Goal: Contribute content: Contribute content

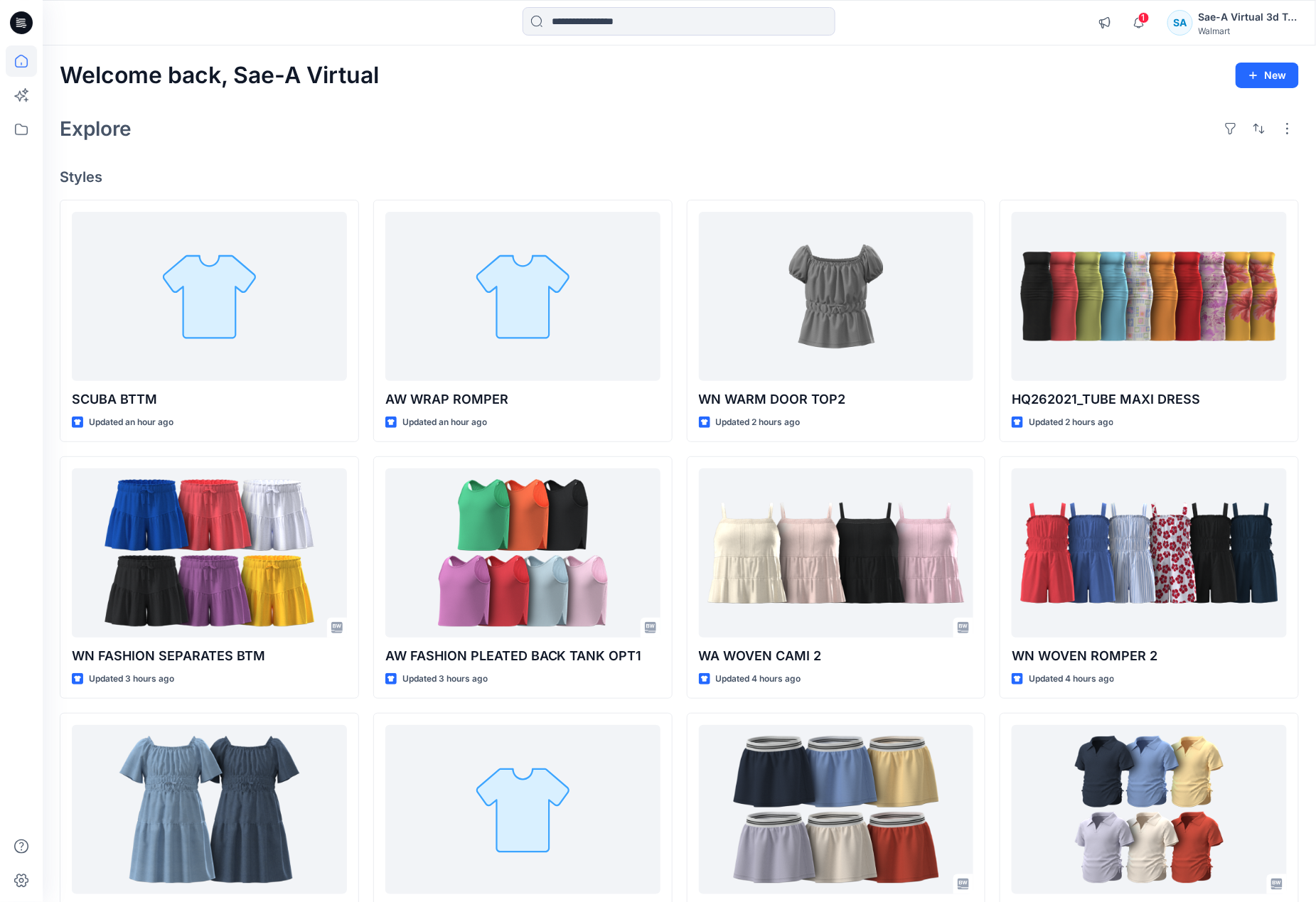
click at [566, 131] on div "Explore" at bounding box center [679, 129] width 1239 height 34
click at [18, 58] on icon at bounding box center [21, 61] width 31 height 31
click at [26, 57] on icon at bounding box center [21, 61] width 13 height 13
click at [323, 136] on div "Explore" at bounding box center [679, 129] width 1239 height 34
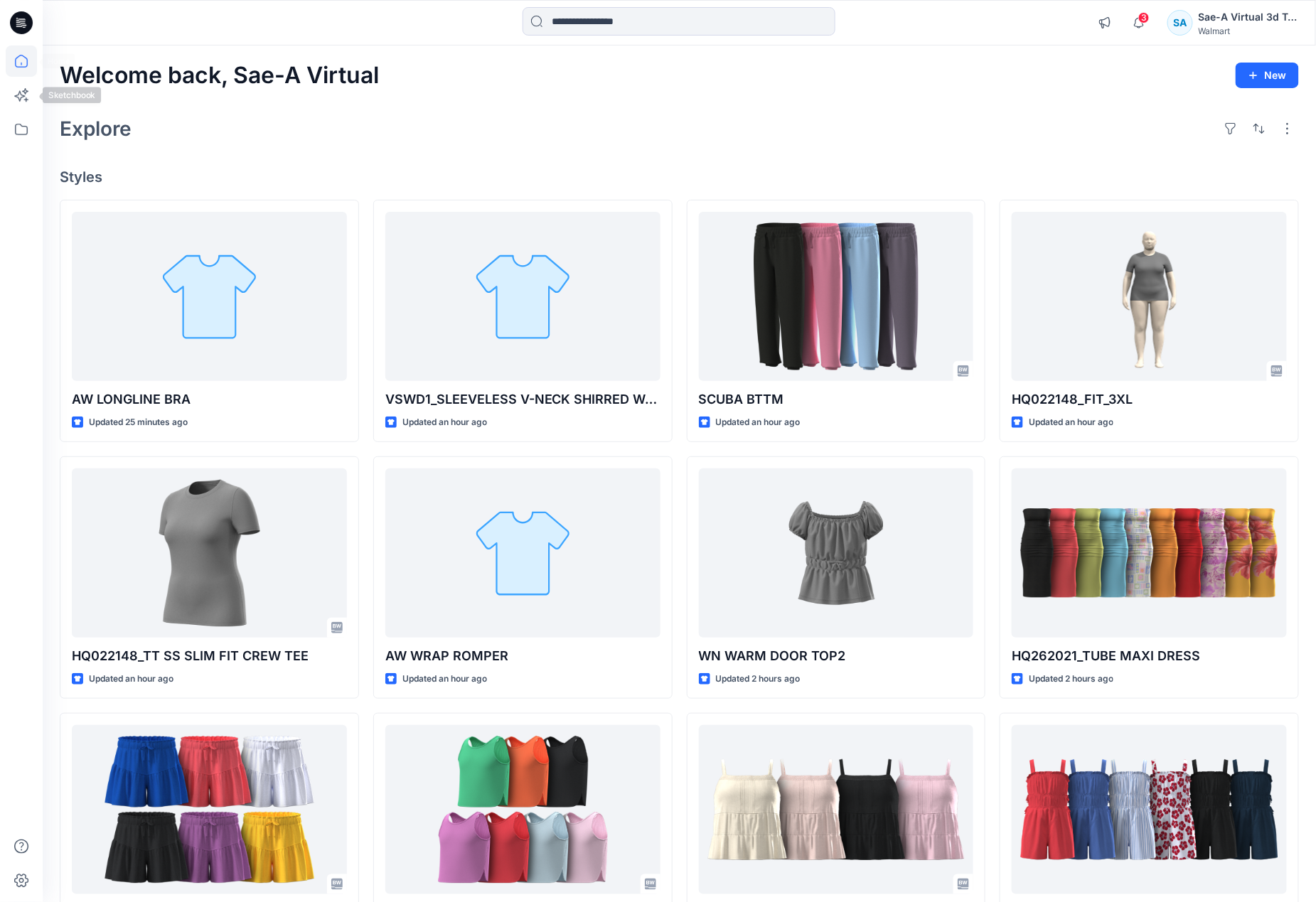
drag, startPoint x: 19, startPoint y: 59, endPoint x: 55, endPoint y: 61, distance: 36.1
click at [18, 57] on icon at bounding box center [21, 61] width 31 height 31
click at [30, 68] on icon at bounding box center [21, 61] width 31 height 31
click at [232, 132] on div "Explore" at bounding box center [679, 129] width 1239 height 34
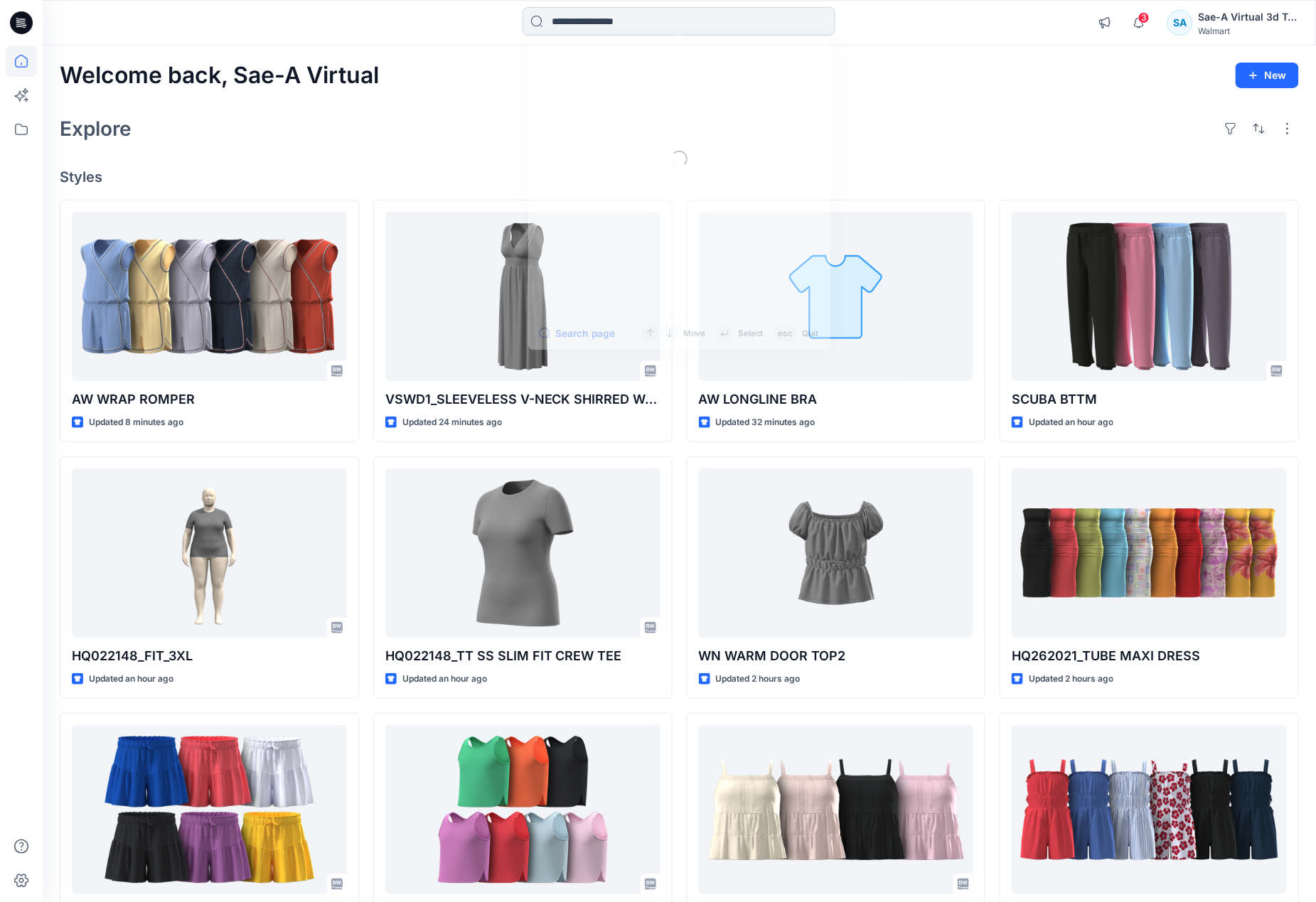
click at [674, 17] on input at bounding box center [679, 21] width 313 height 29
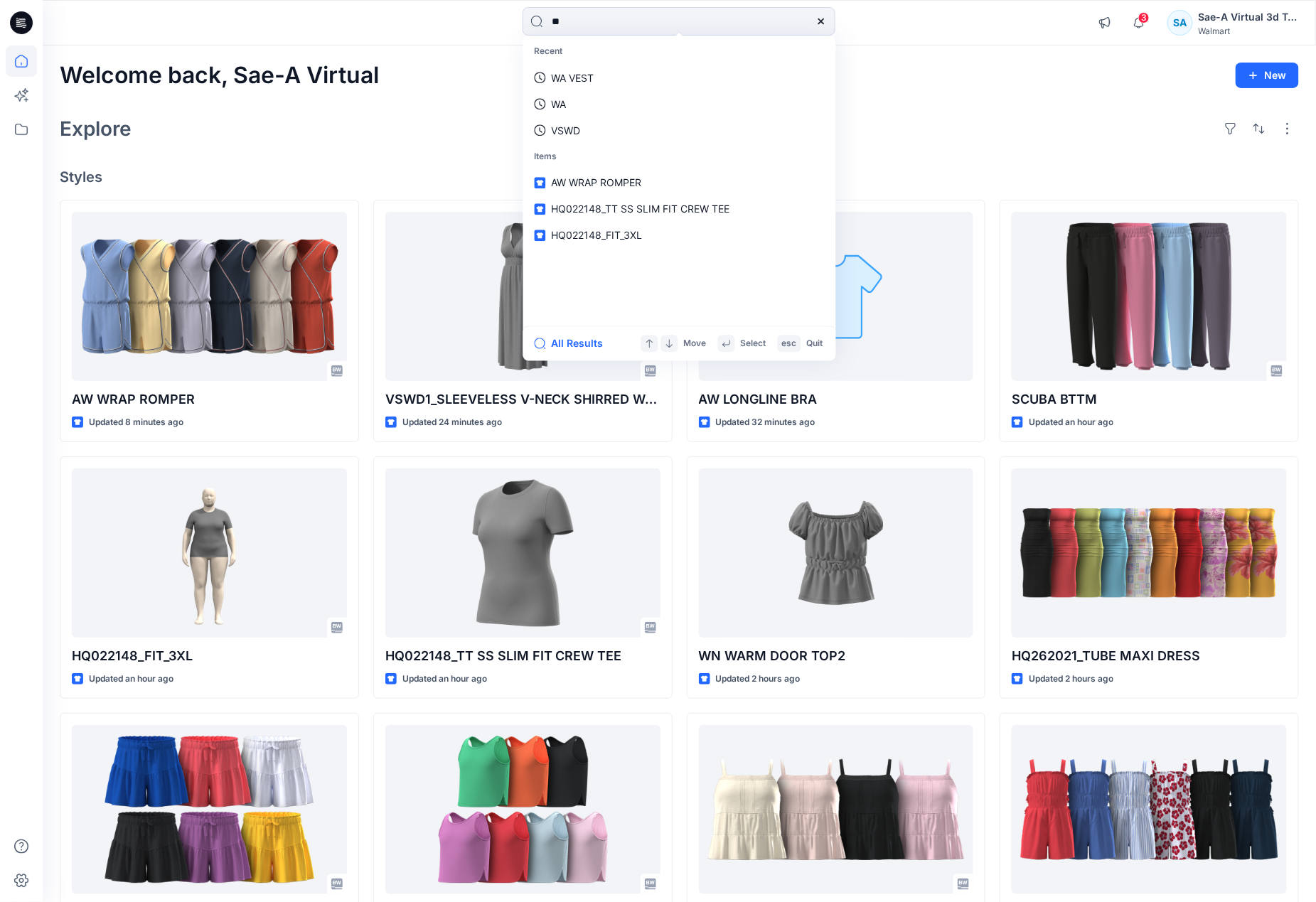
type input "*"
type input "********"
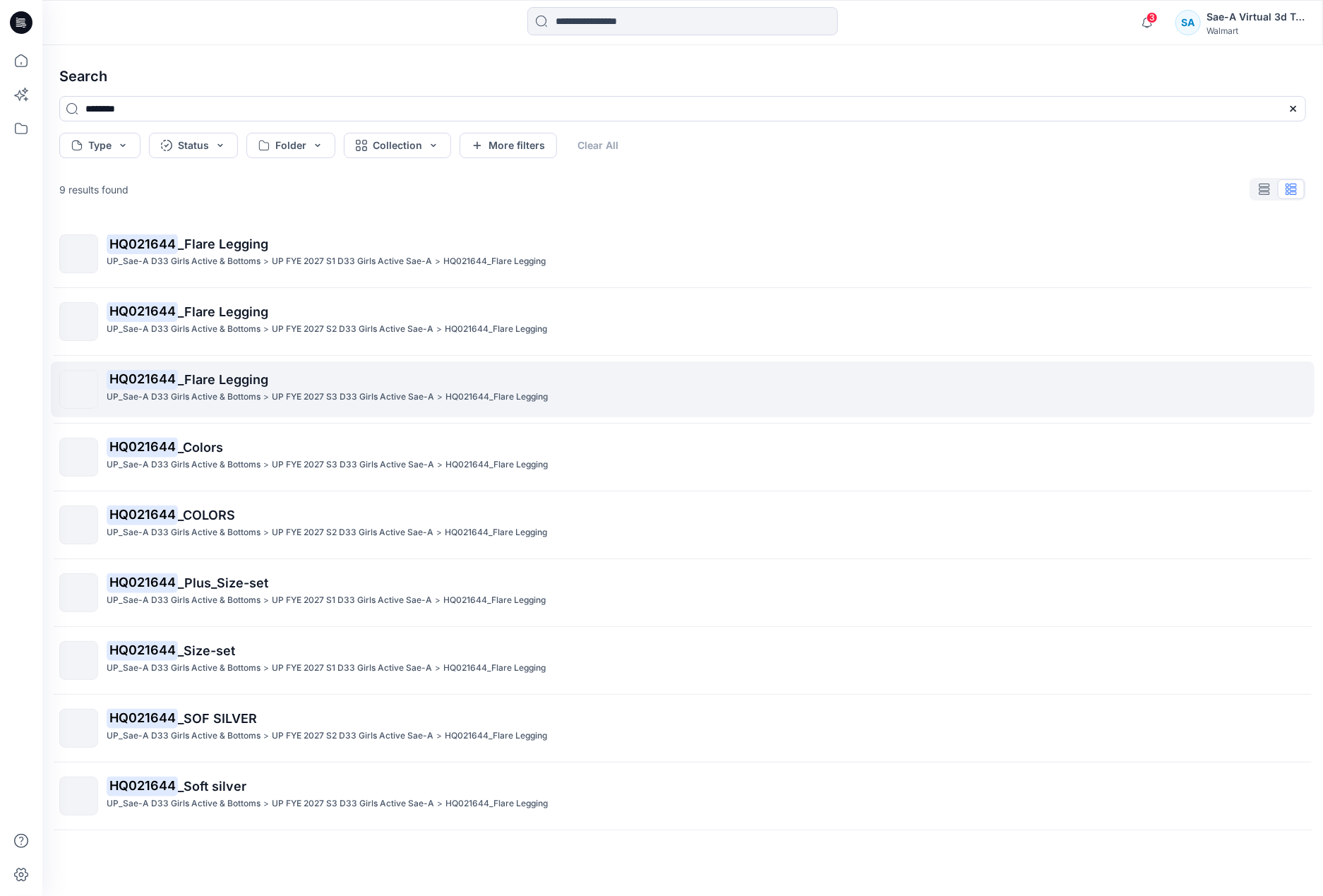
click at [231, 390] on p "UP_Sae-A D33 Girls Active & Bottoms" at bounding box center [184, 397] width 154 height 15
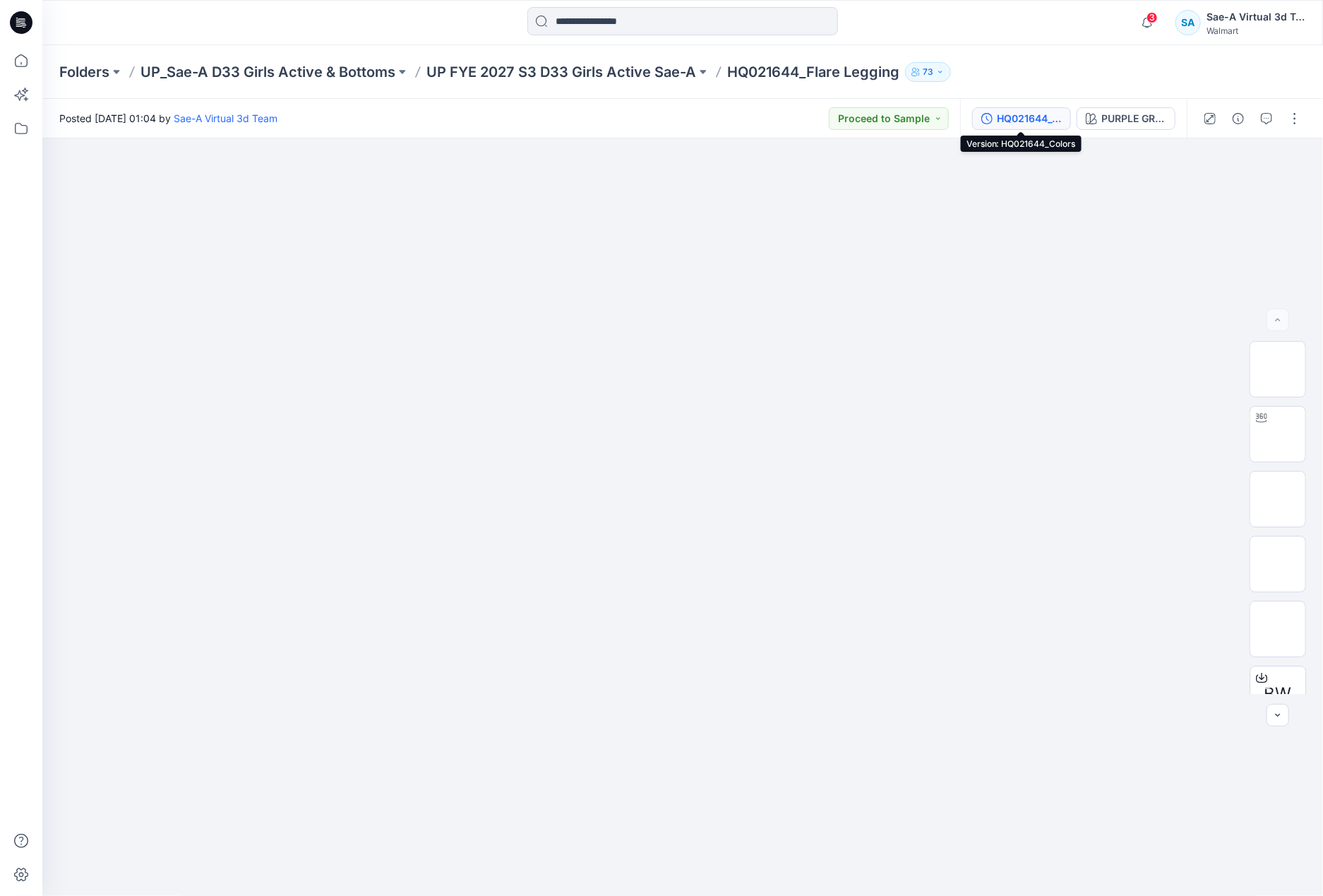
click at [1021, 122] on div "HQ021644_Colors" at bounding box center [1030, 119] width 65 height 16
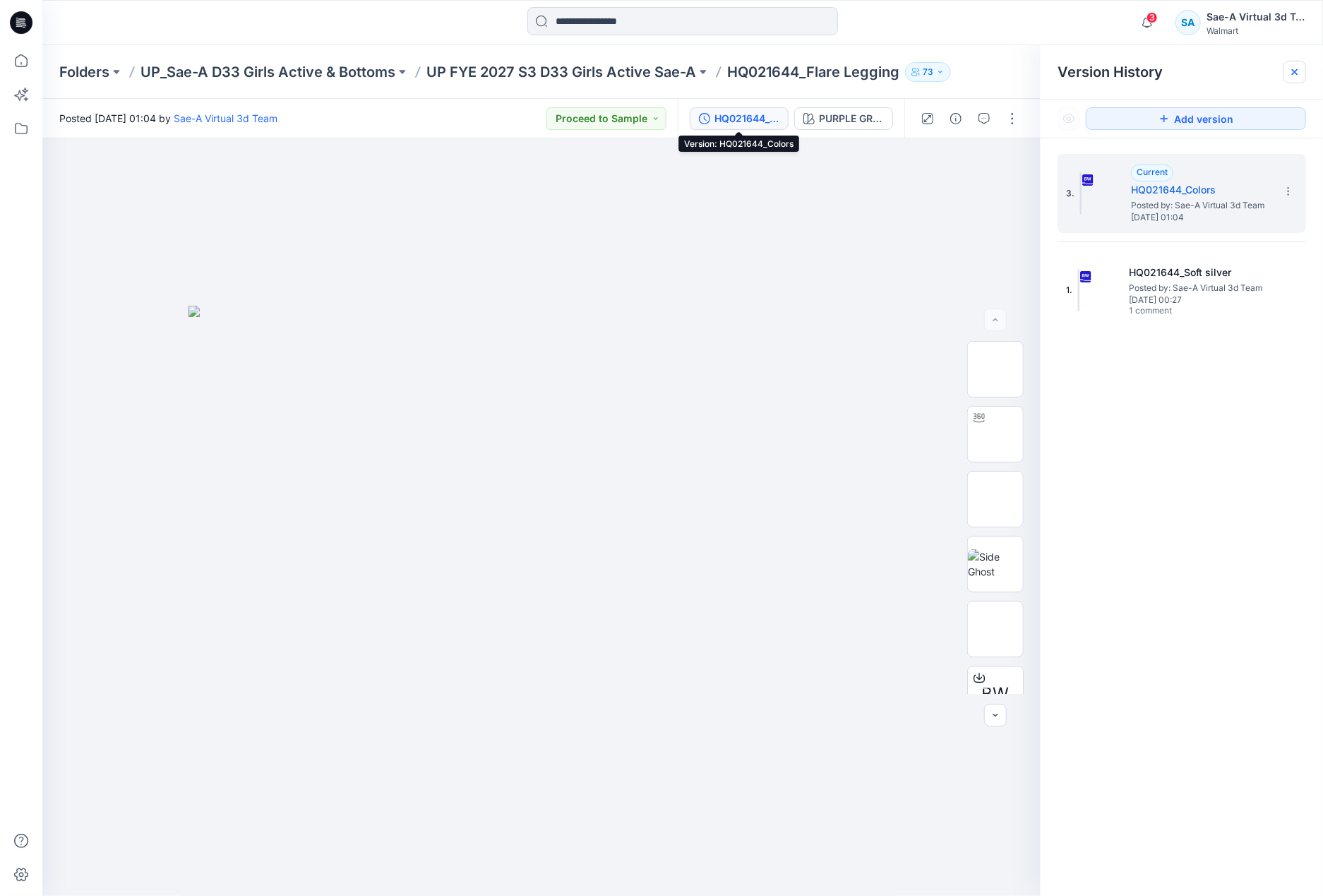
click at [1290, 72] on div at bounding box center [1295, 72] width 23 height 23
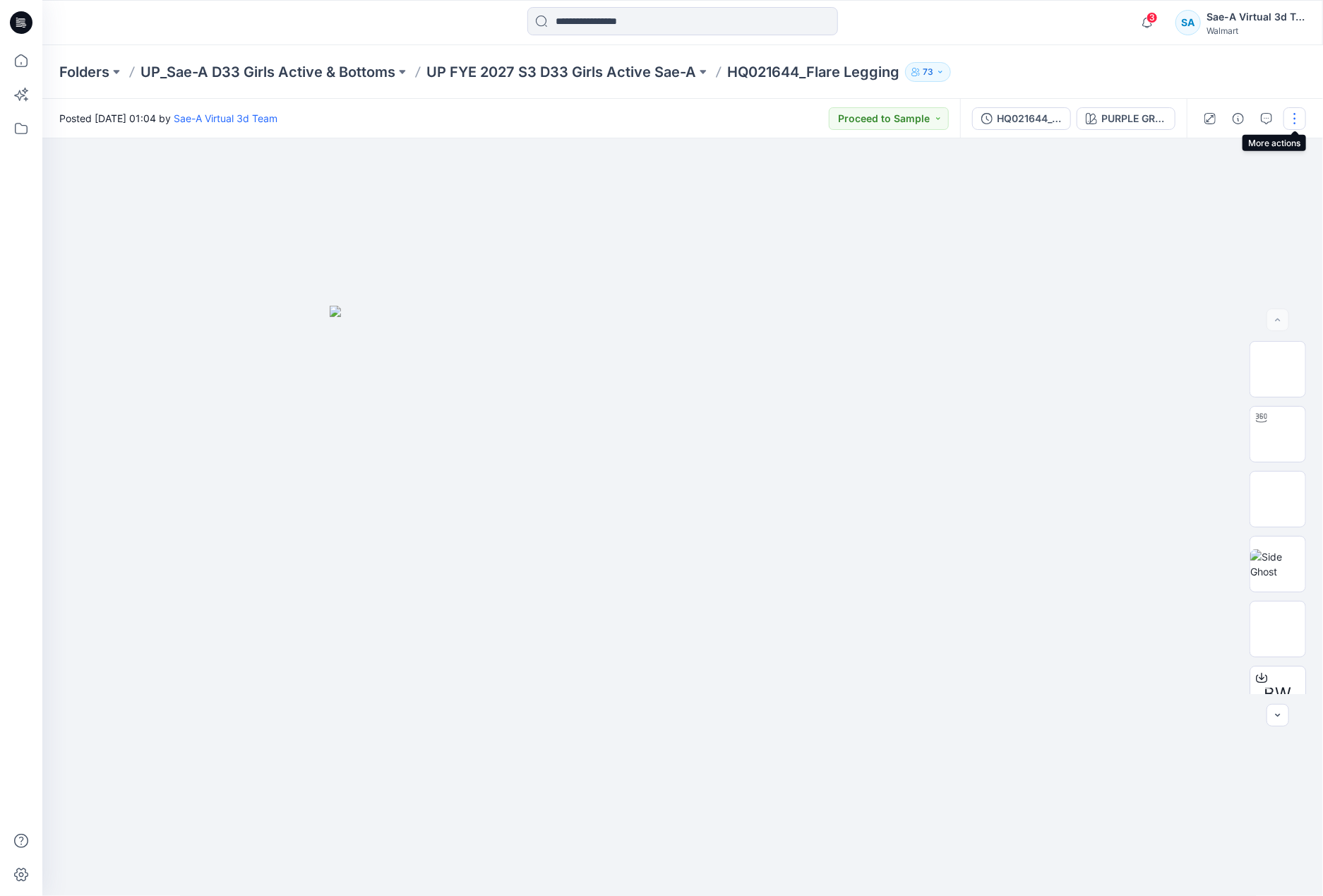
click at [1294, 113] on button "button" at bounding box center [1295, 118] width 23 height 23
click at [1210, 185] on p "Edit" at bounding box center [1204, 190] width 18 height 15
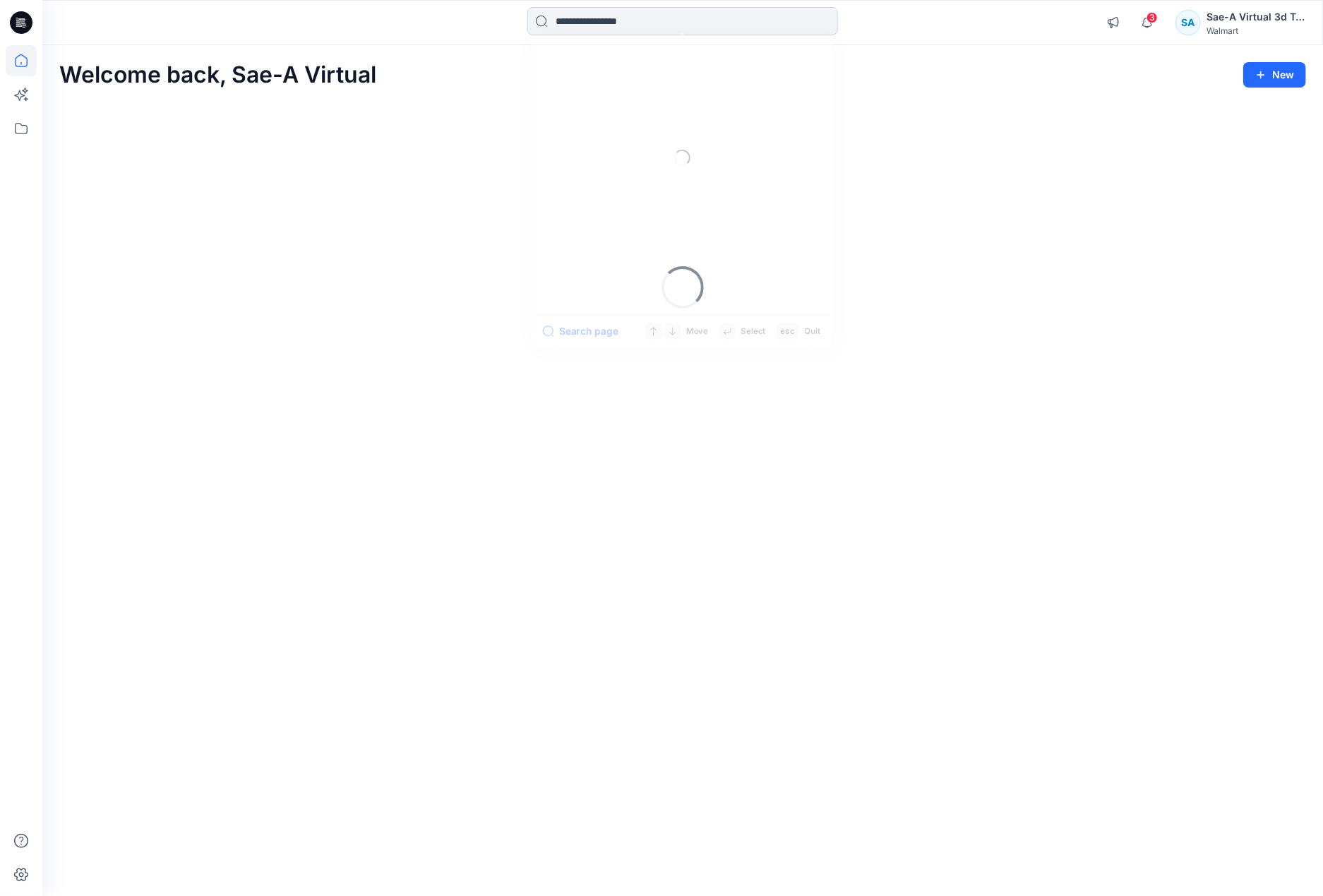
click at [651, 33] on input at bounding box center [682, 21] width 311 height 28
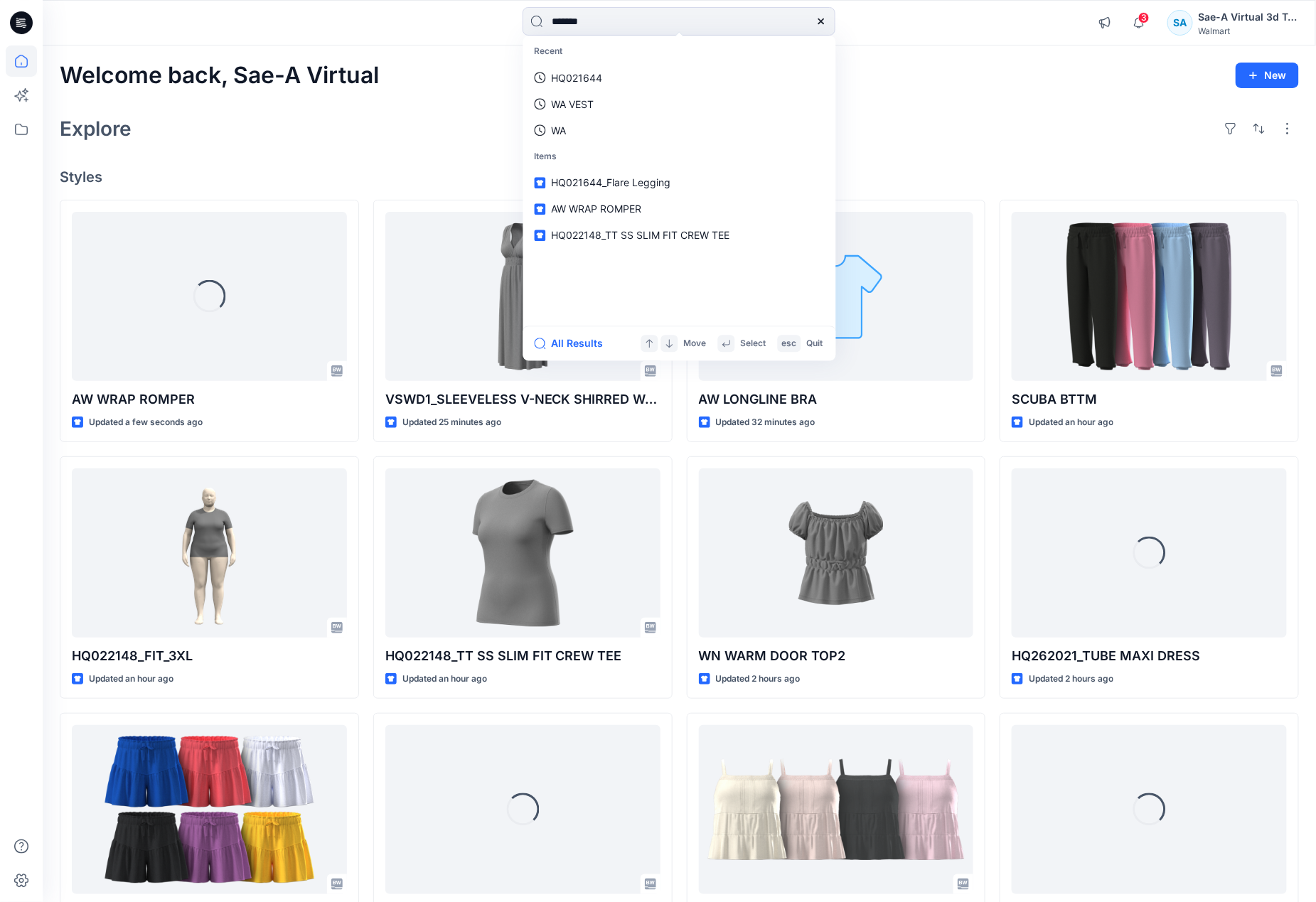
type input "********"
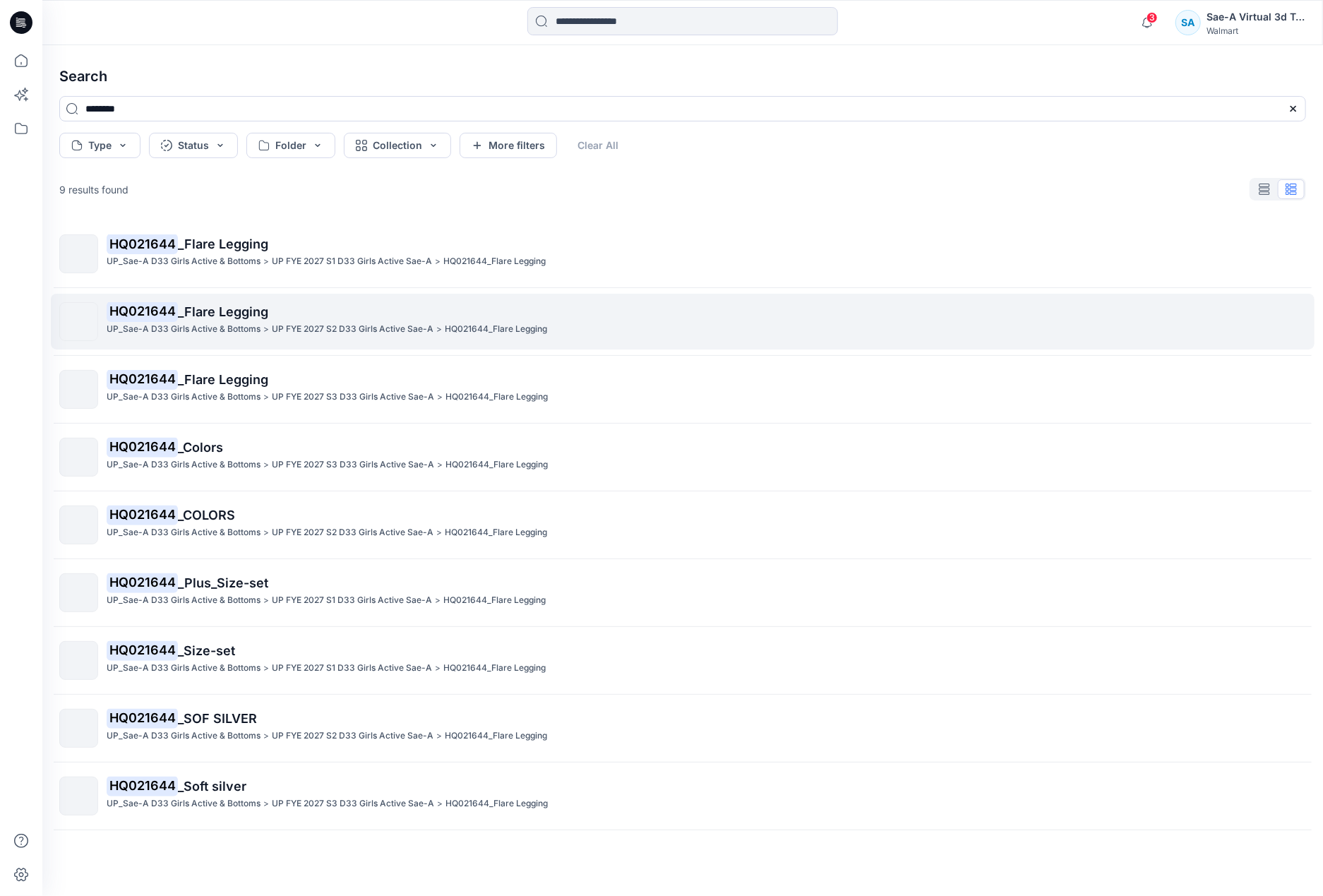
click at [210, 316] on span "_Flare Legging" at bounding box center [223, 311] width 90 height 15
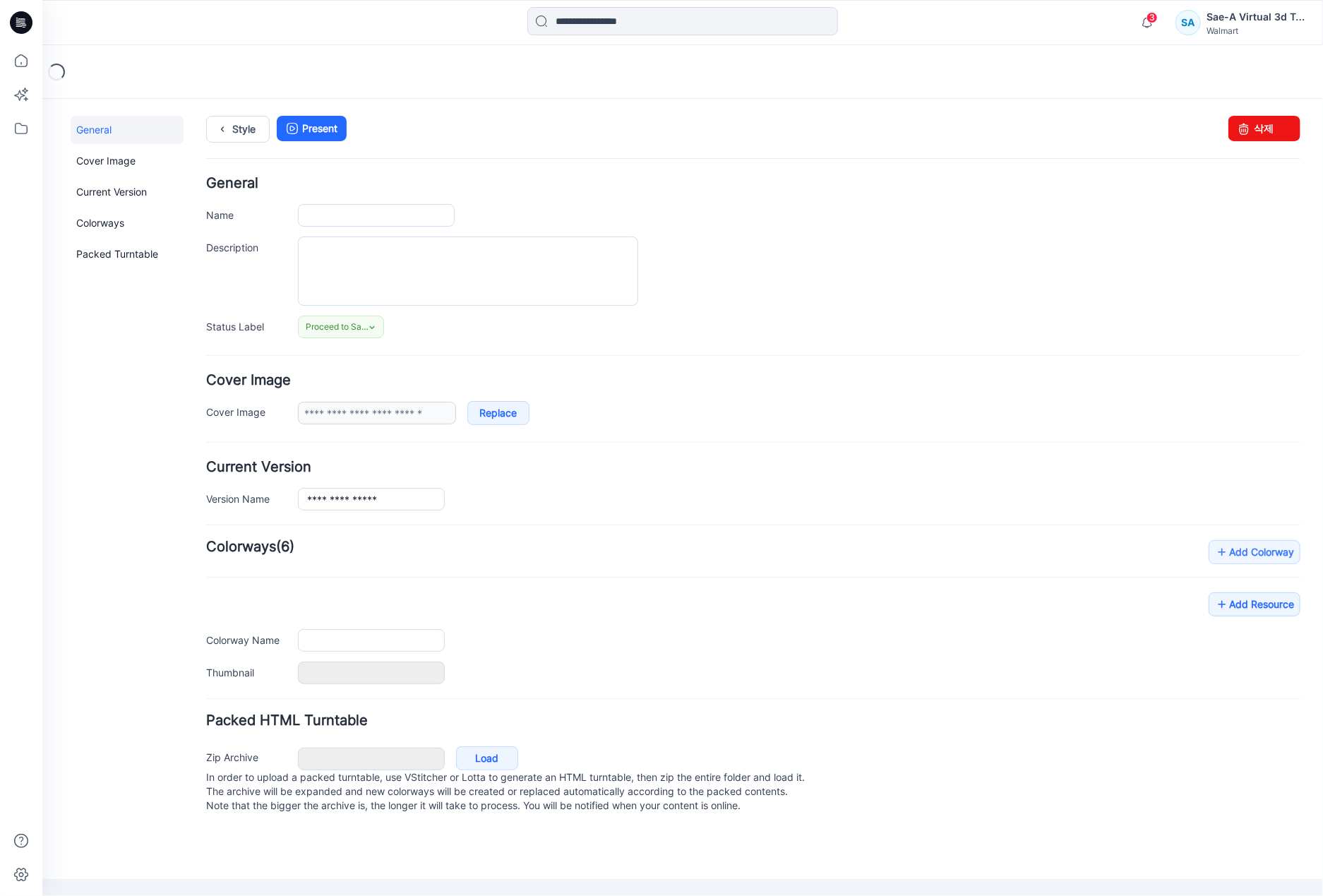
type input "**********"
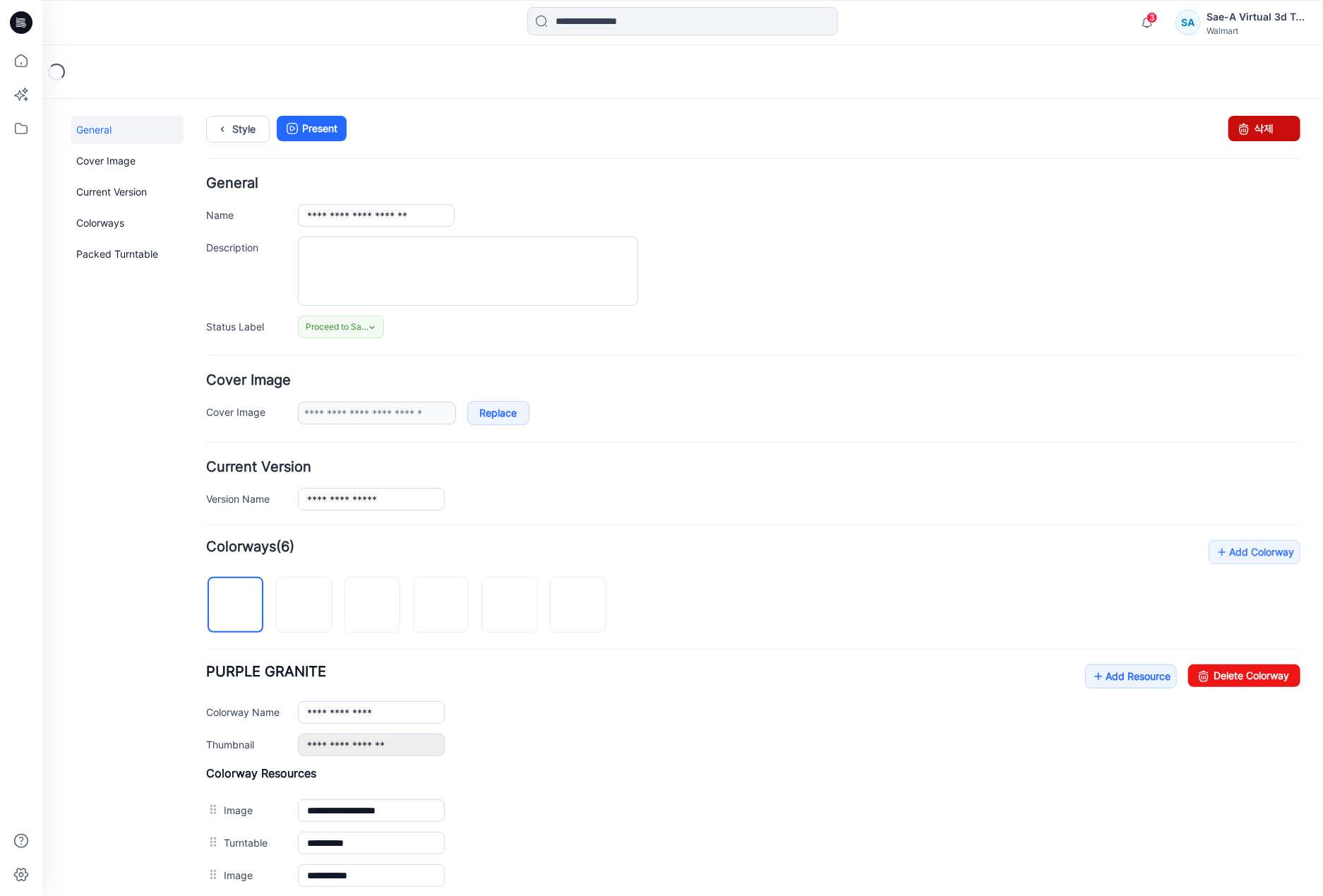
drag, startPoint x: 1253, startPoint y: 128, endPoint x: 793, endPoint y: 177, distance: 462.6
click at [1254, 128] on link "삭제" at bounding box center [1264, 128] width 72 height 25
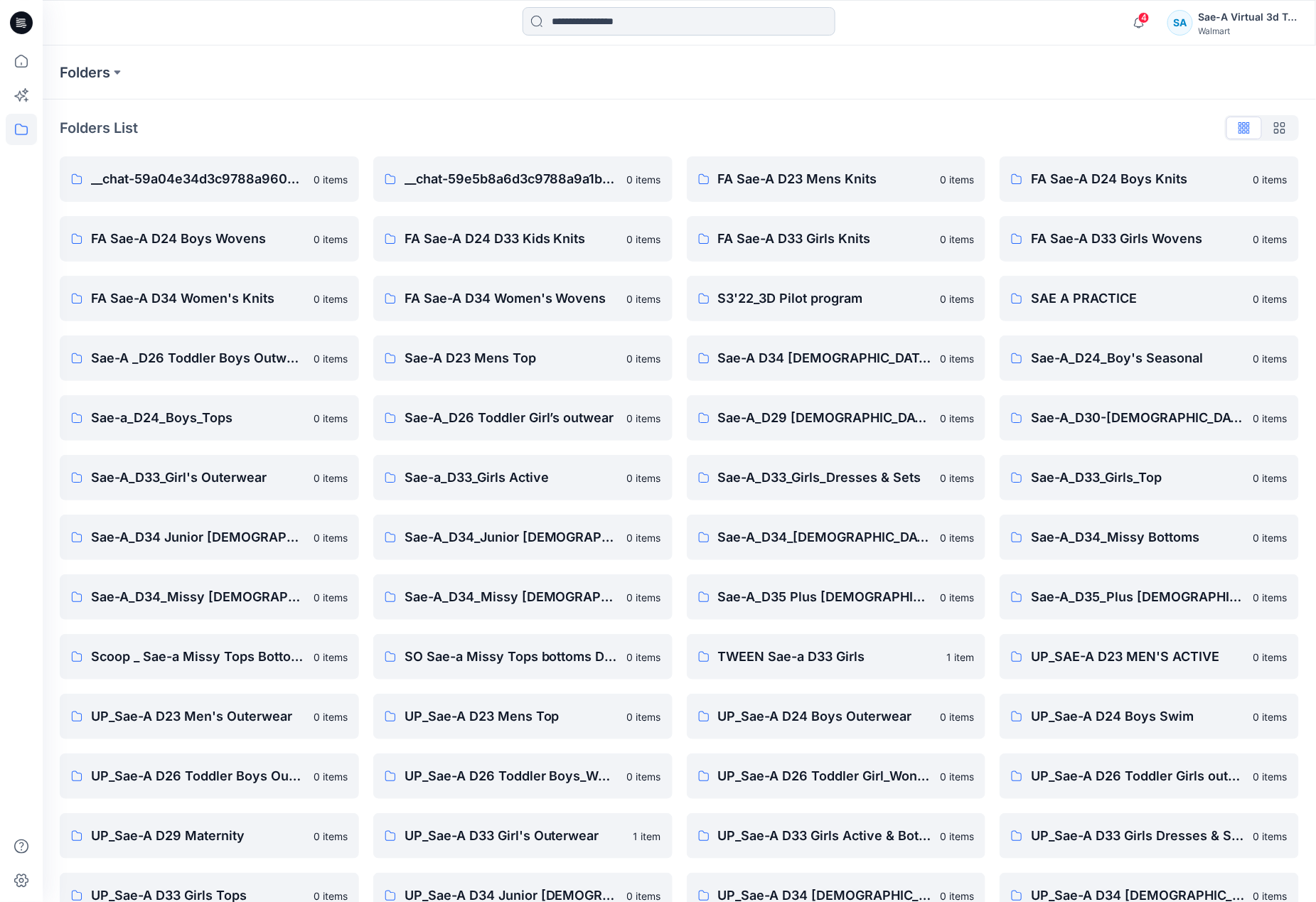
click at [609, 13] on input at bounding box center [679, 21] width 313 height 29
click at [609, 24] on input at bounding box center [679, 21] width 313 height 29
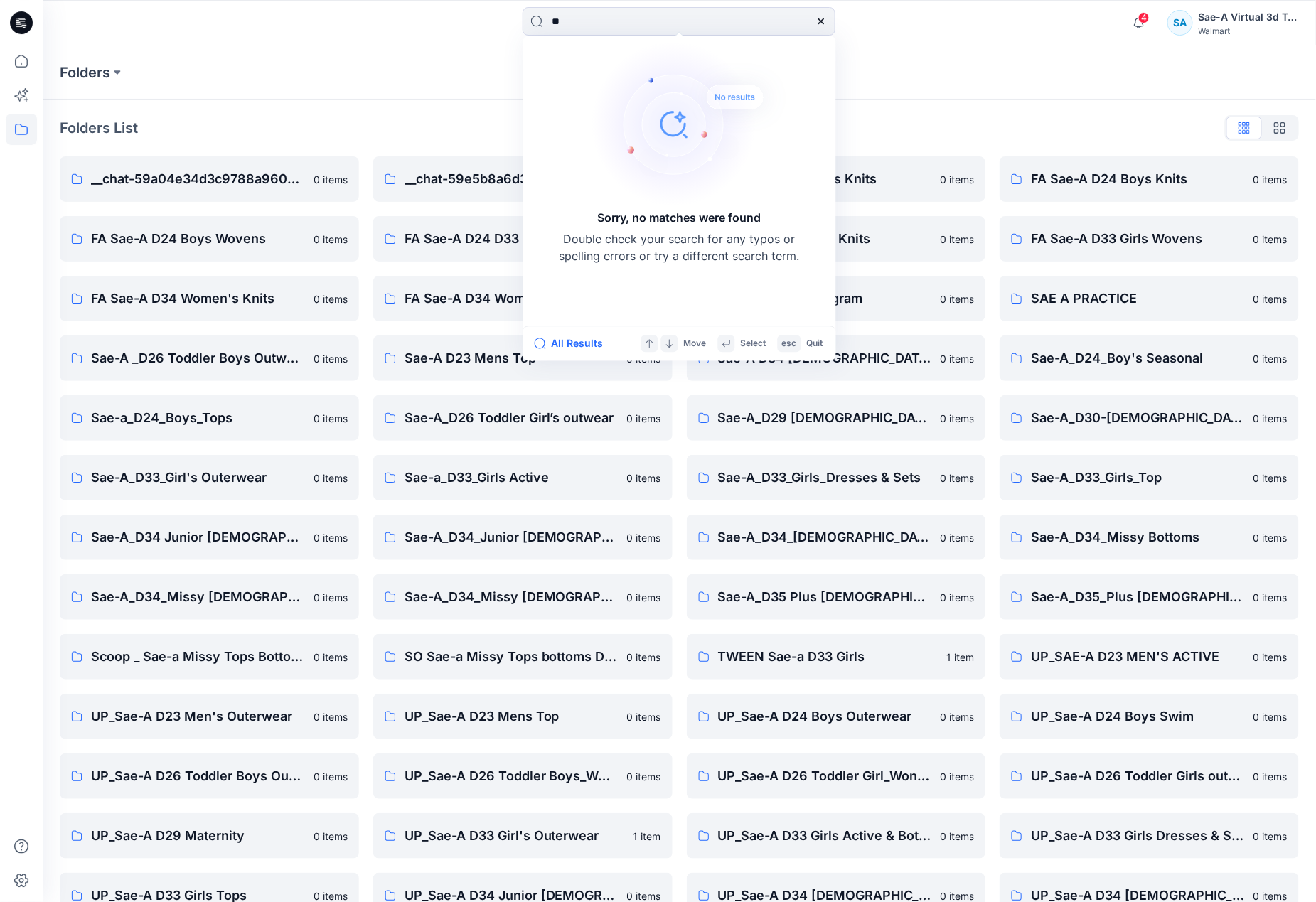
type input "*"
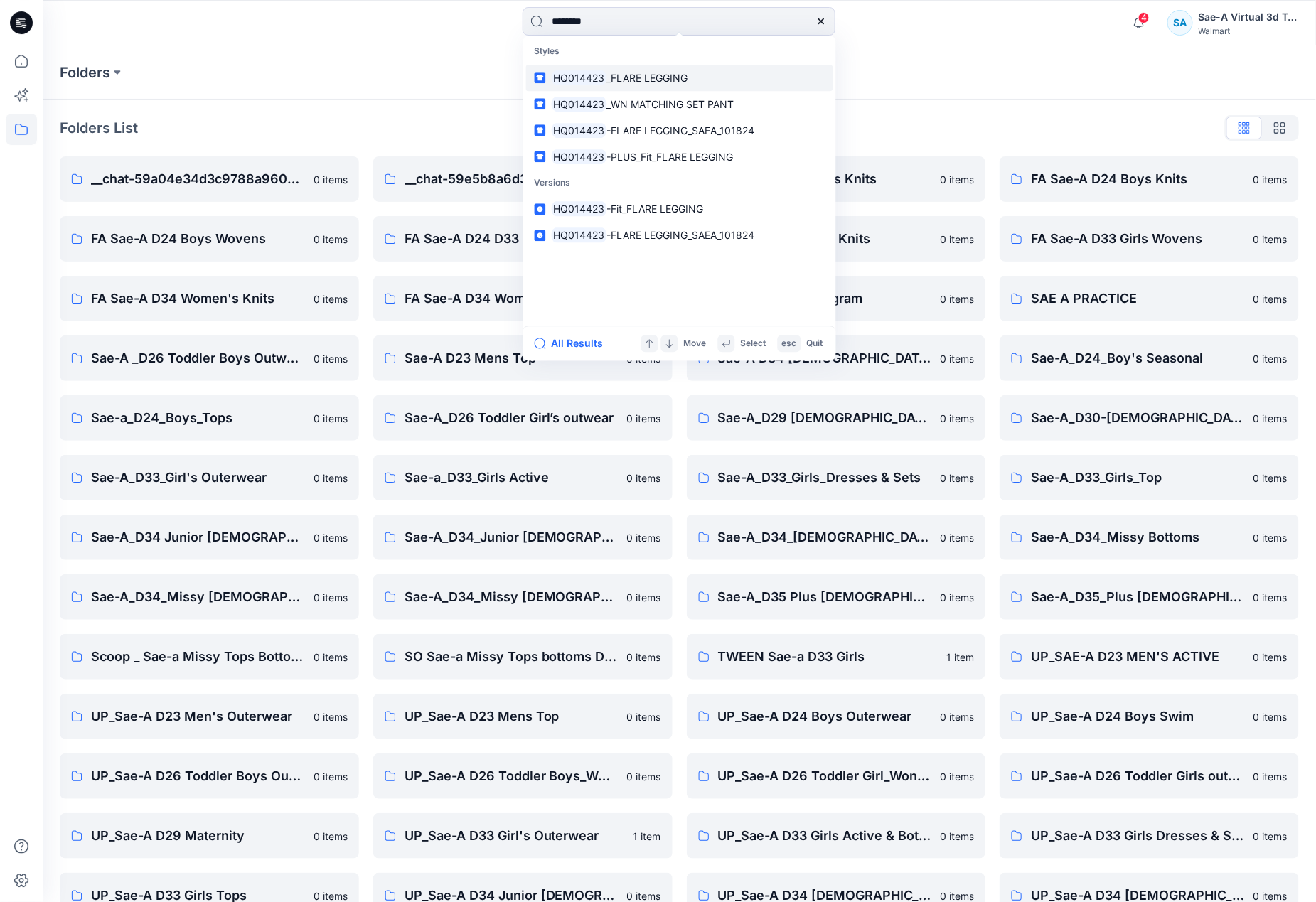
type input "********"
click at [642, 76] on span "_FLARE LEGGING" at bounding box center [647, 77] width 81 height 12
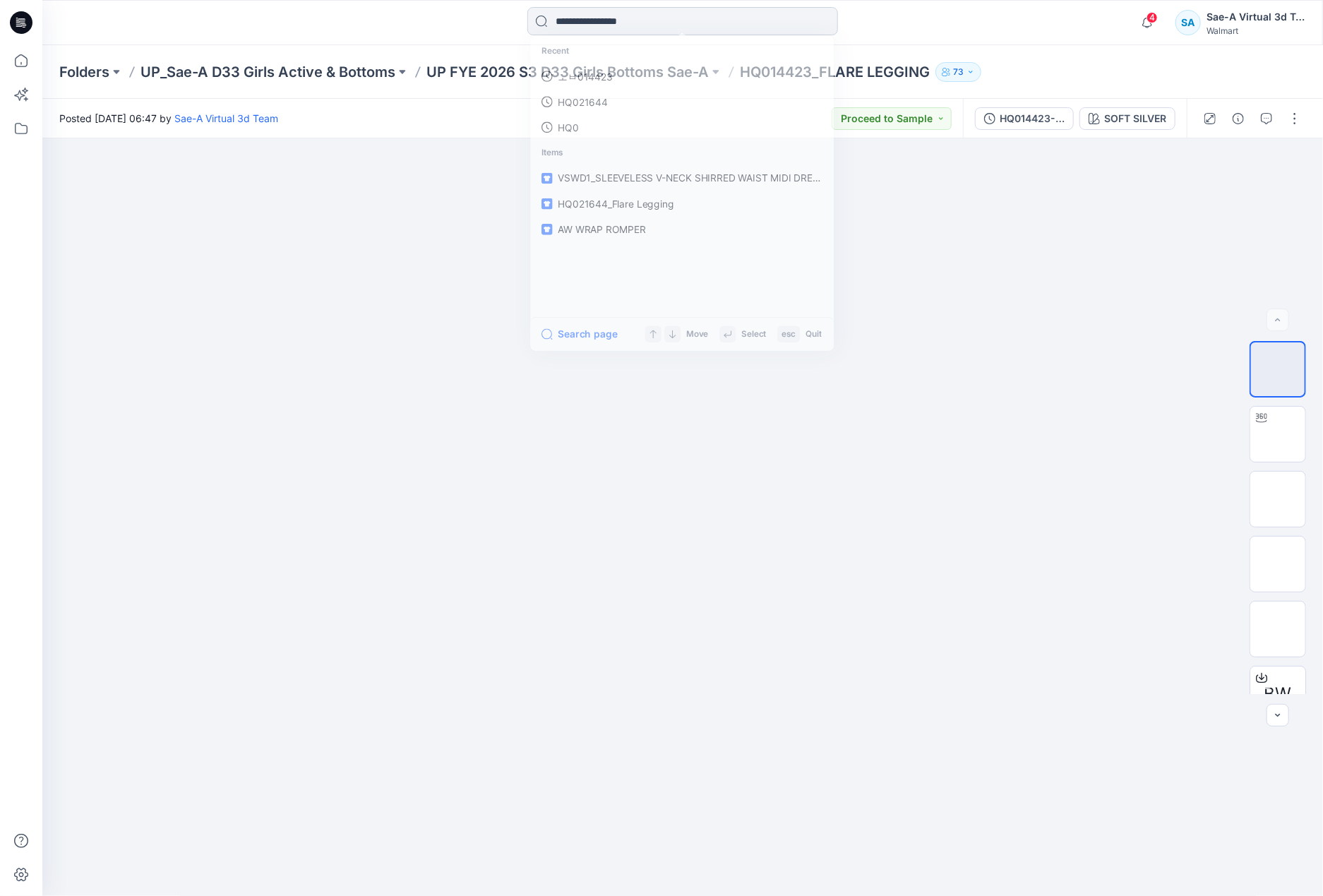
click at [637, 28] on input at bounding box center [682, 21] width 311 height 28
click at [626, 71] on link "hq014423" at bounding box center [682, 77] width 305 height 26
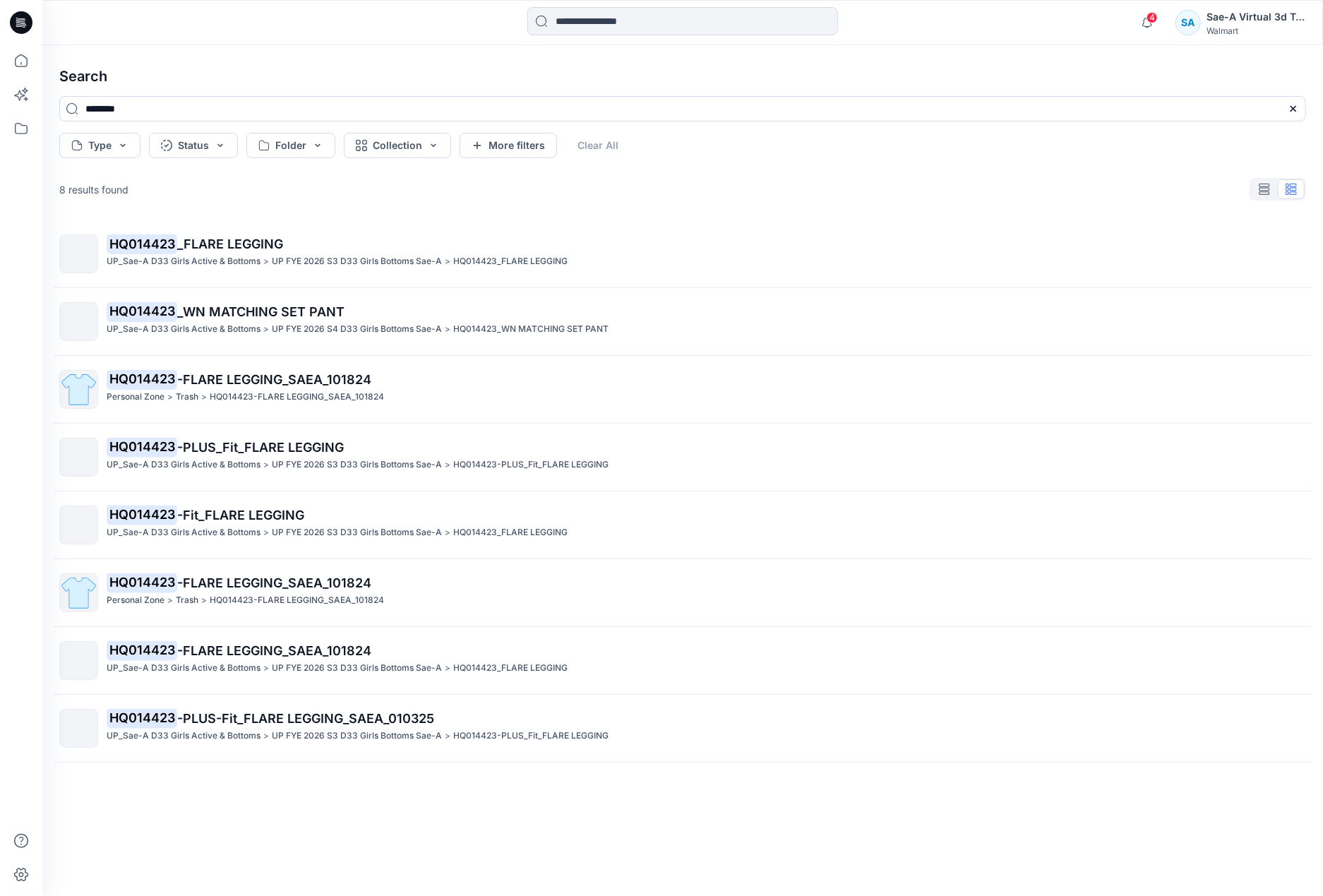
click at [290, 245] on p "HQ014423 _FLARE LEGGING" at bounding box center [706, 245] width 1199 height 20
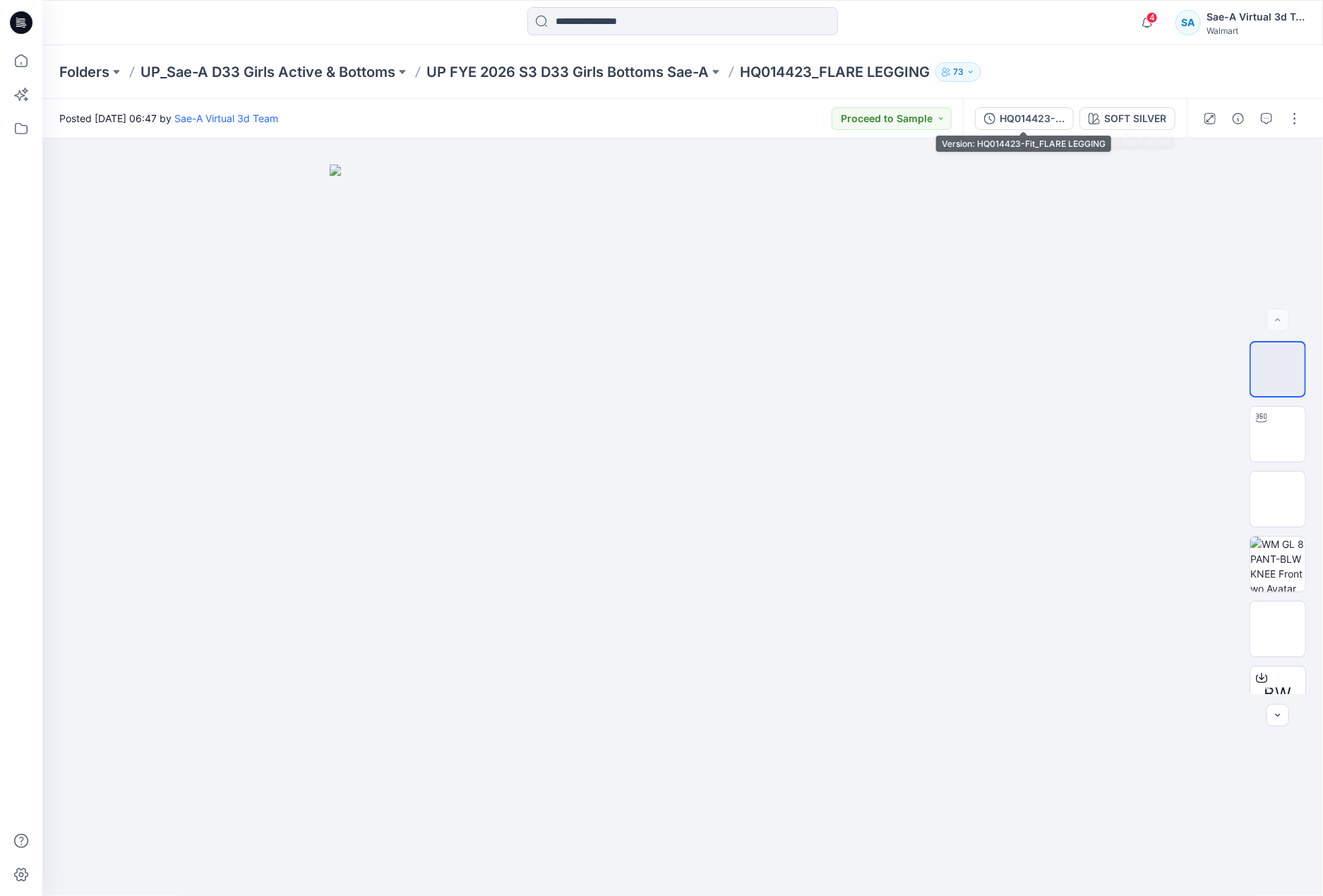
click at [1033, 120] on div "HQ014423-Fit_FLARE LEGGING" at bounding box center [1032, 119] width 65 height 16
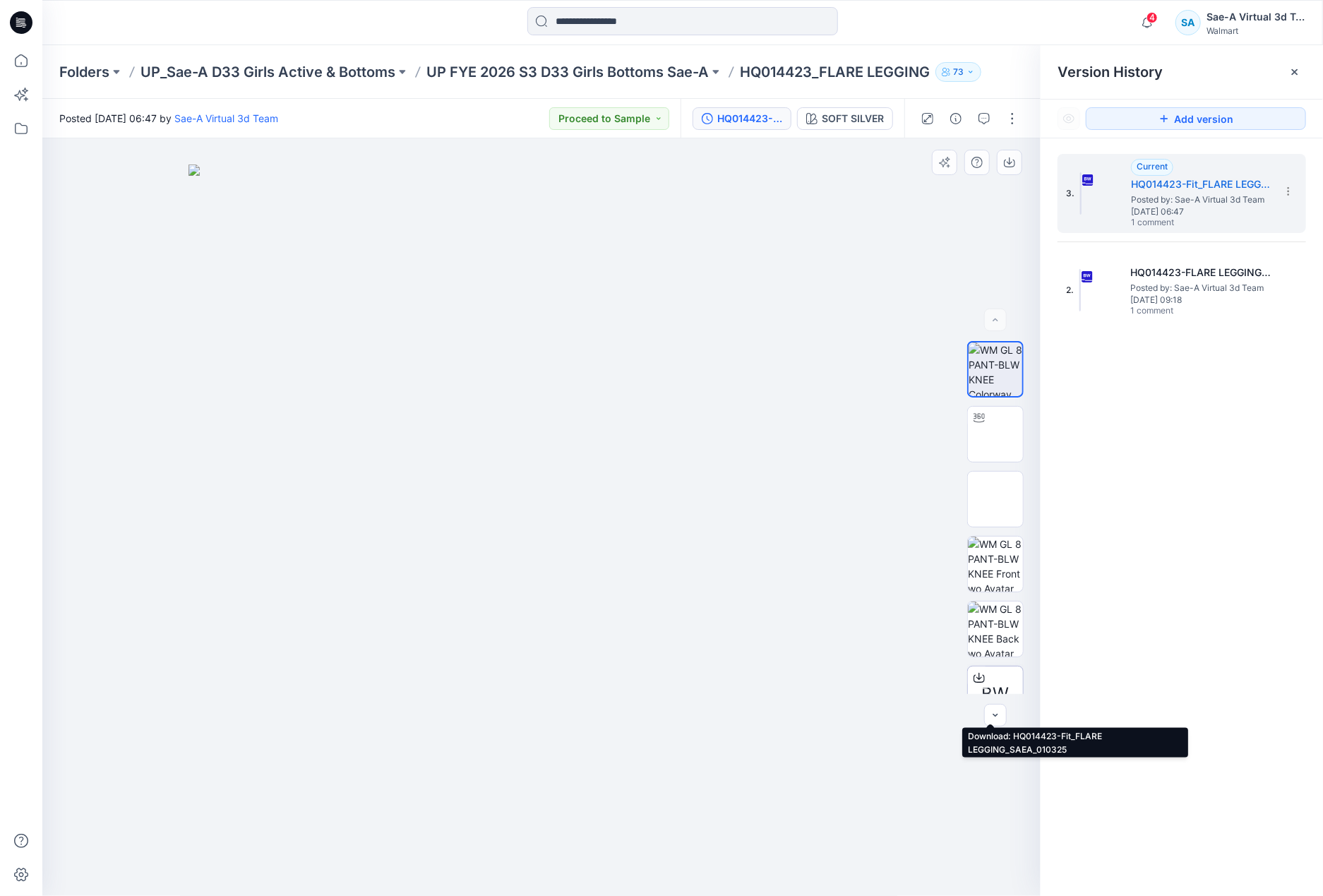
click at [991, 673] on div "BW" at bounding box center [996, 694] width 57 height 57
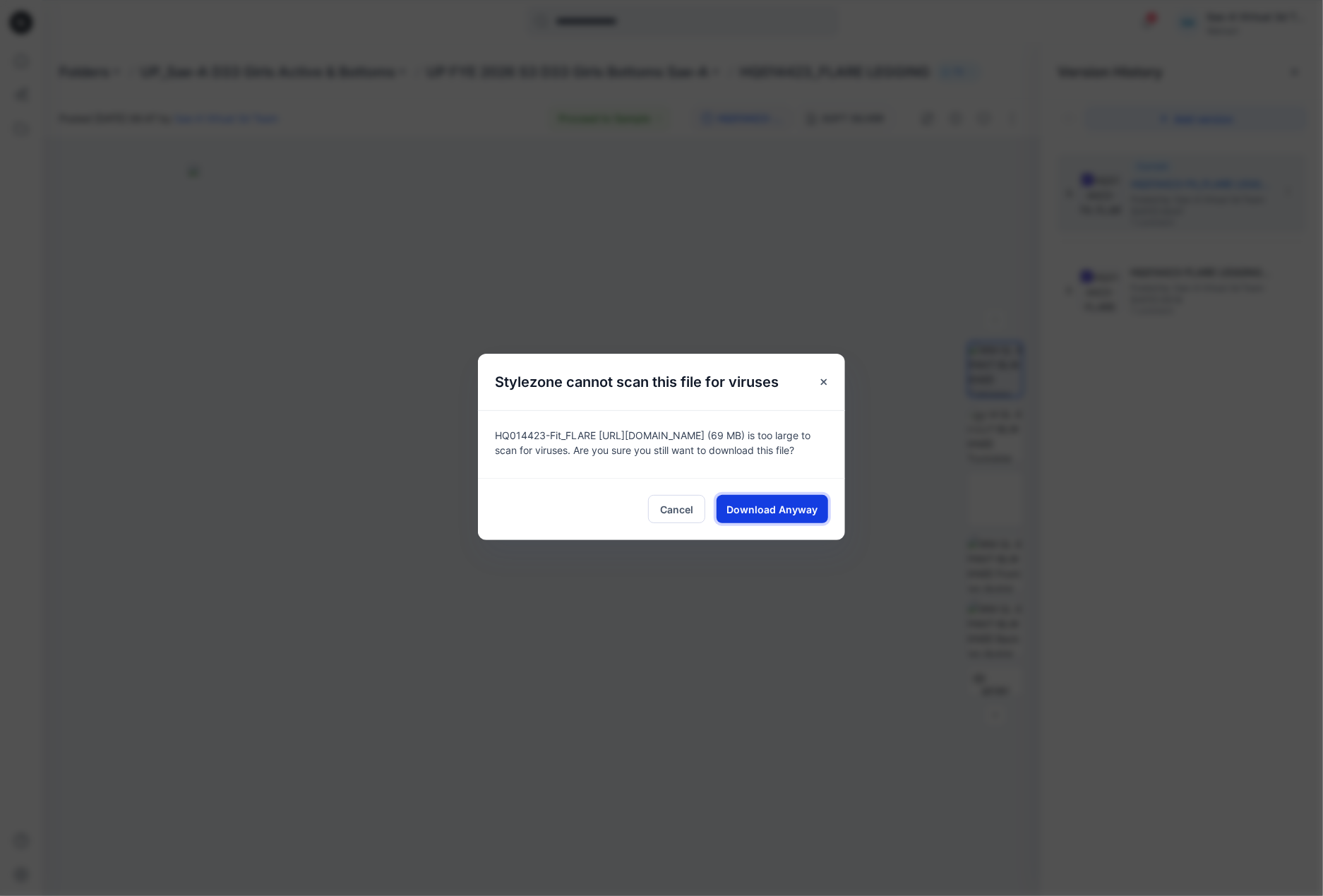
click at [748, 510] on span "Download Anyway" at bounding box center [773, 509] width 91 height 15
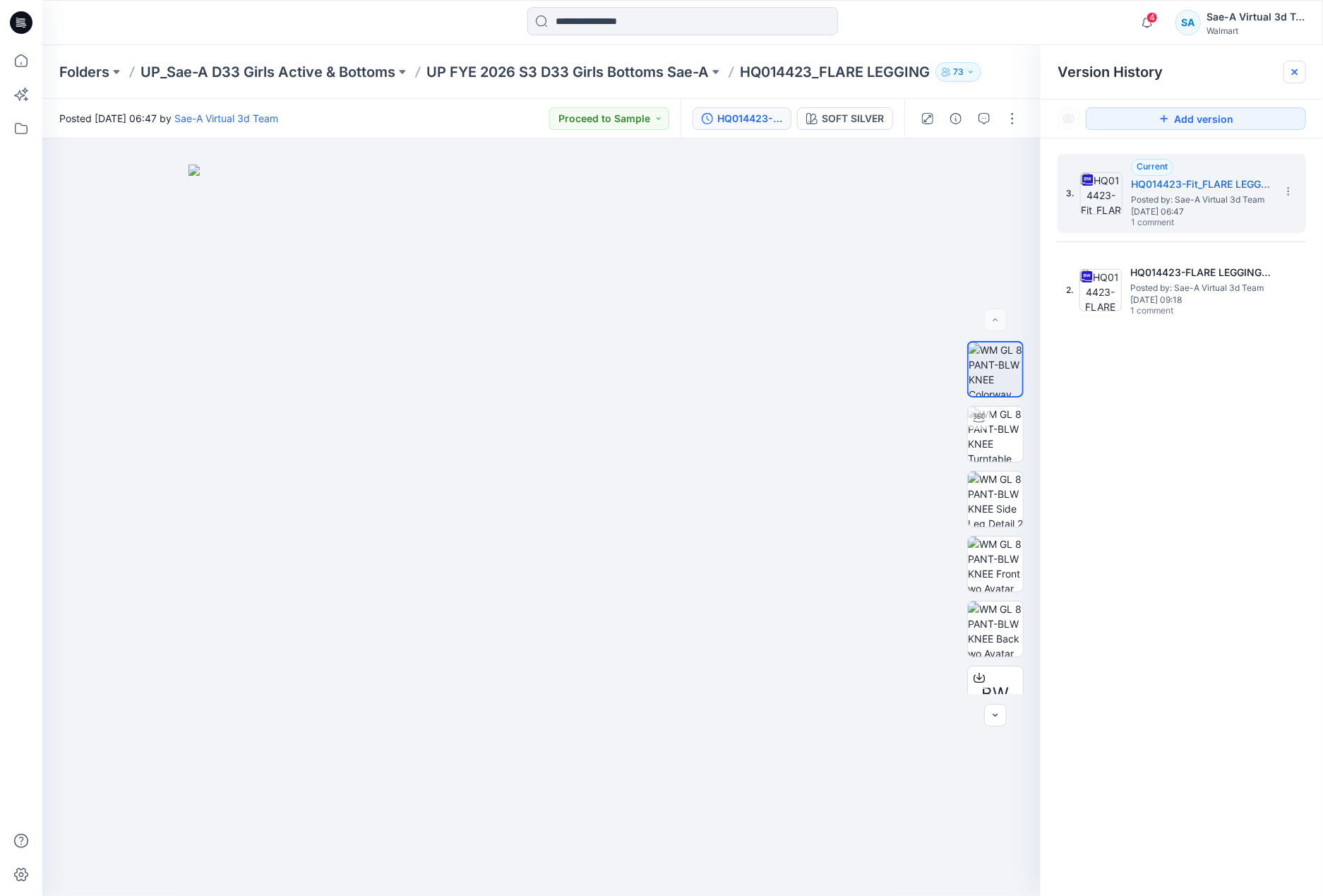
click at [1298, 78] on div at bounding box center [1295, 72] width 23 height 23
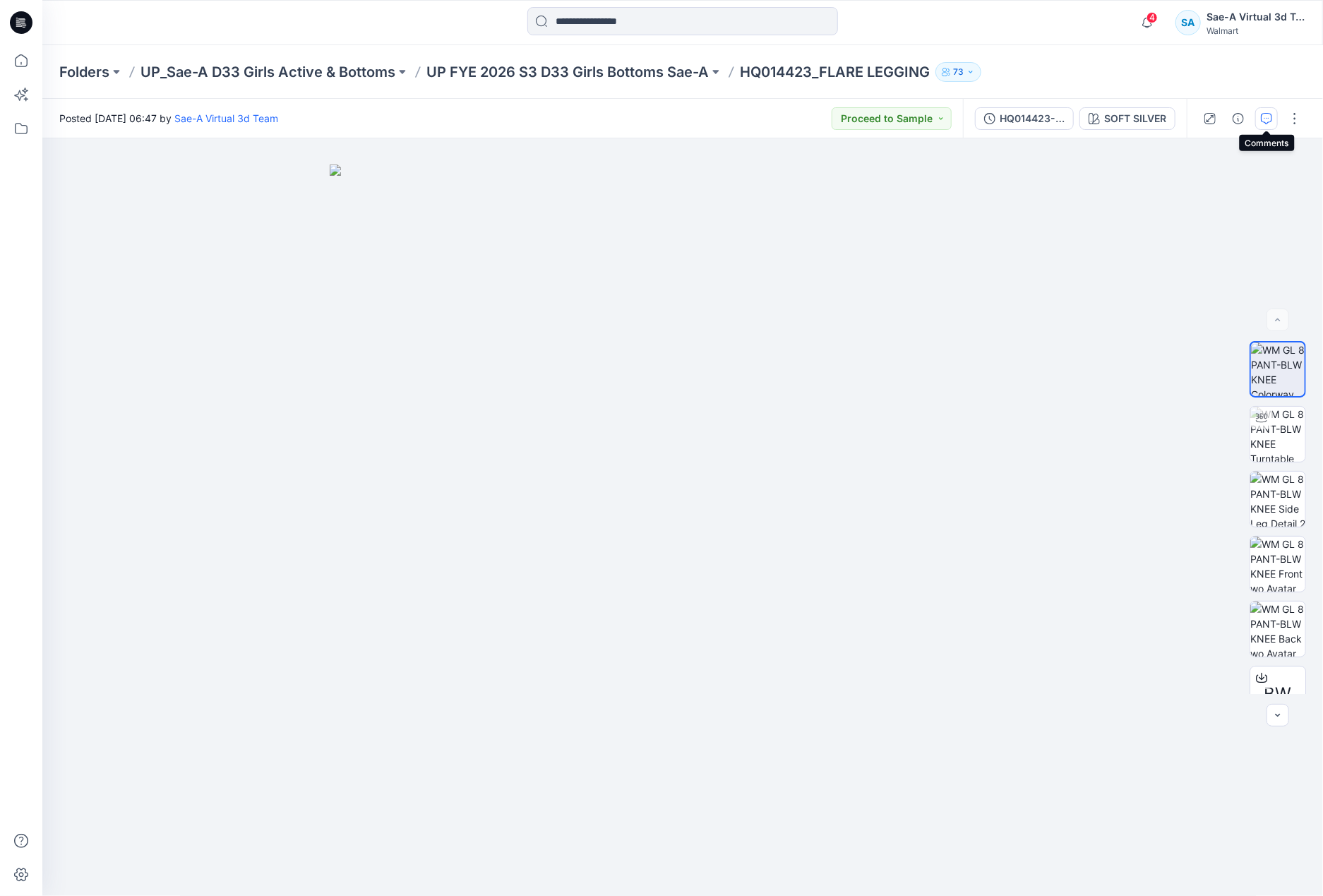
click at [1273, 116] on button "button" at bounding box center [1266, 118] width 23 height 23
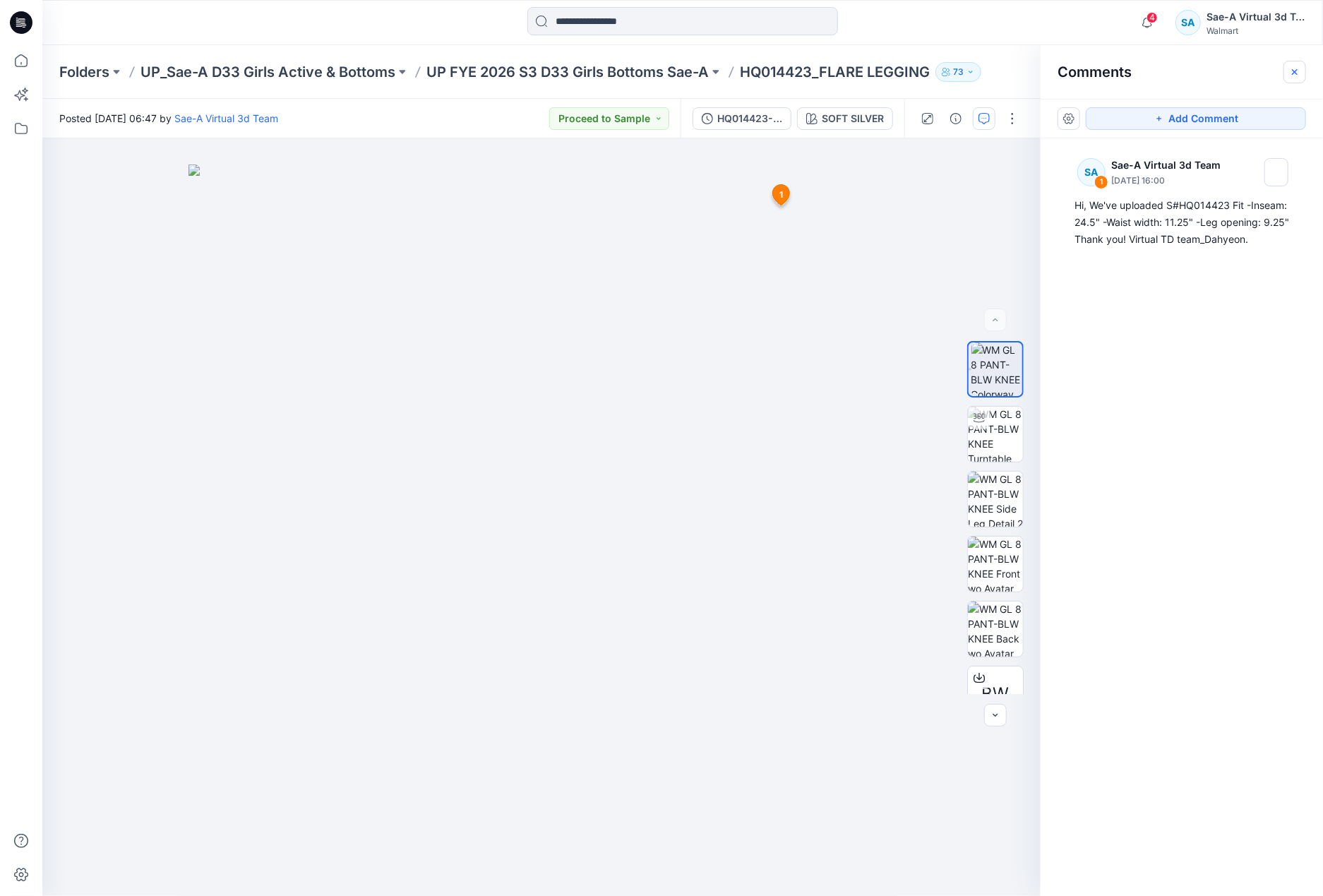
click at [1295, 69] on icon "button" at bounding box center [1295, 72] width 12 height 12
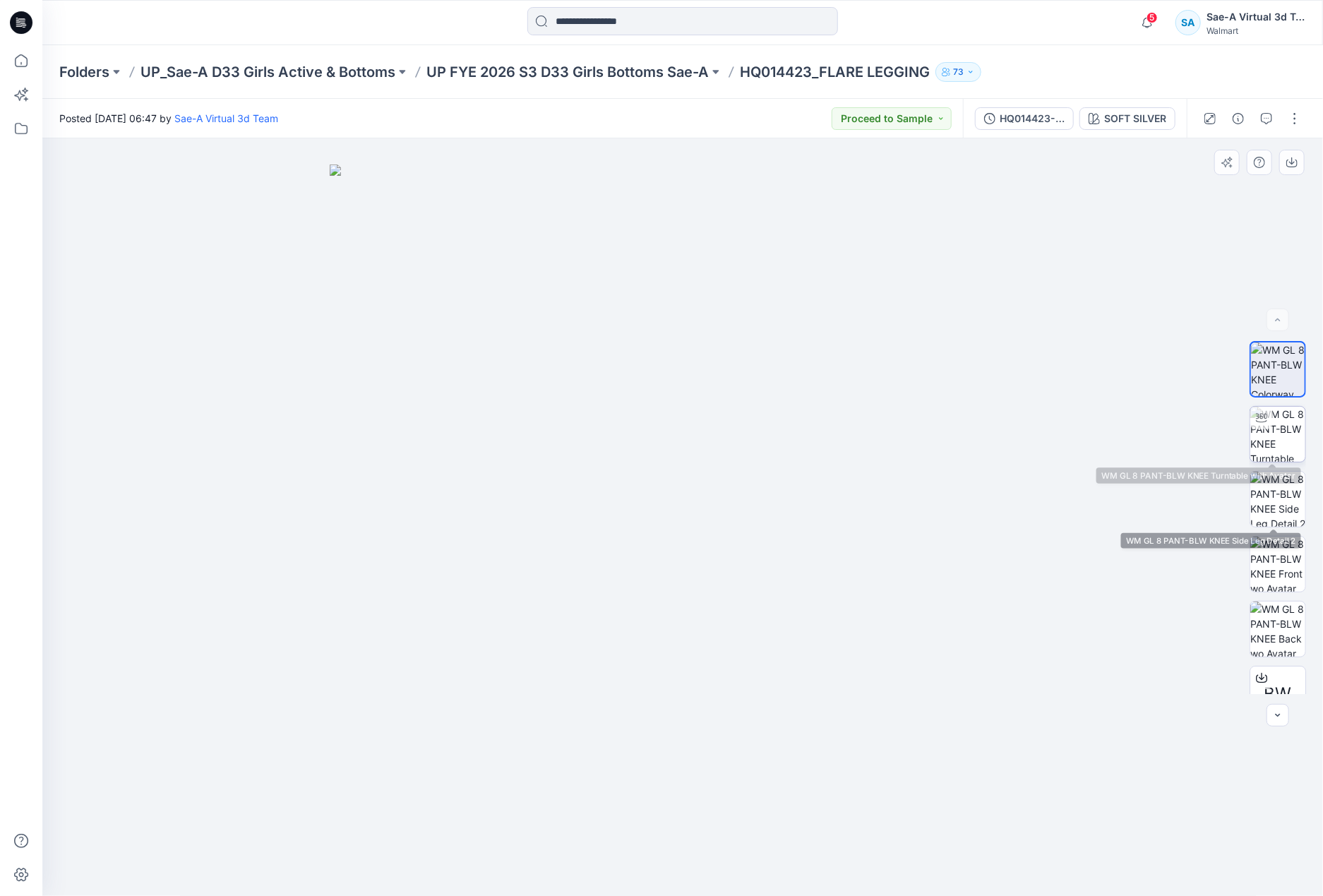
click at [1273, 444] on img at bounding box center [1278, 434] width 55 height 55
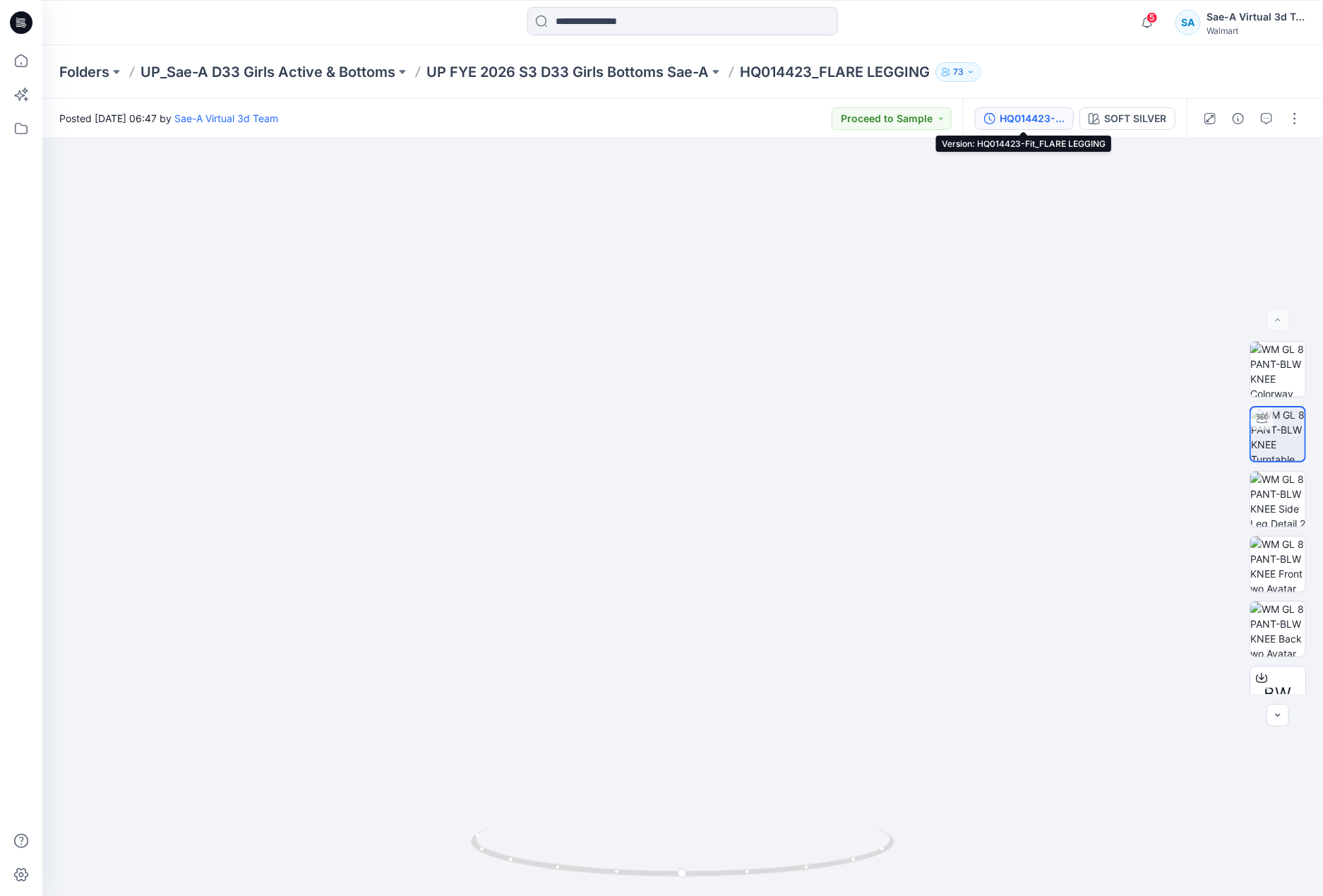
click at [1021, 116] on div "HQ014423-Fit_FLARE LEGGING" at bounding box center [1032, 119] width 65 height 16
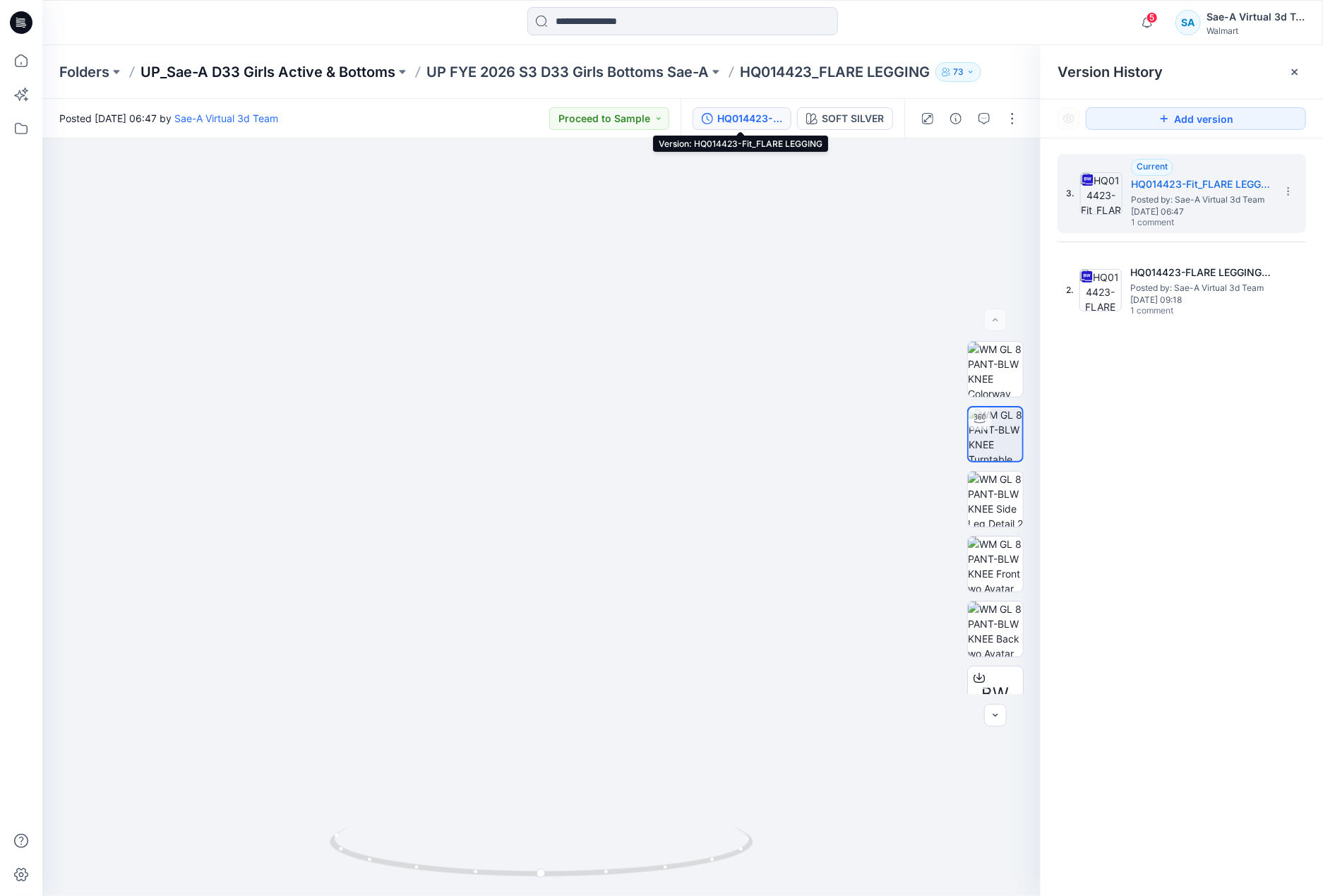
click at [296, 71] on p "UP_Sae-A D33 Girls Active & Bottoms" at bounding box center [267, 72] width 255 height 20
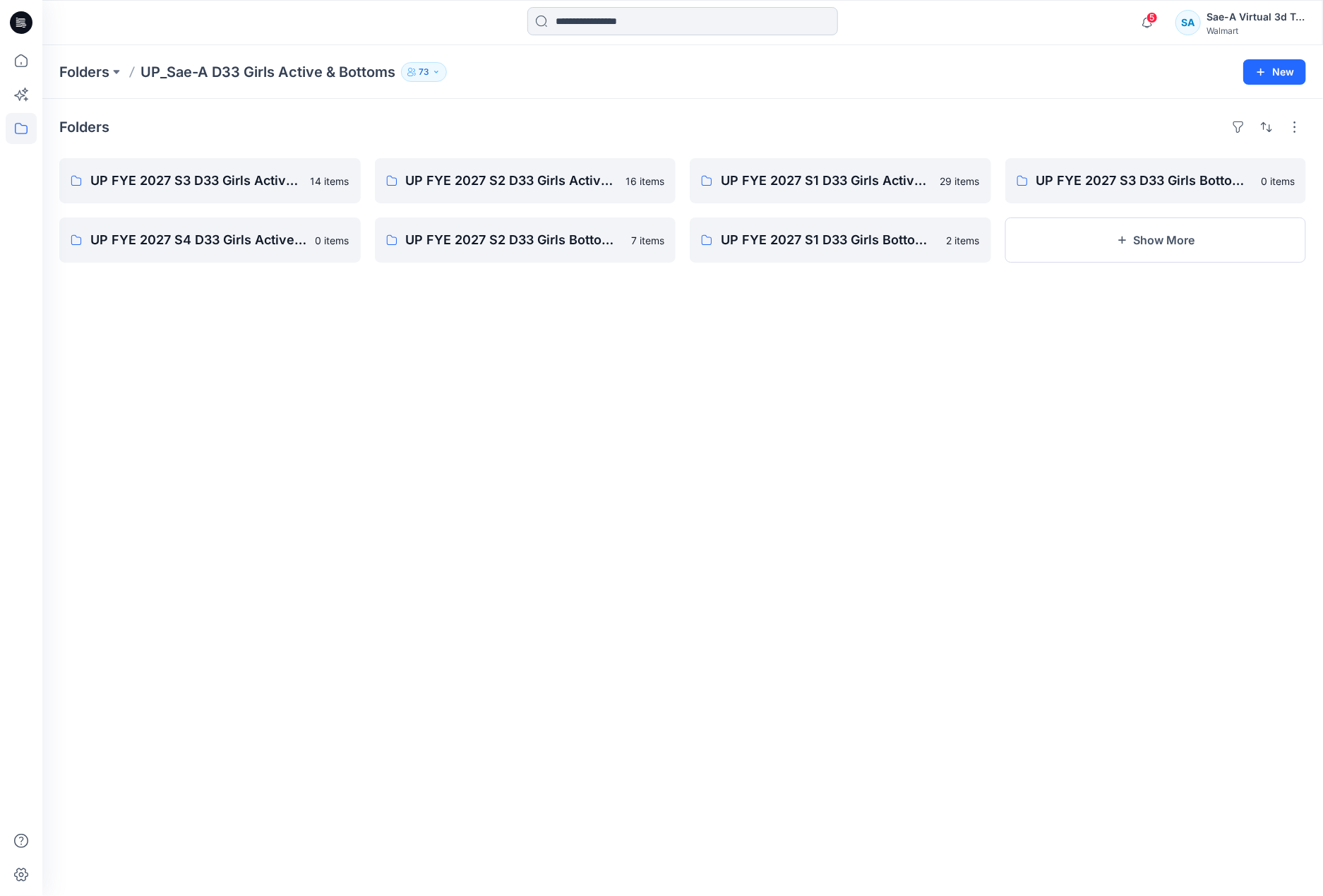
click at [602, 17] on input at bounding box center [682, 21] width 311 height 28
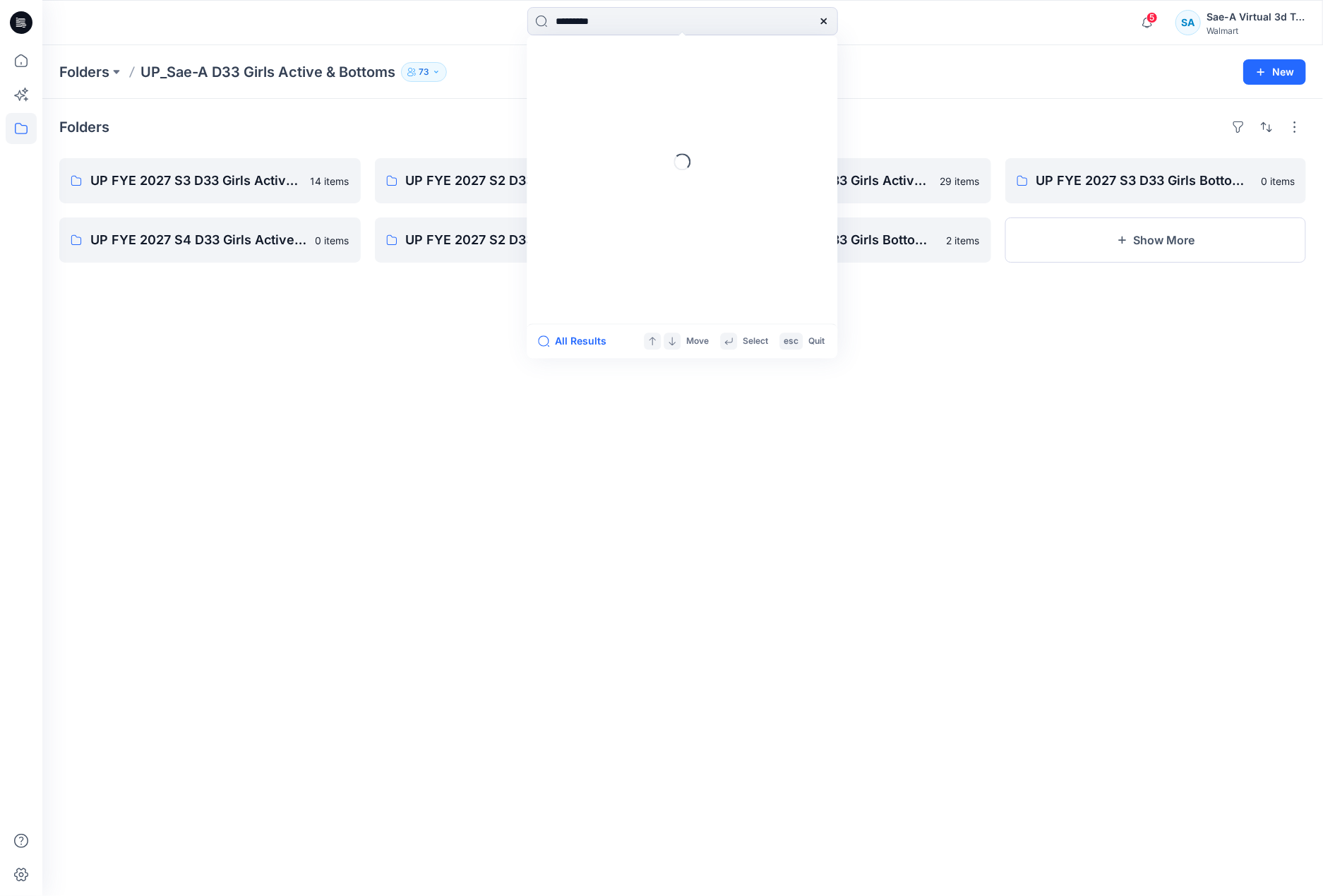
type input "********"
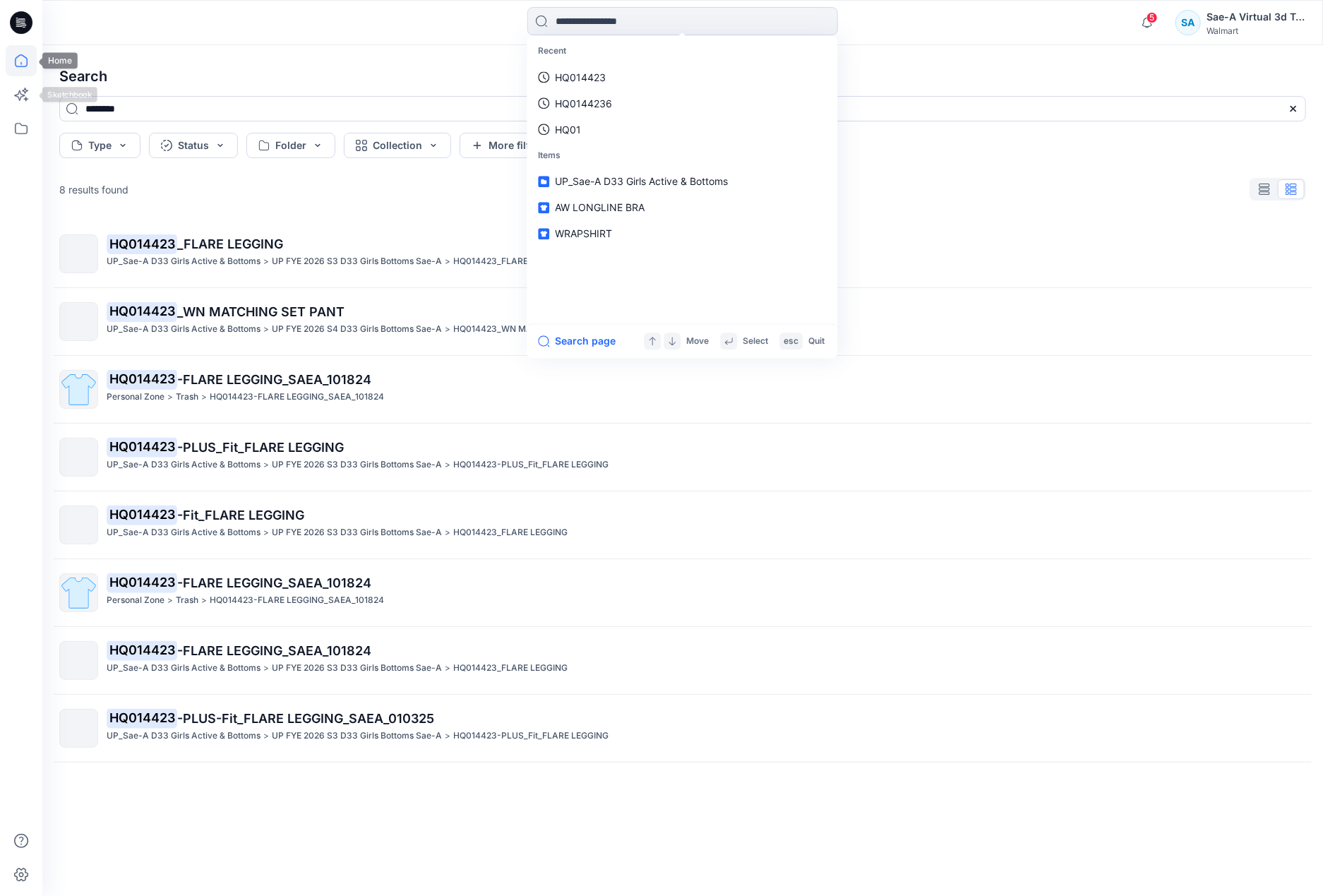
click at [25, 66] on icon at bounding box center [21, 60] width 13 height 13
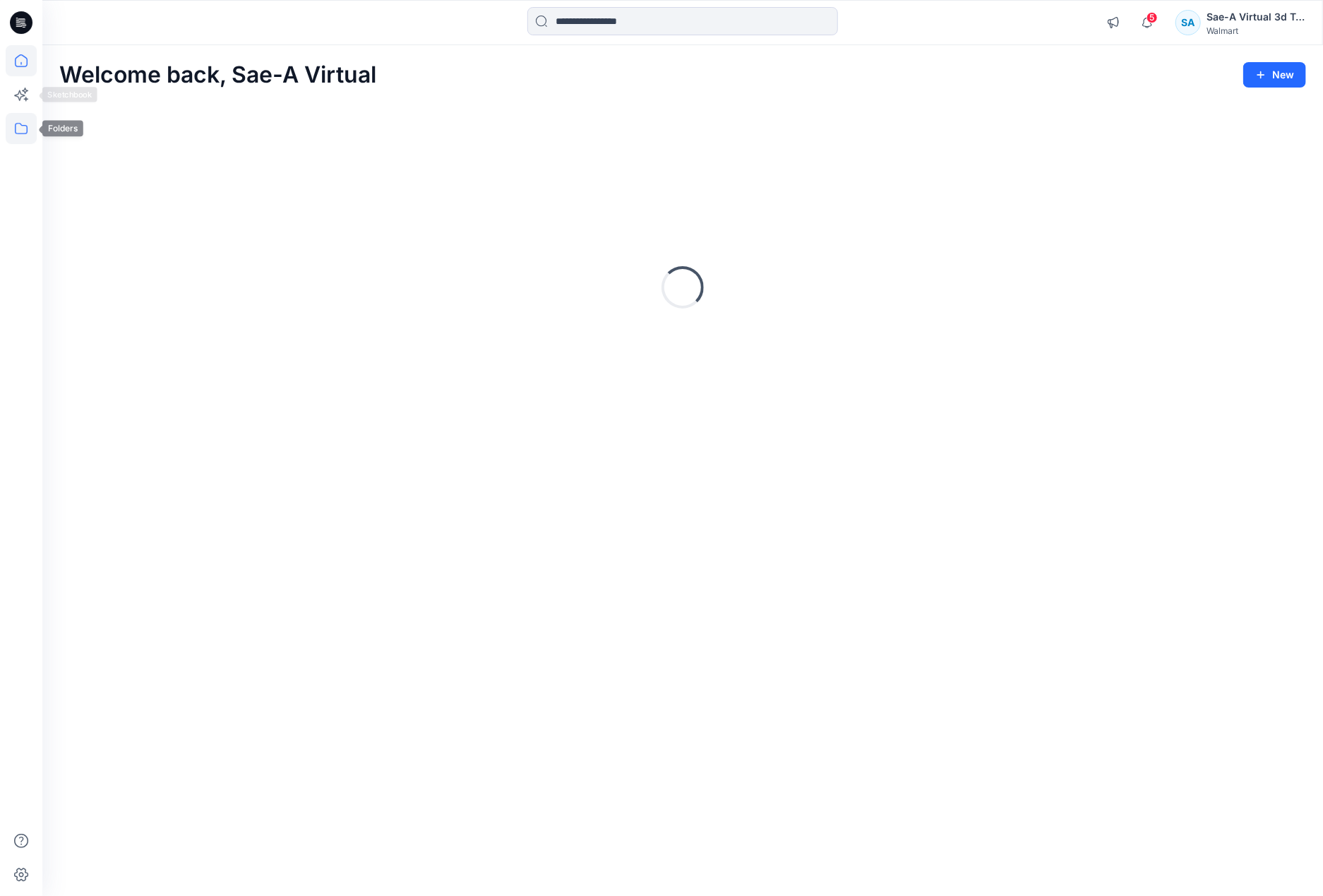
click at [26, 125] on icon at bounding box center [21, 128] width 31 height 31
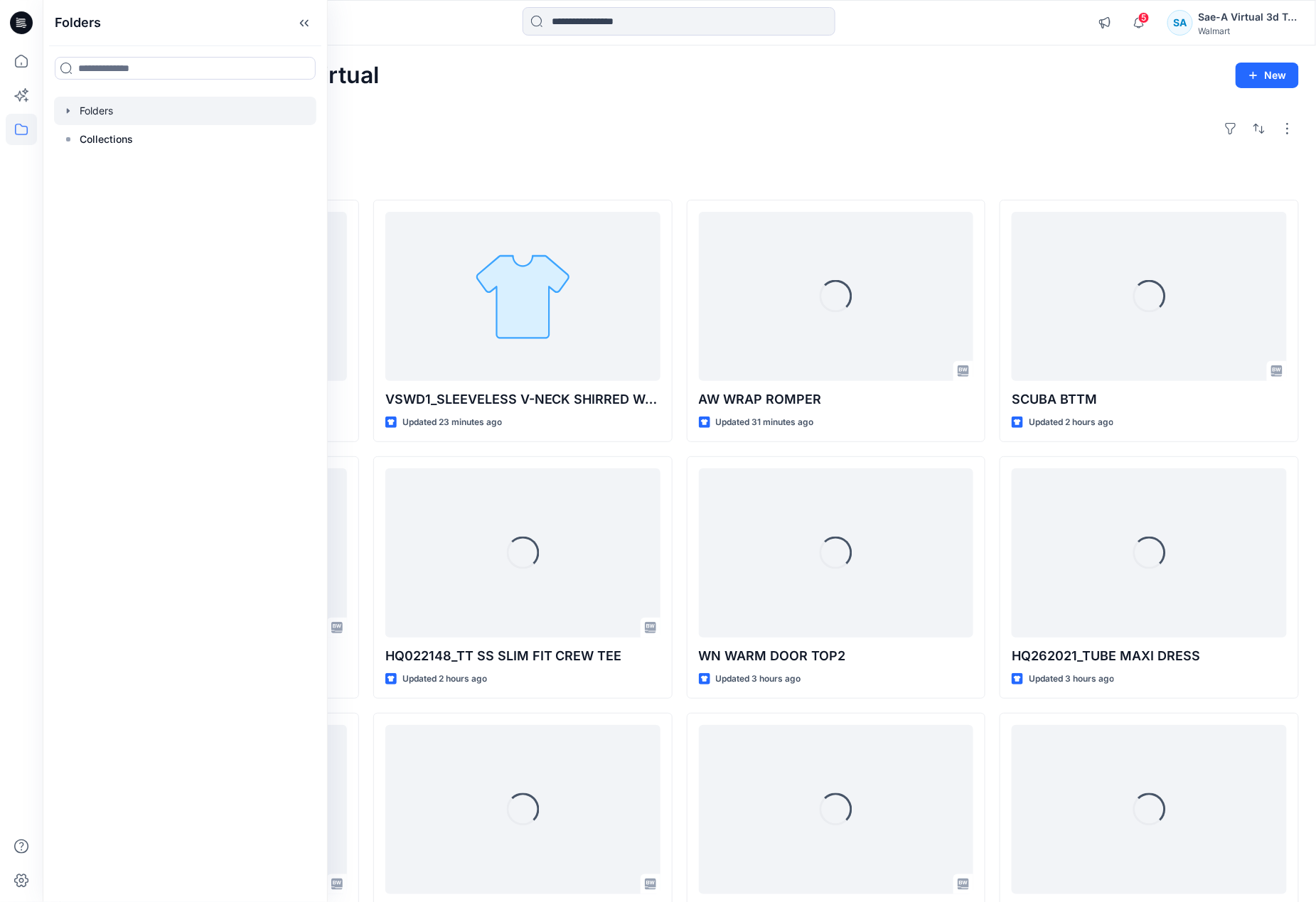
click at [67, 110] on icon "button" at bounding box center [67, 110] width 3 height 5
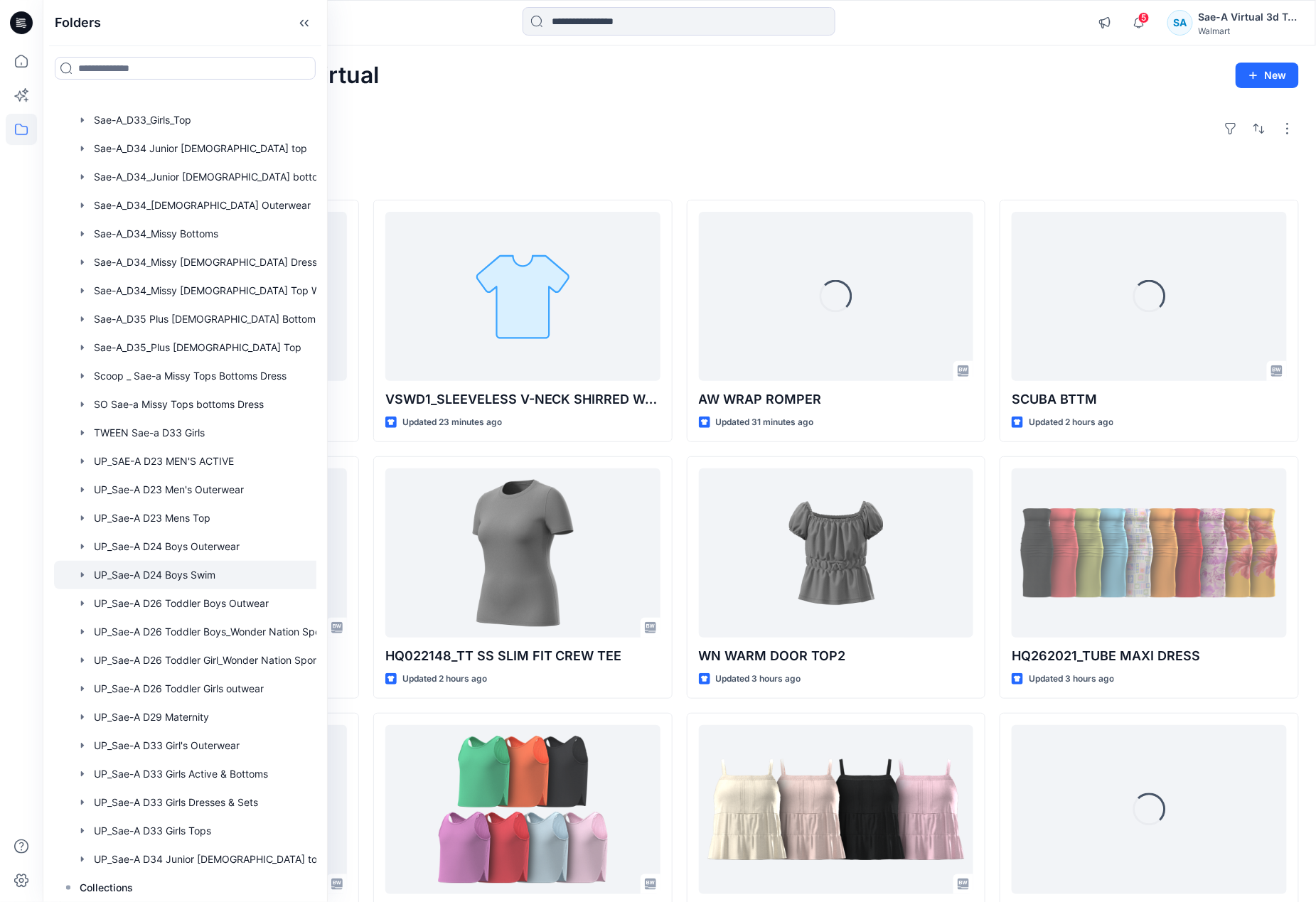
scroll to position [674, 0]
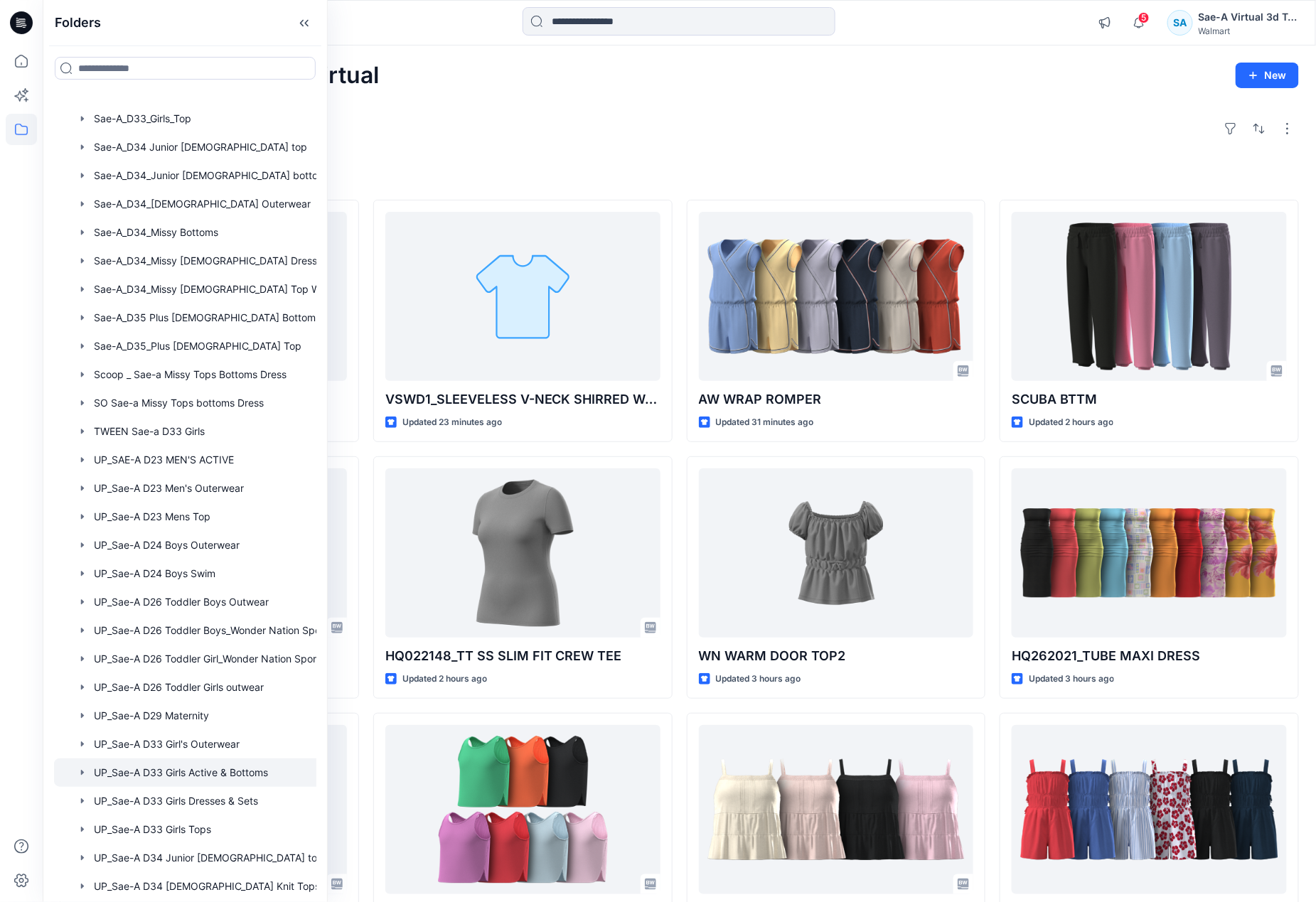
click at [225, 770] on div at bounding box center [203, 773] width 299 height 29
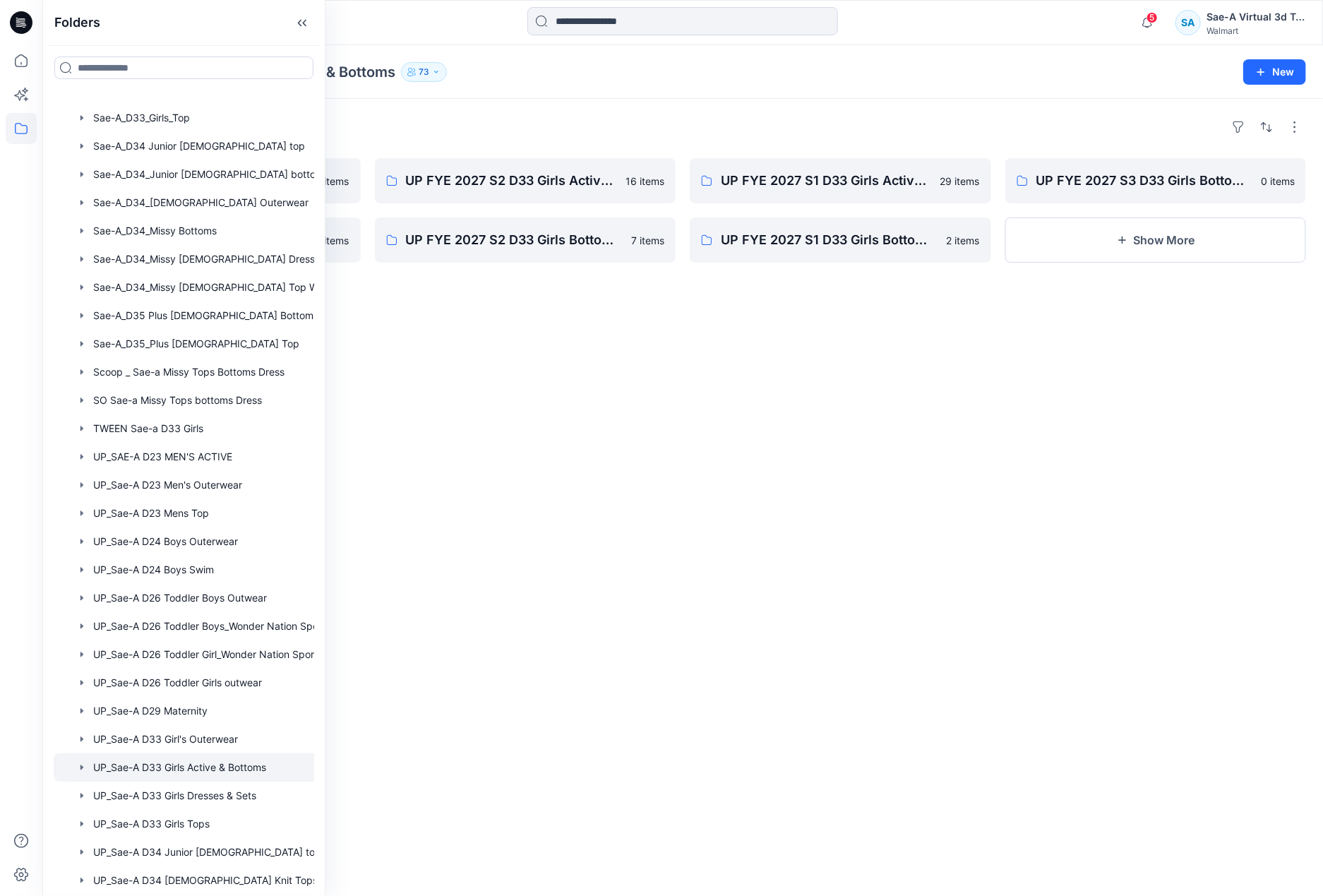
click at [655, 567] on div "Folders UP FYE 2027 S3 D33 Girls Active Sae-A 14 items UP FYE 2027 S4 D33 Girls…" at bounding box center [683, 497] width 1281 height 797
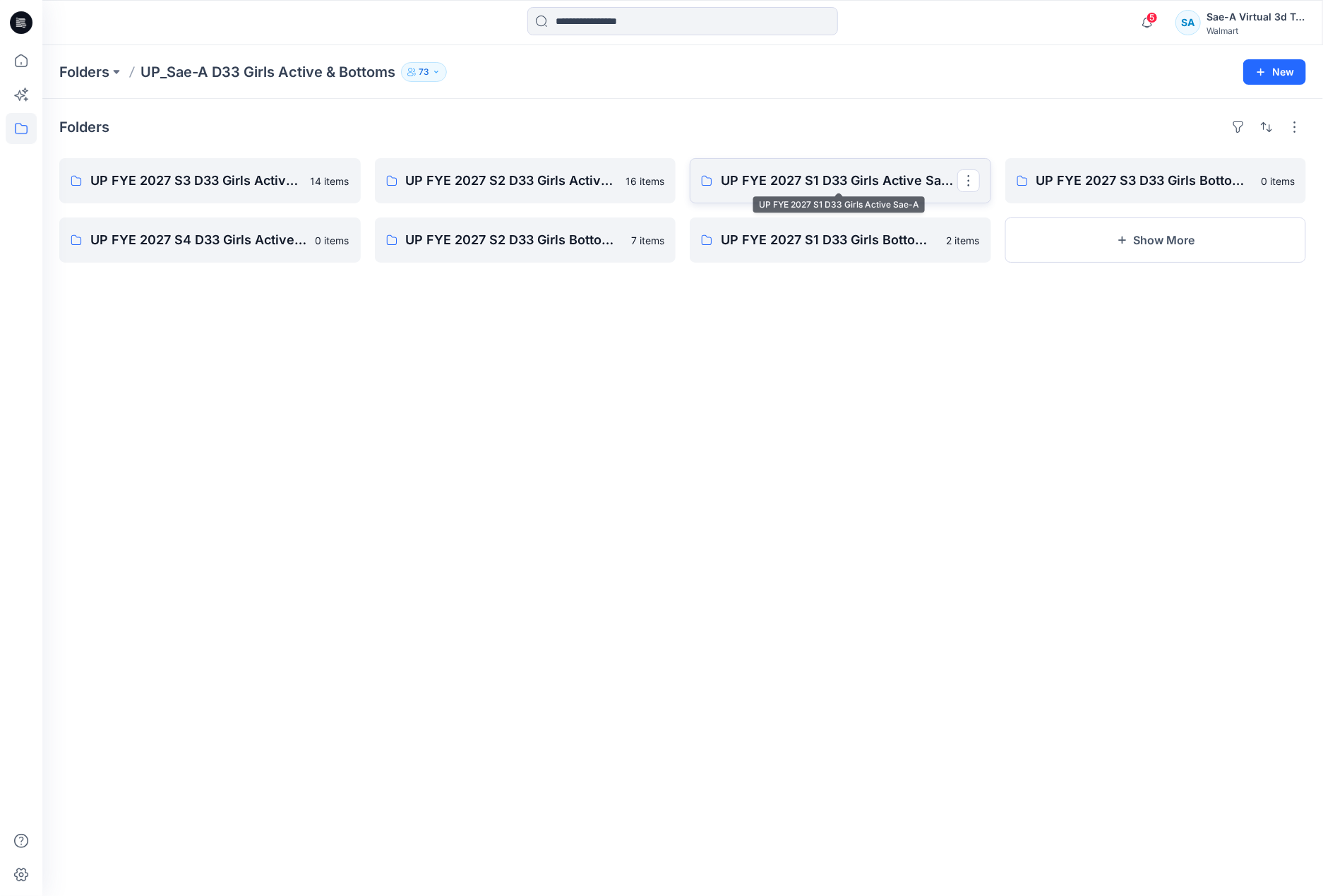
click at [810, 188] on p "UP FYE 2027 S1 D33 Girls Active Sae-A" at bounding box center [839, 181] width 236 height 20
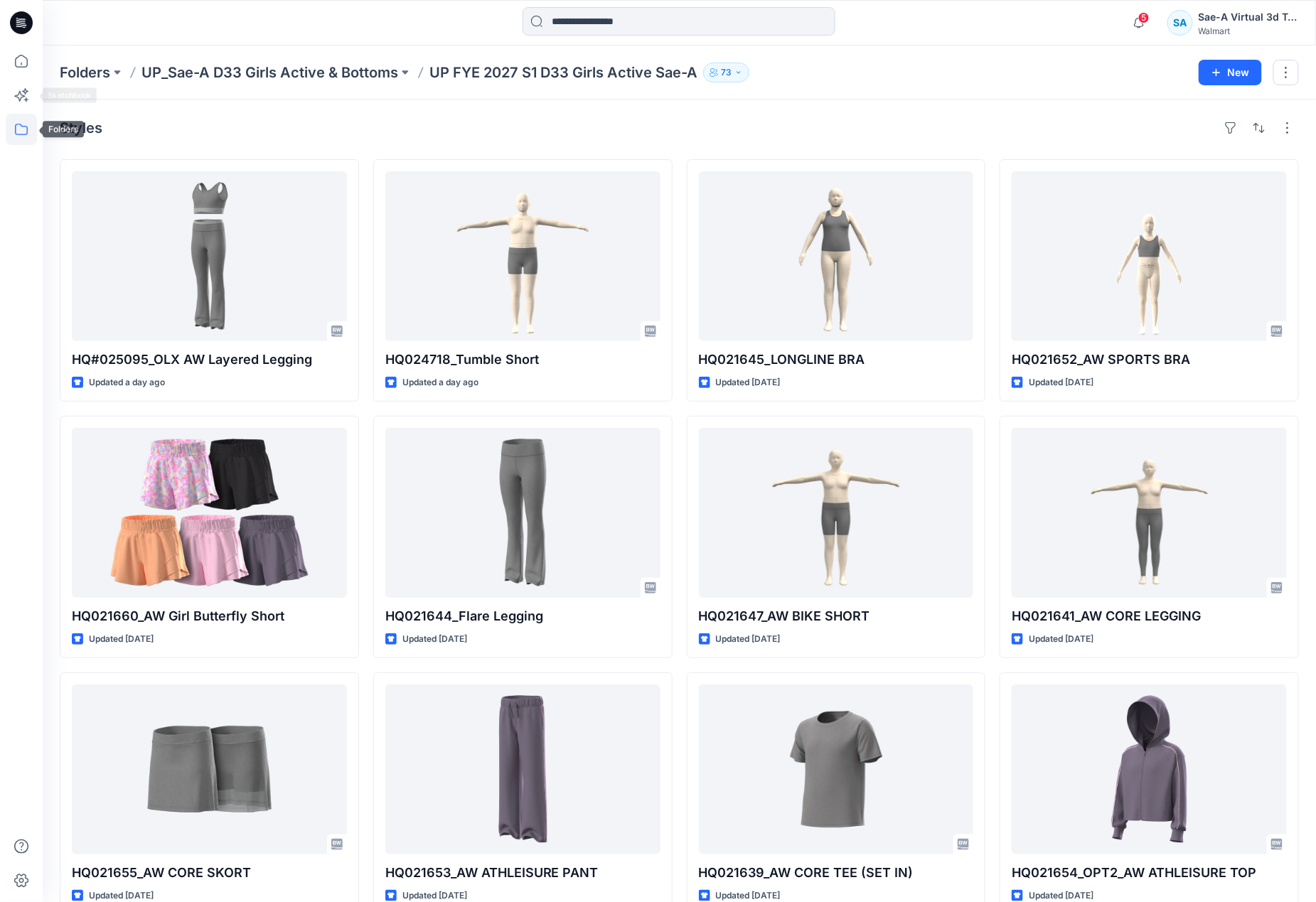
click at [20, 128] on icon at bounding box center [21, 129] width 31 height 31
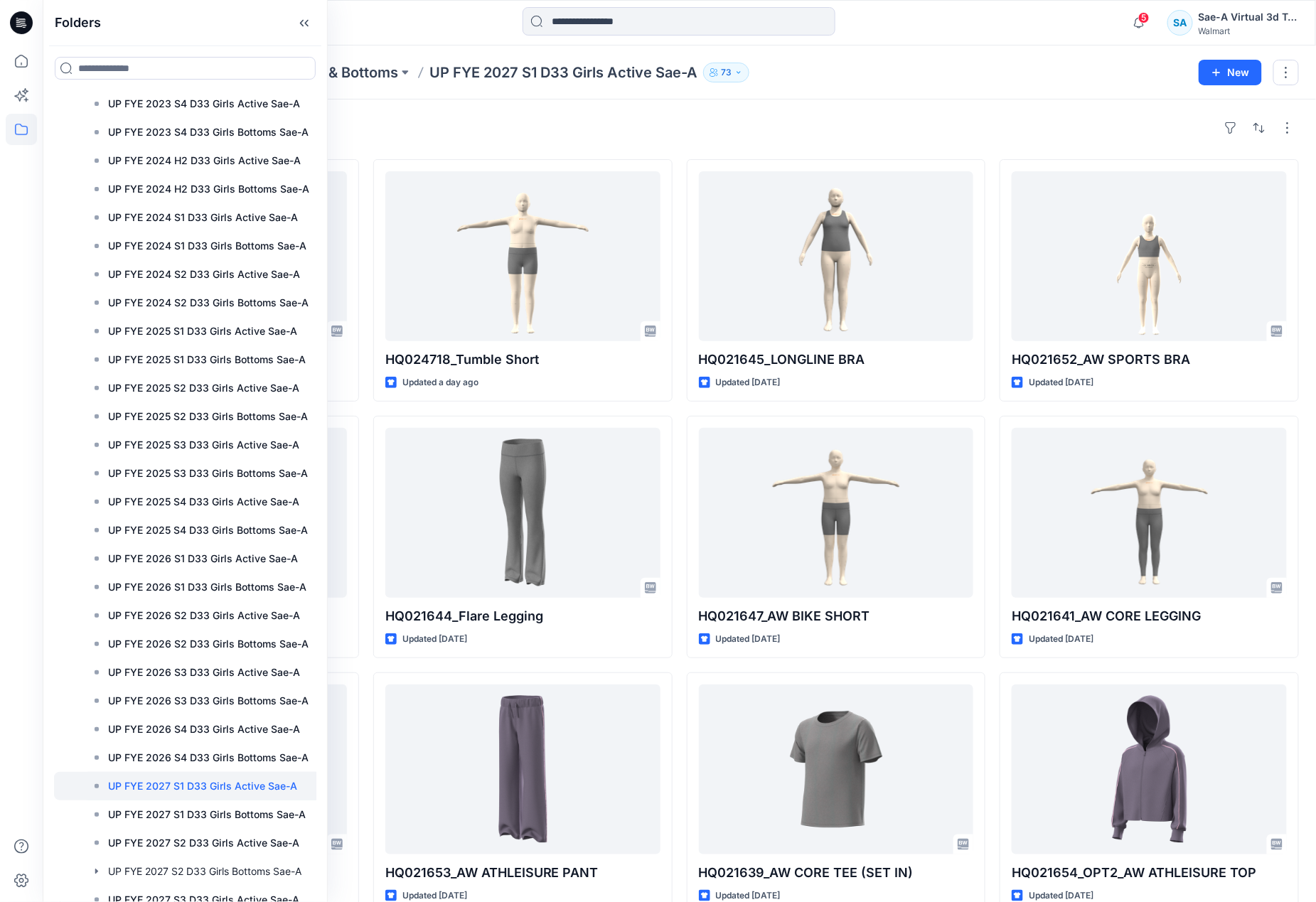
scroll to position [2065, 0]
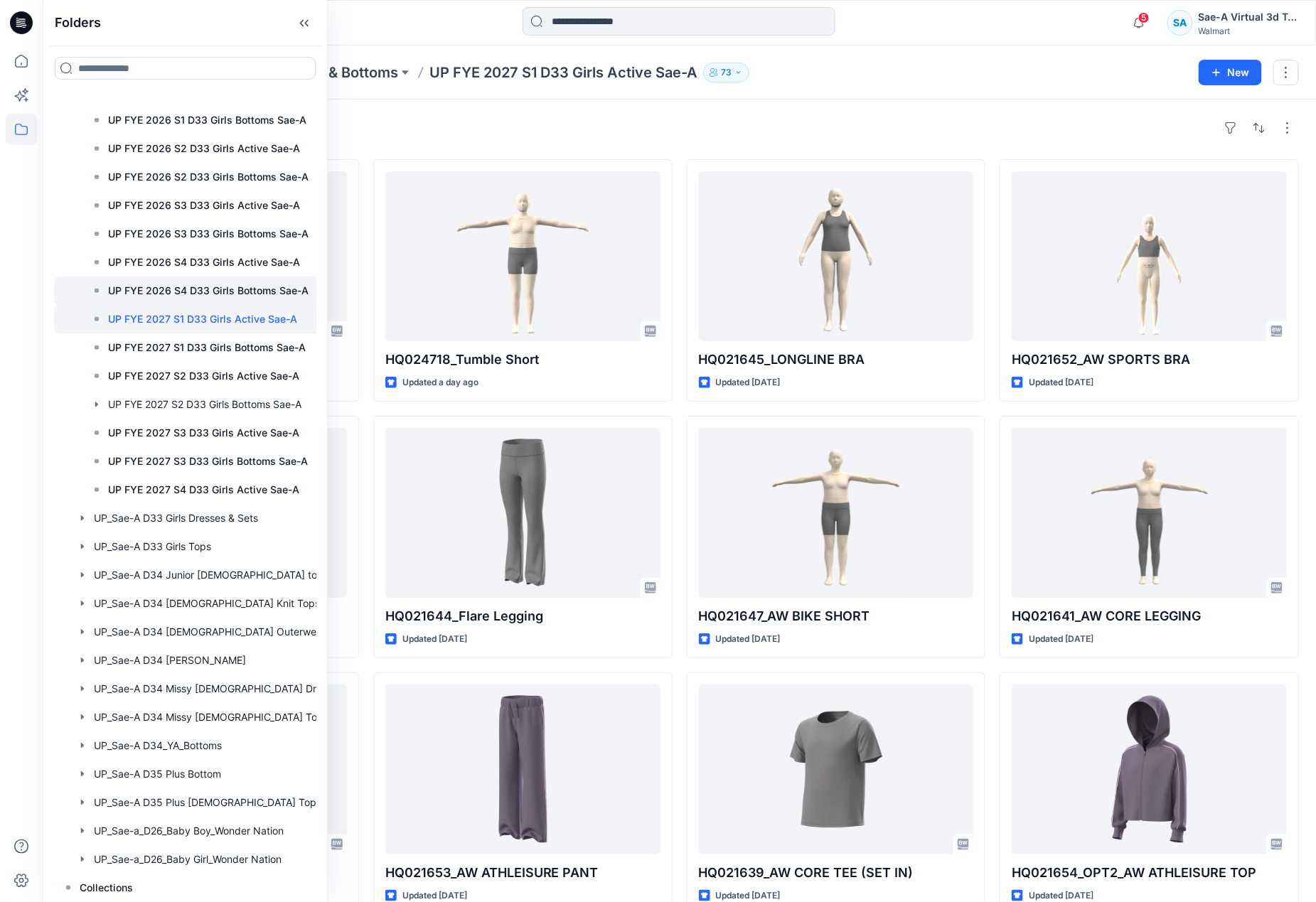
click at [214, 285] on p "UP FYE 2026 S4 D33 Girls Bottoms Sae-A" at bounding box center [208, 291] width 200 height 17
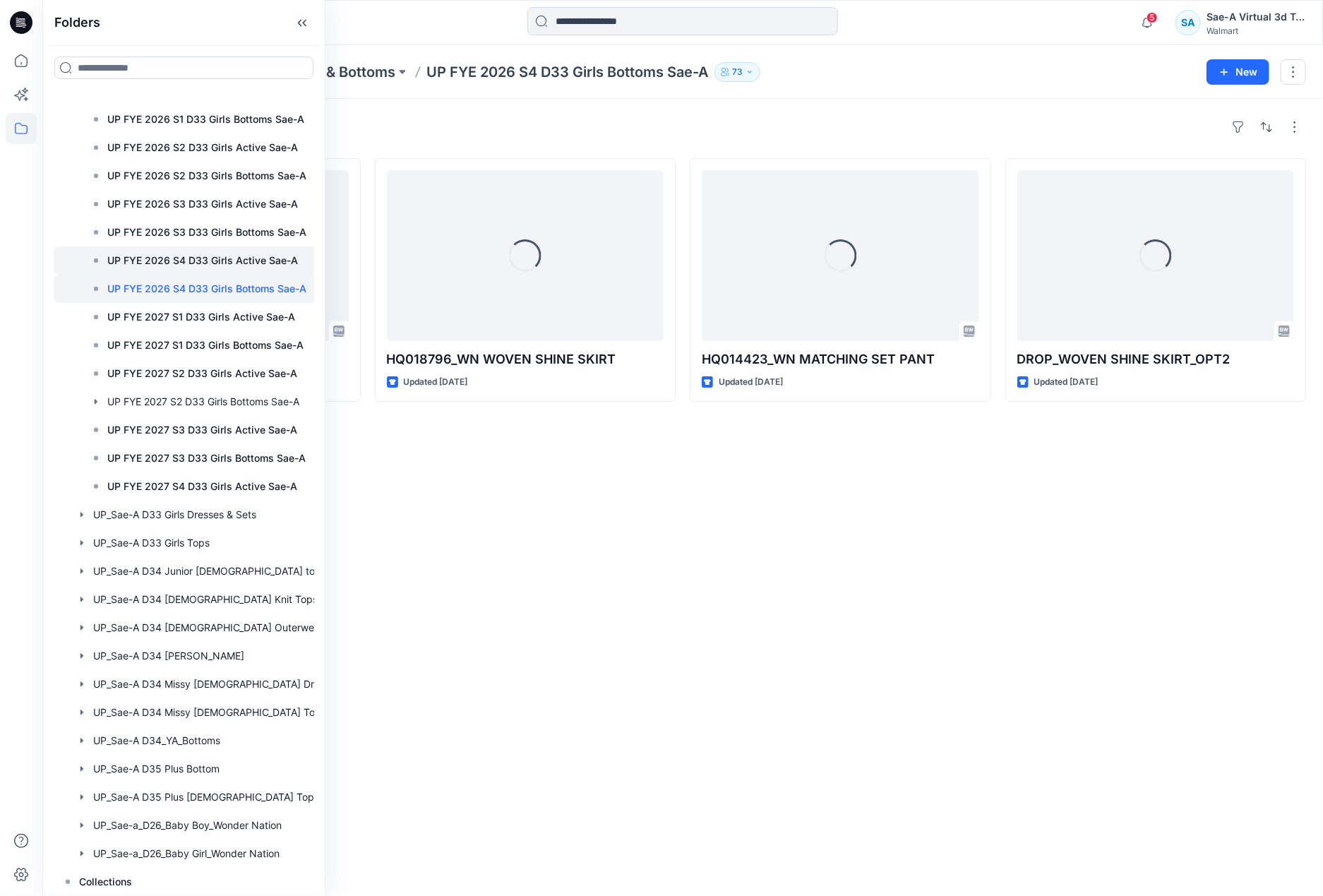
click at [236, 258] on p "UP FYE 2026 S4 D33 Girls Active Sae-A" at bounding box center [202, 261] width 190 height 17
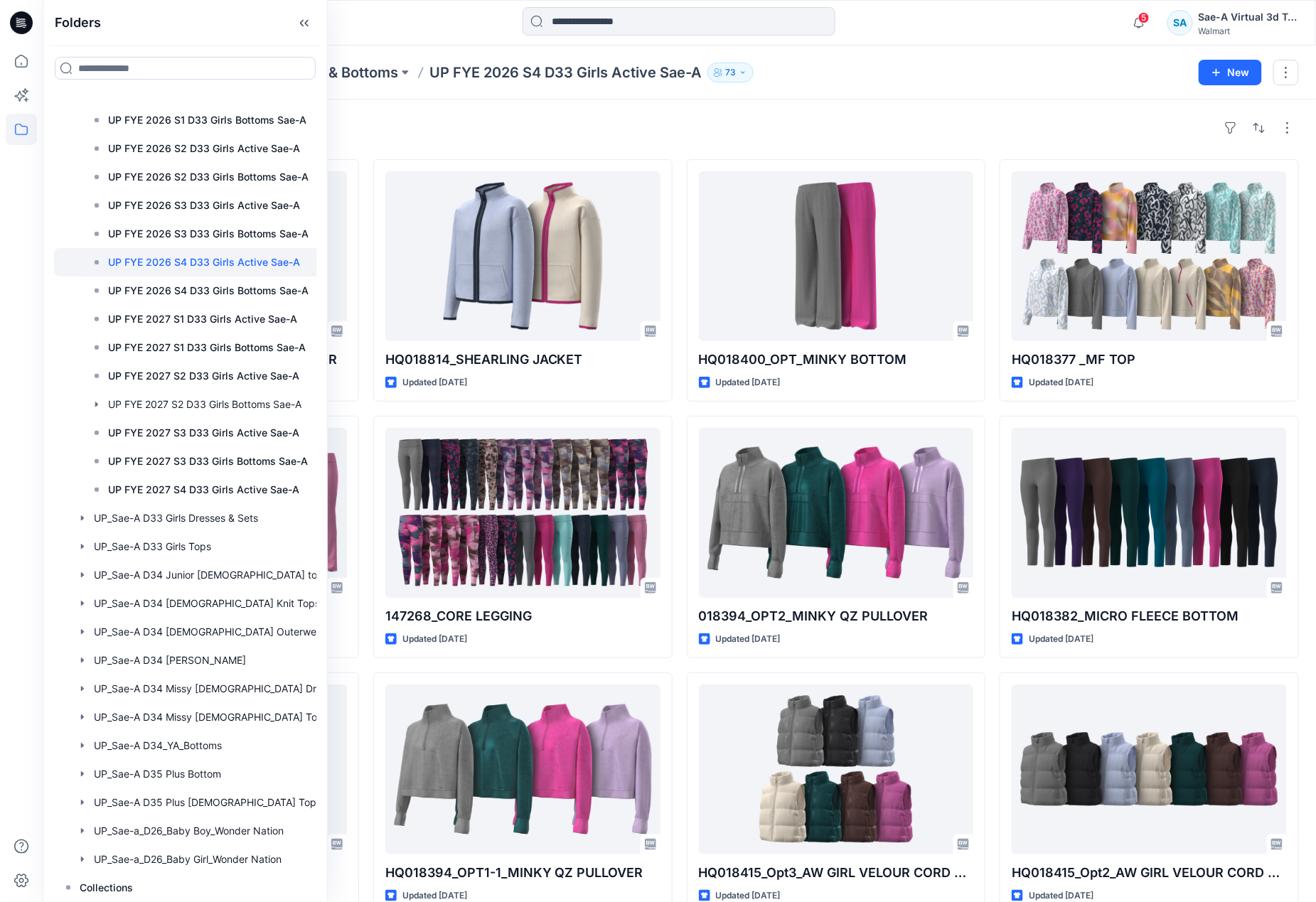
click at [449, 130] on div "Styles" at bounding box center [679, 128] width 1239 height 23
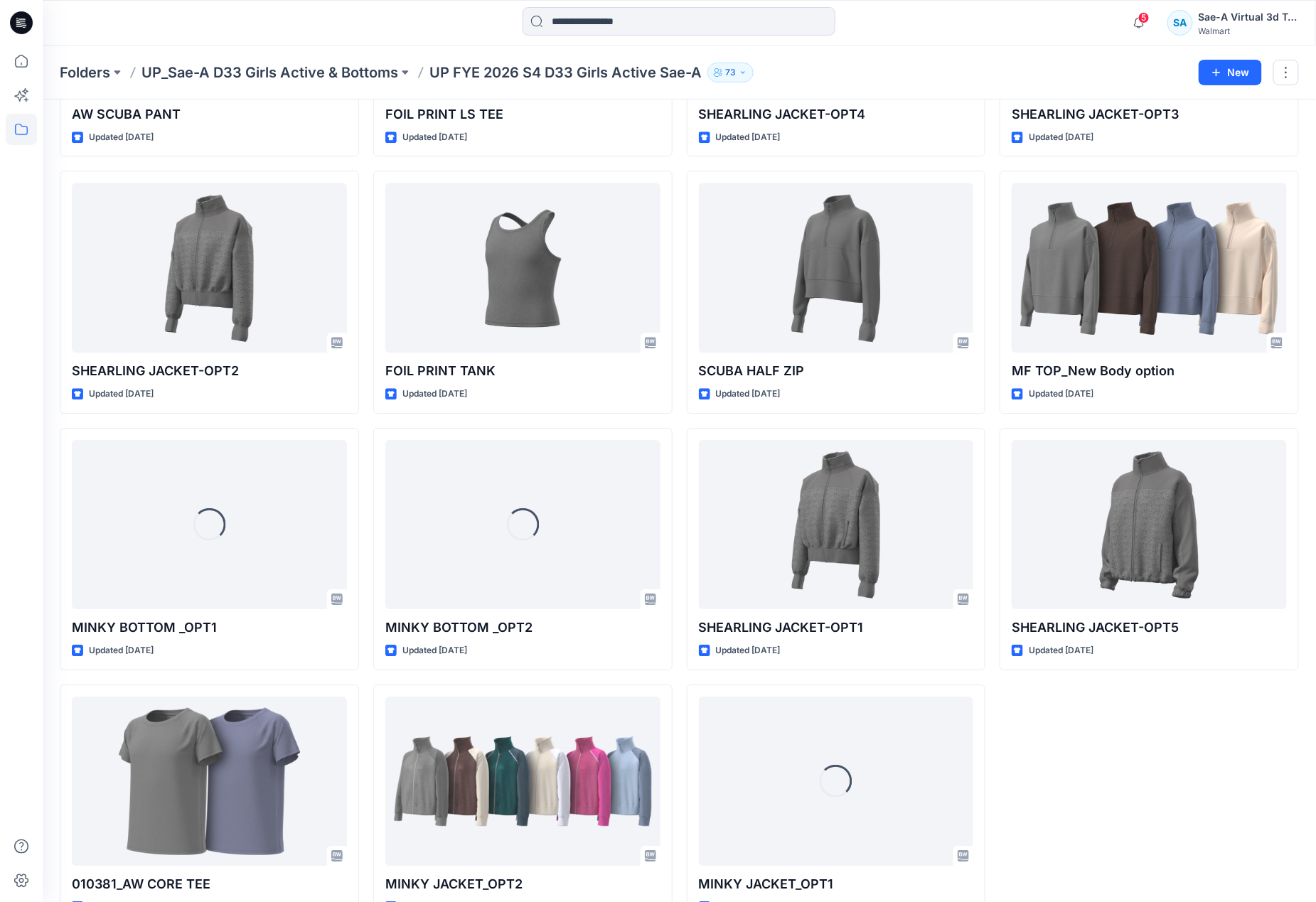
scroll to position [1570, 0]
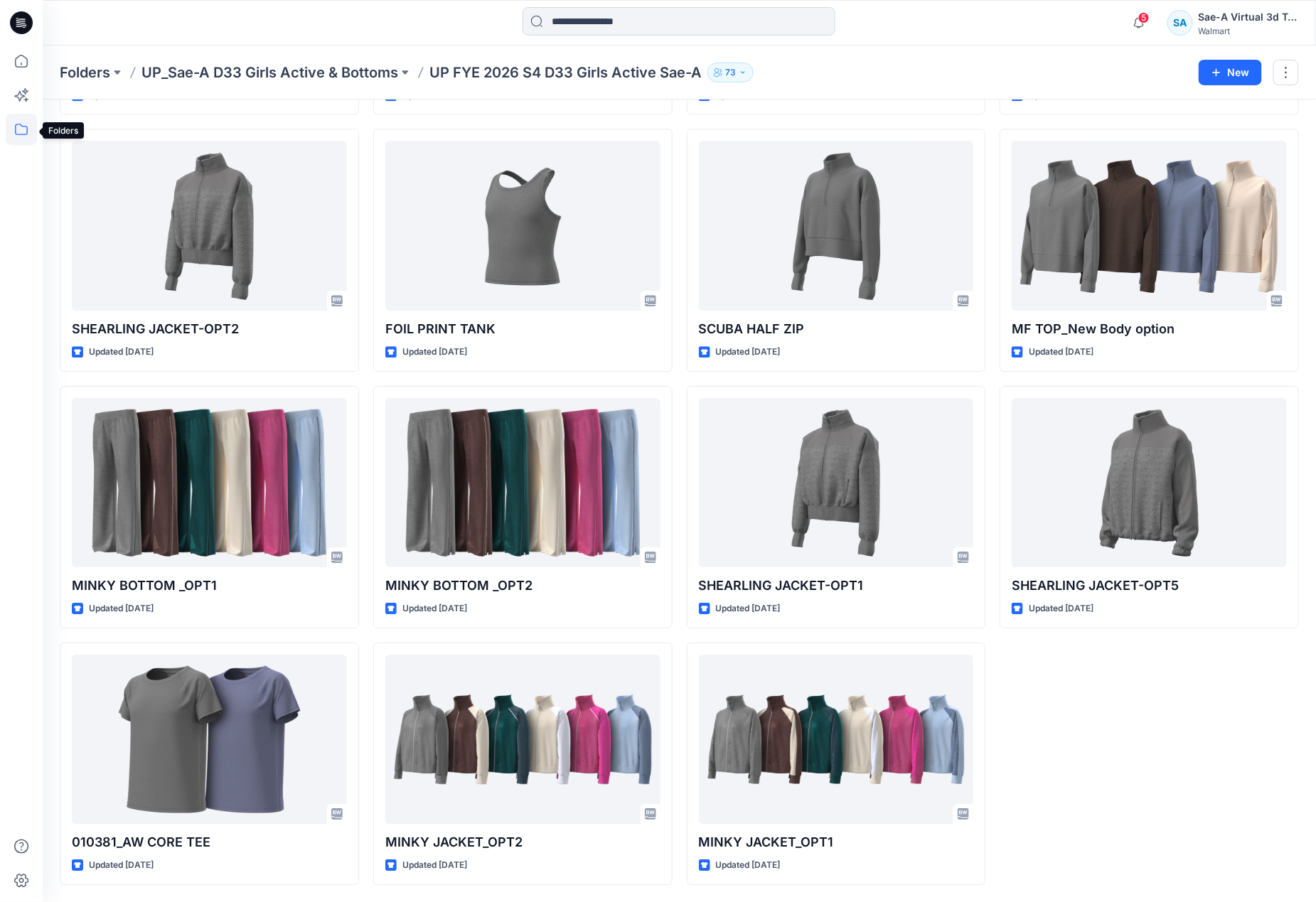
click at [21, 130] on icon at bounding box center [21, 129] width 31 height 31
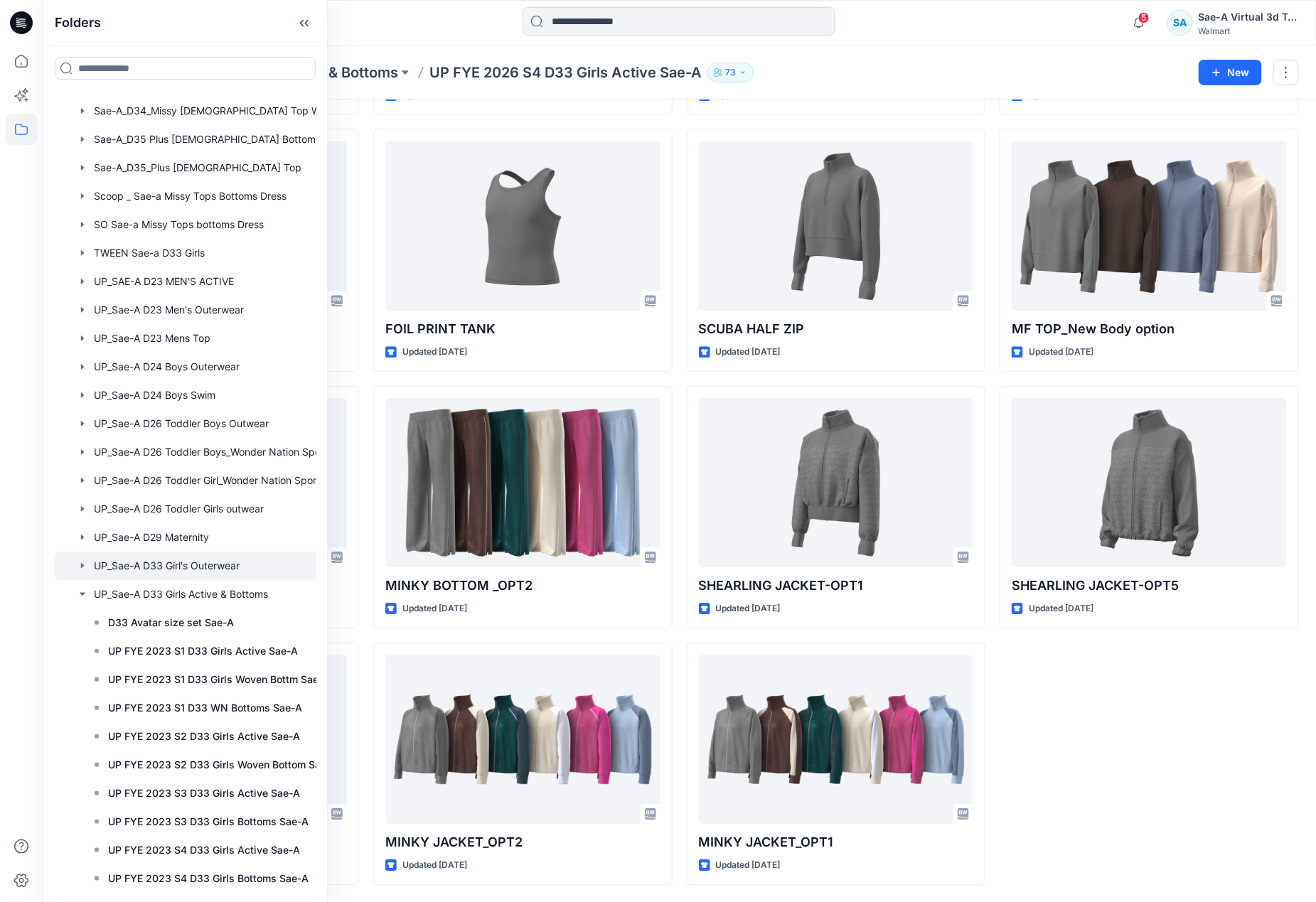
scroll to position [1599, 0]
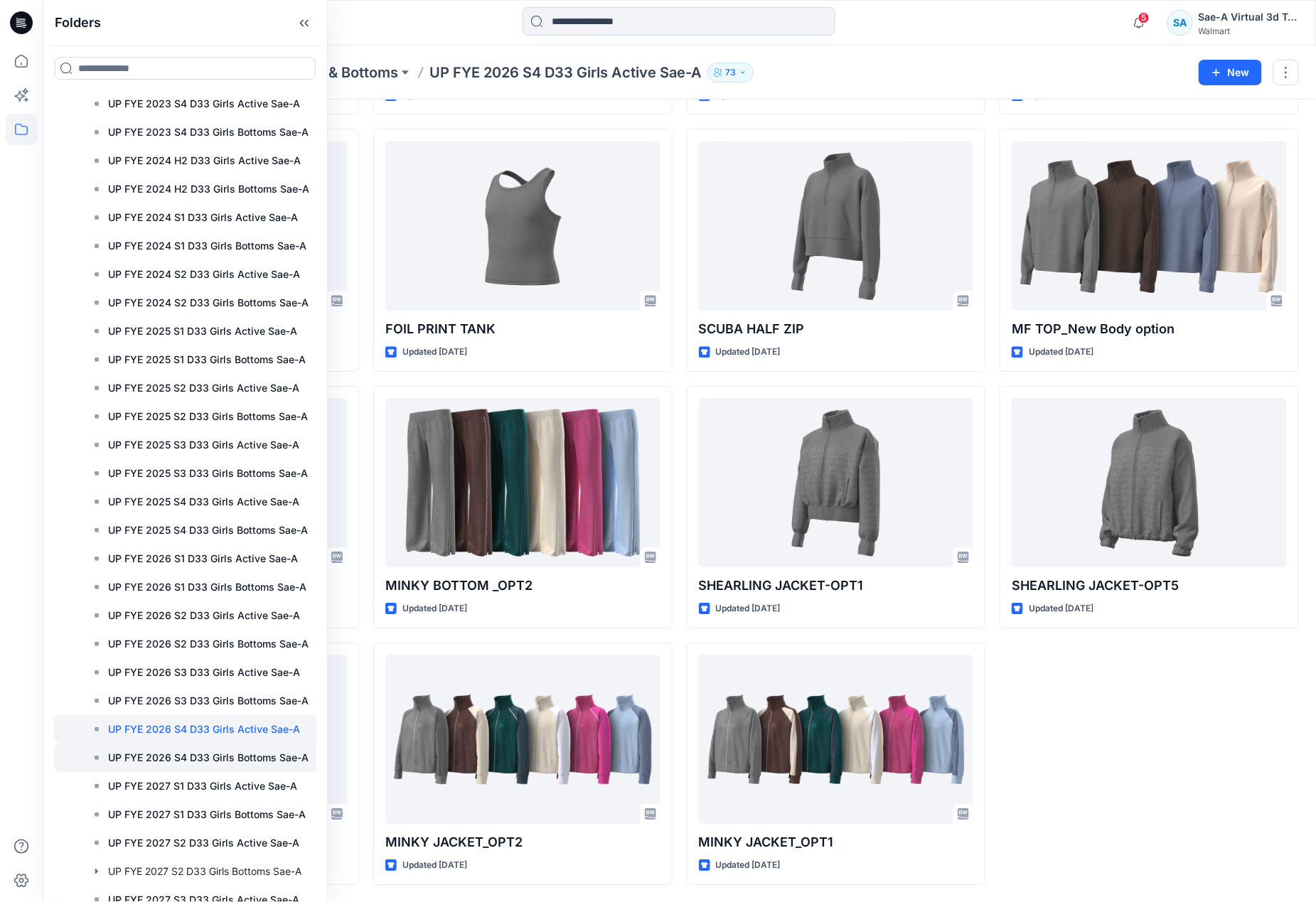
click at [213, 754] on p "UP FYE 2026 S4 D33 Girls Bottoms Sae-A" at bounding box center [208, 757] width 200 height 17
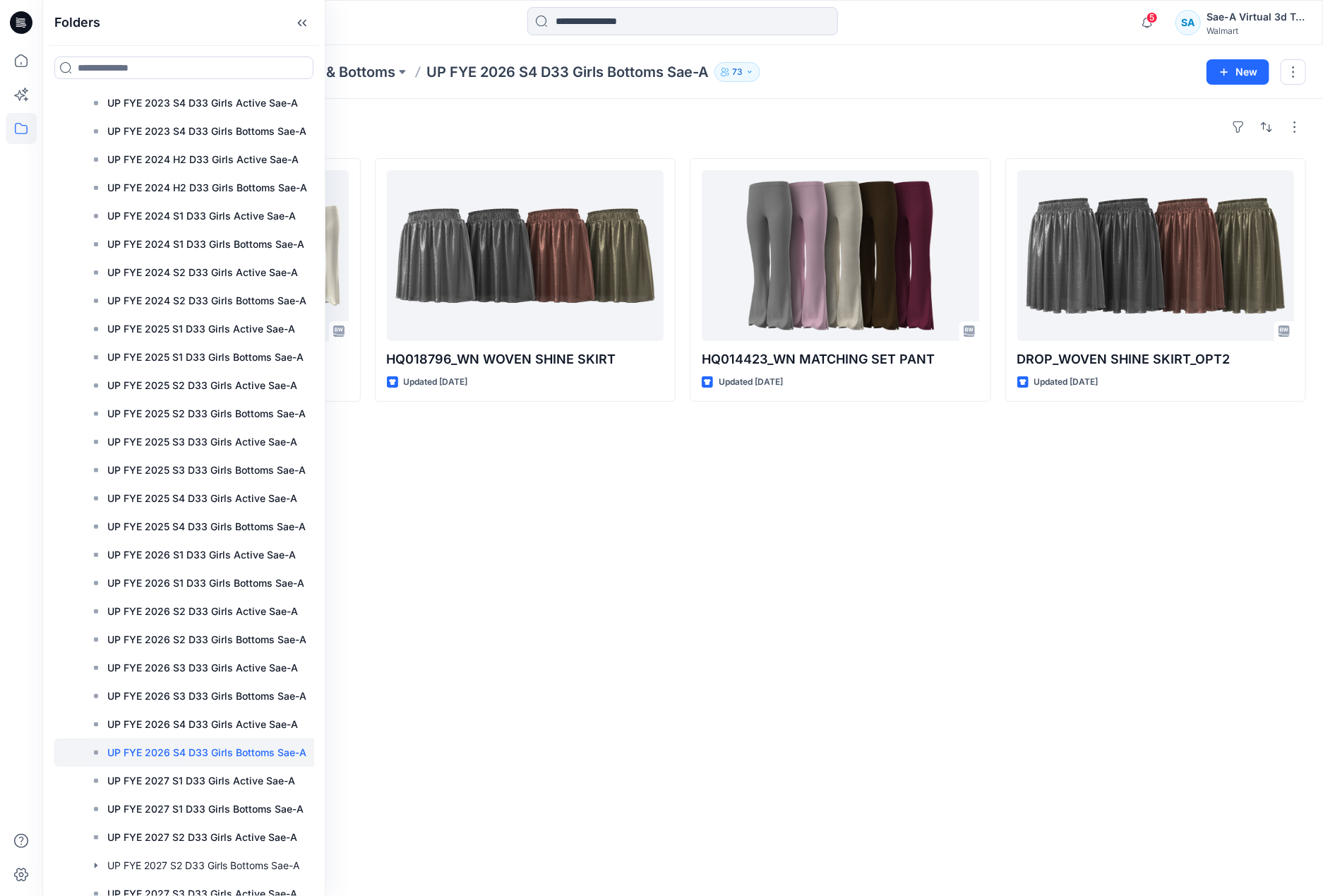
click at [717, 718] on div "Styles HQ018187_WN VELOUR FLARE PANT Updated a month ago HQ018796_WN WOVEN SHIN…" at bounding box center [683, 497] width 1281 height 797
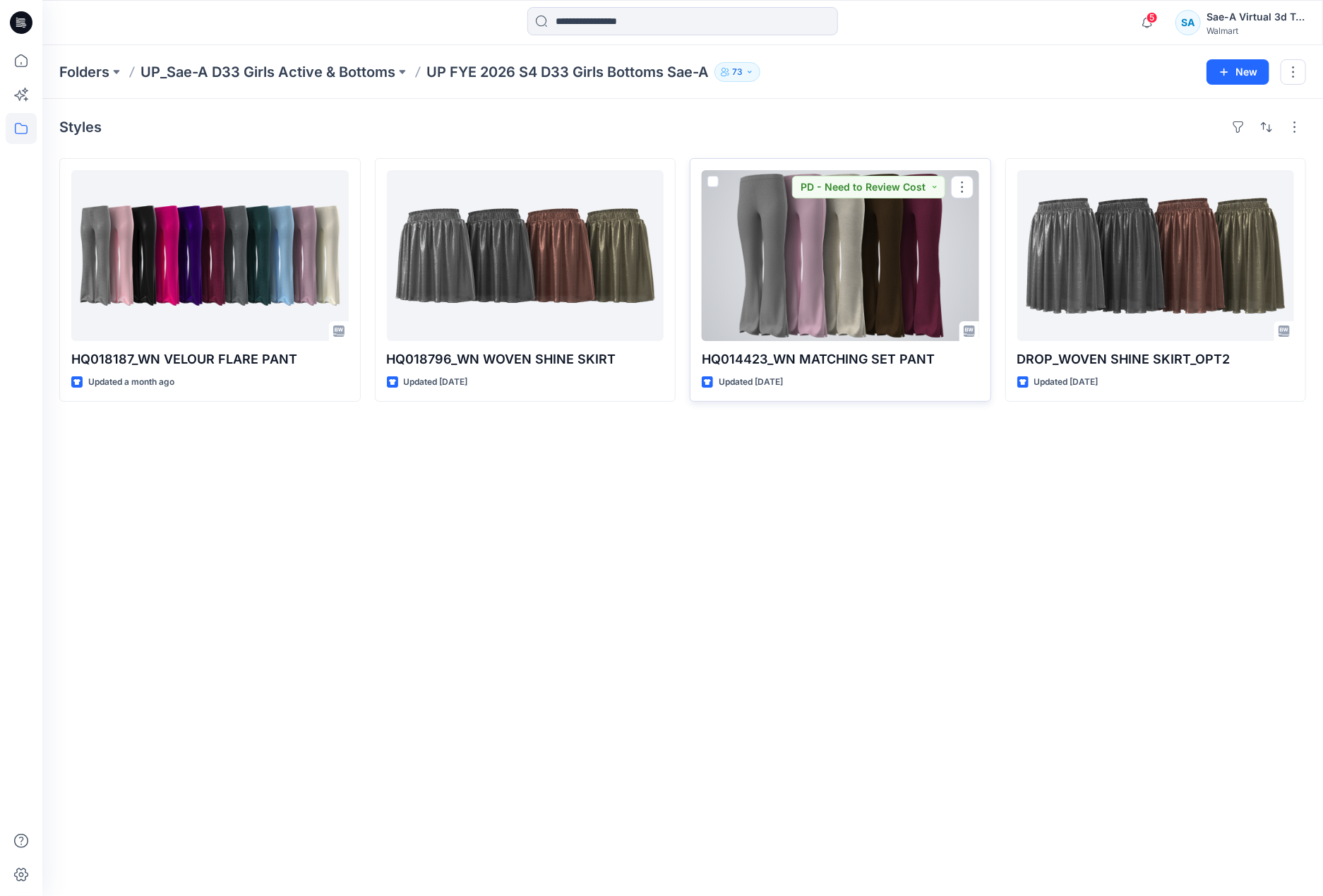
click at [825, 312] on div at bounding box center [840, 256] width 277 height 171
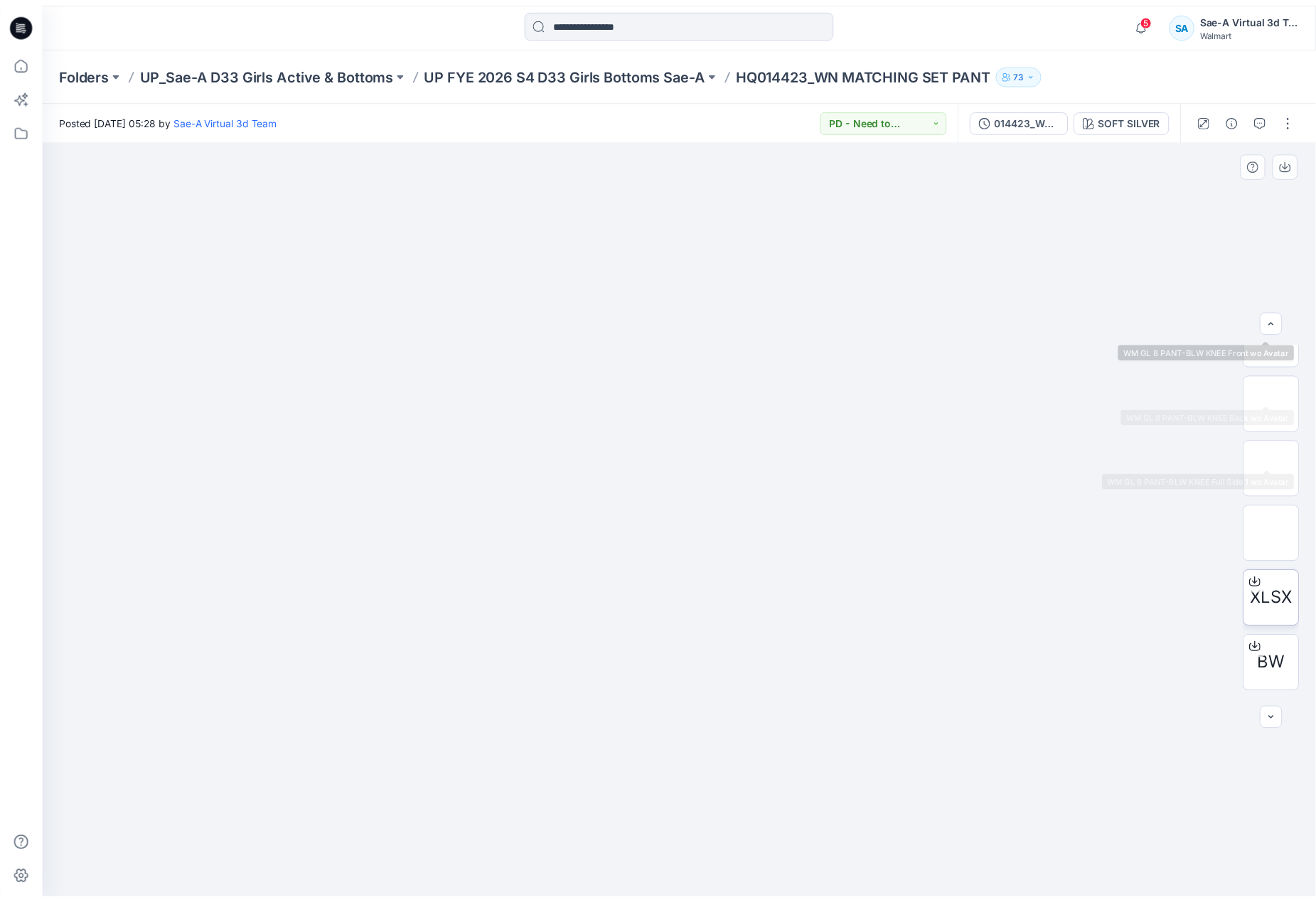
scroll to position [224, 0]
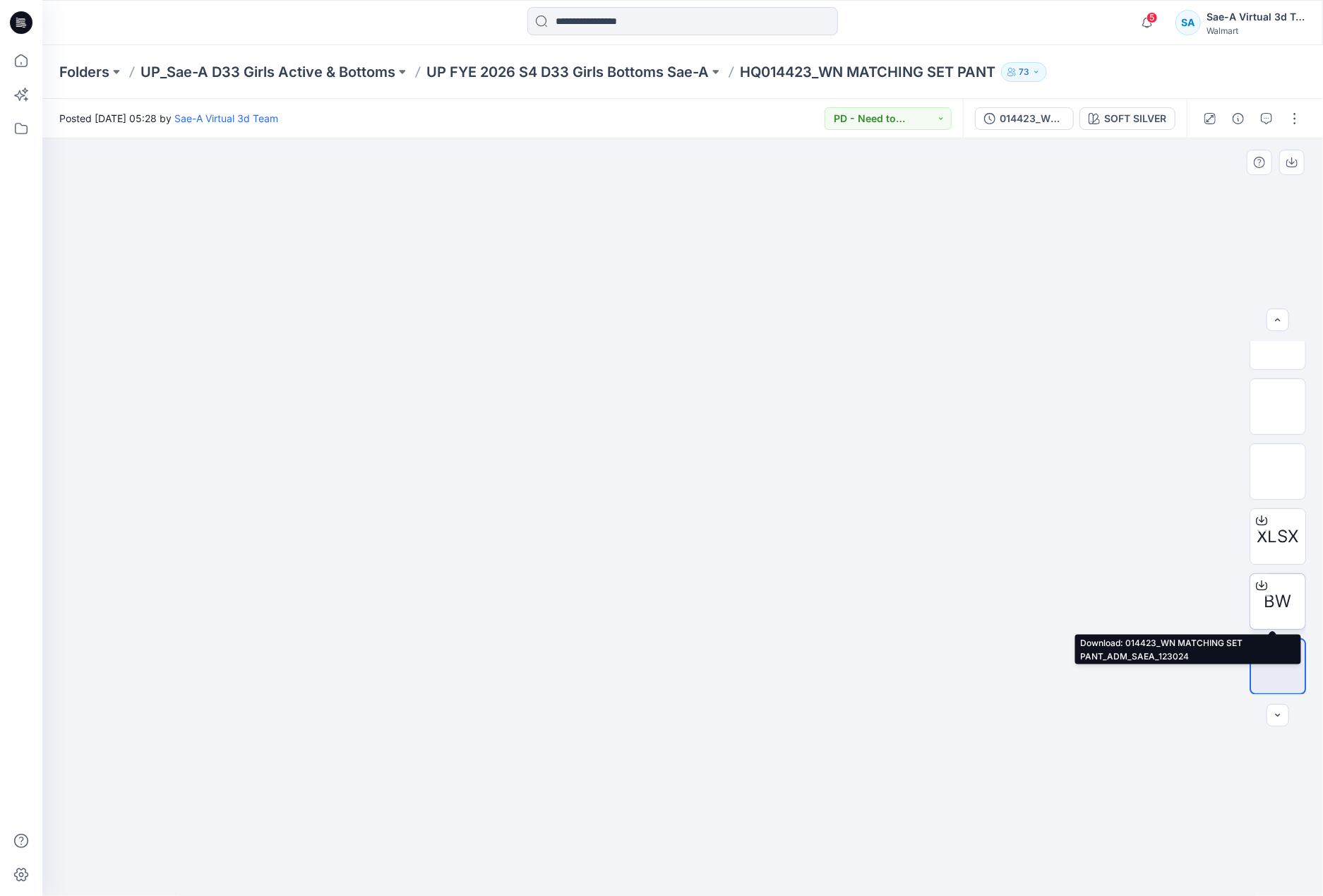
click at [1260, 584] on icon at bounding box center [1262, 585] width 12 height 12
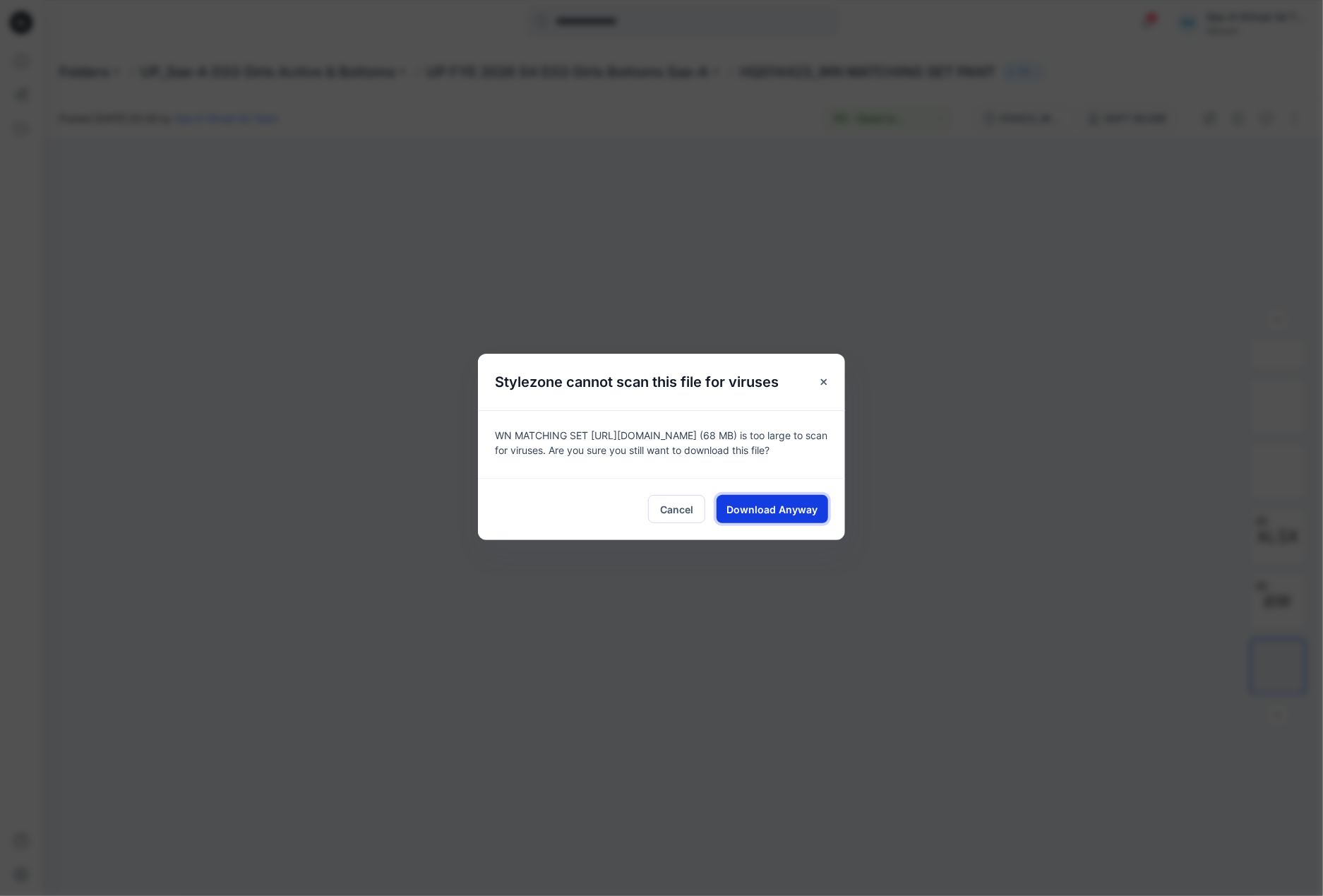
click at [764, 506] on span "Download Anyway" at bounding box center [773, 509] width 91 height 15
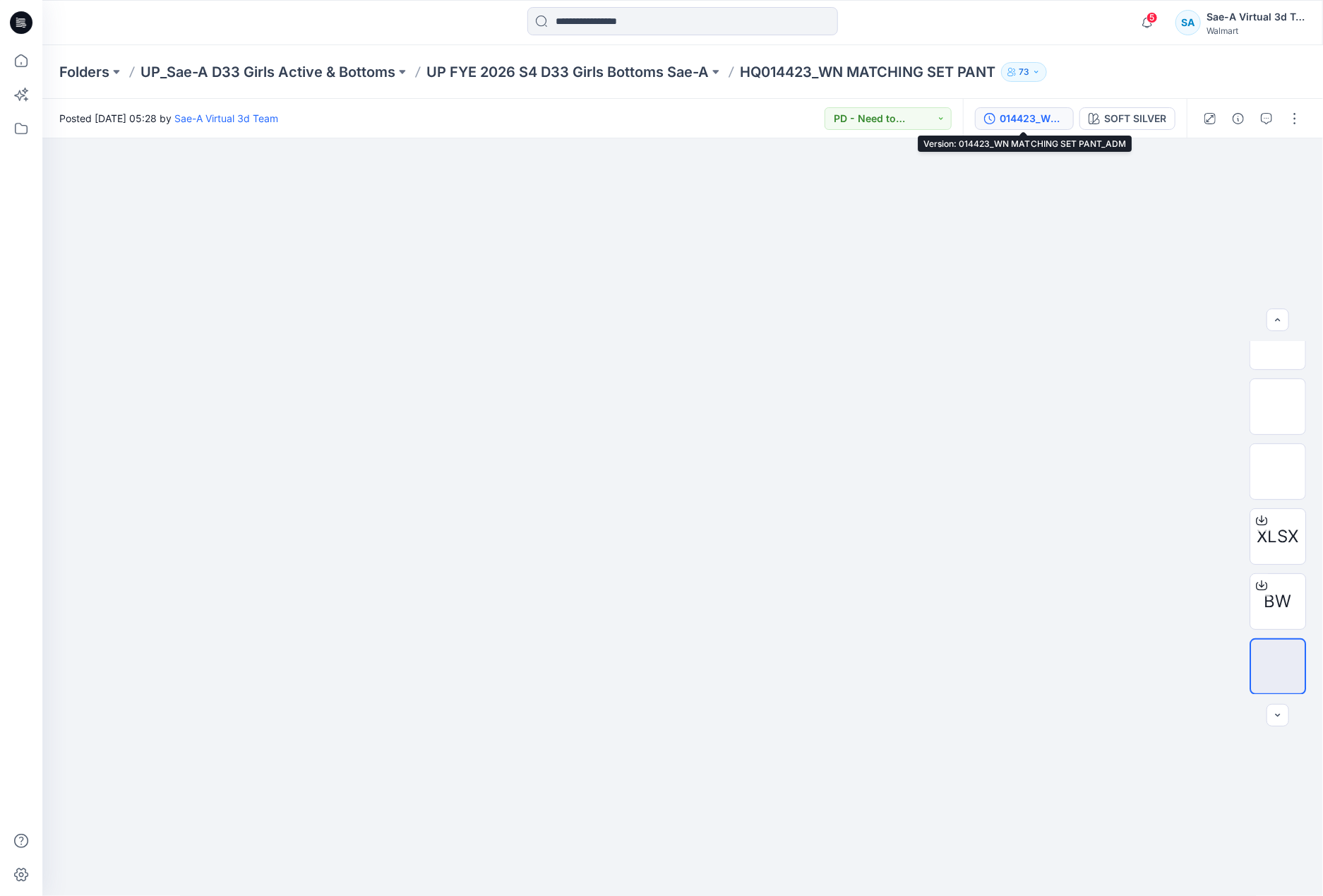
click at [1001, 114] on div "014423_WN MATCHING SET PANT_ADM" at bounding box center [1032, 119] width 65 height 16
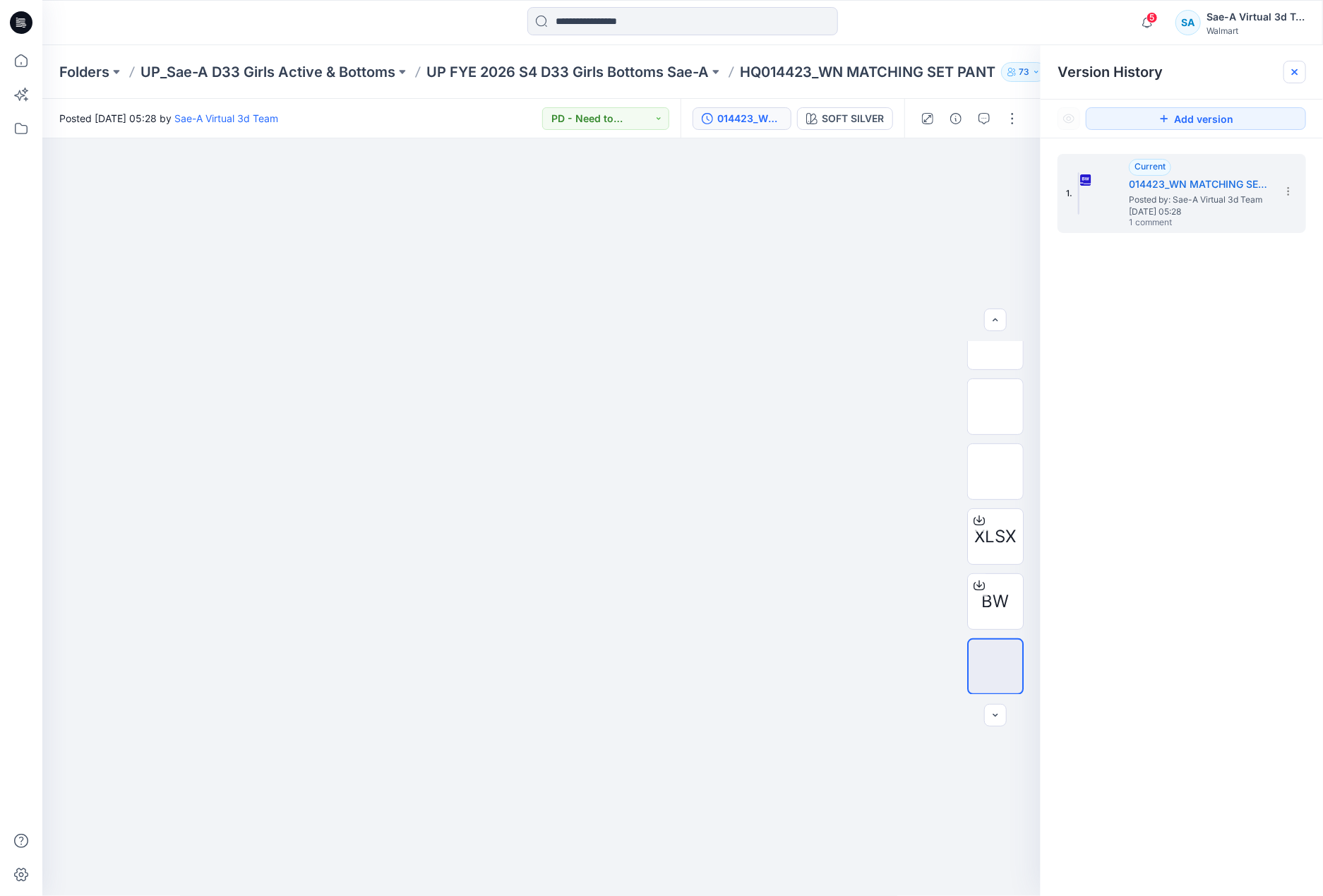
click at [1297, 72] on icon at bounding box center [1295, 72] width 12 height 12
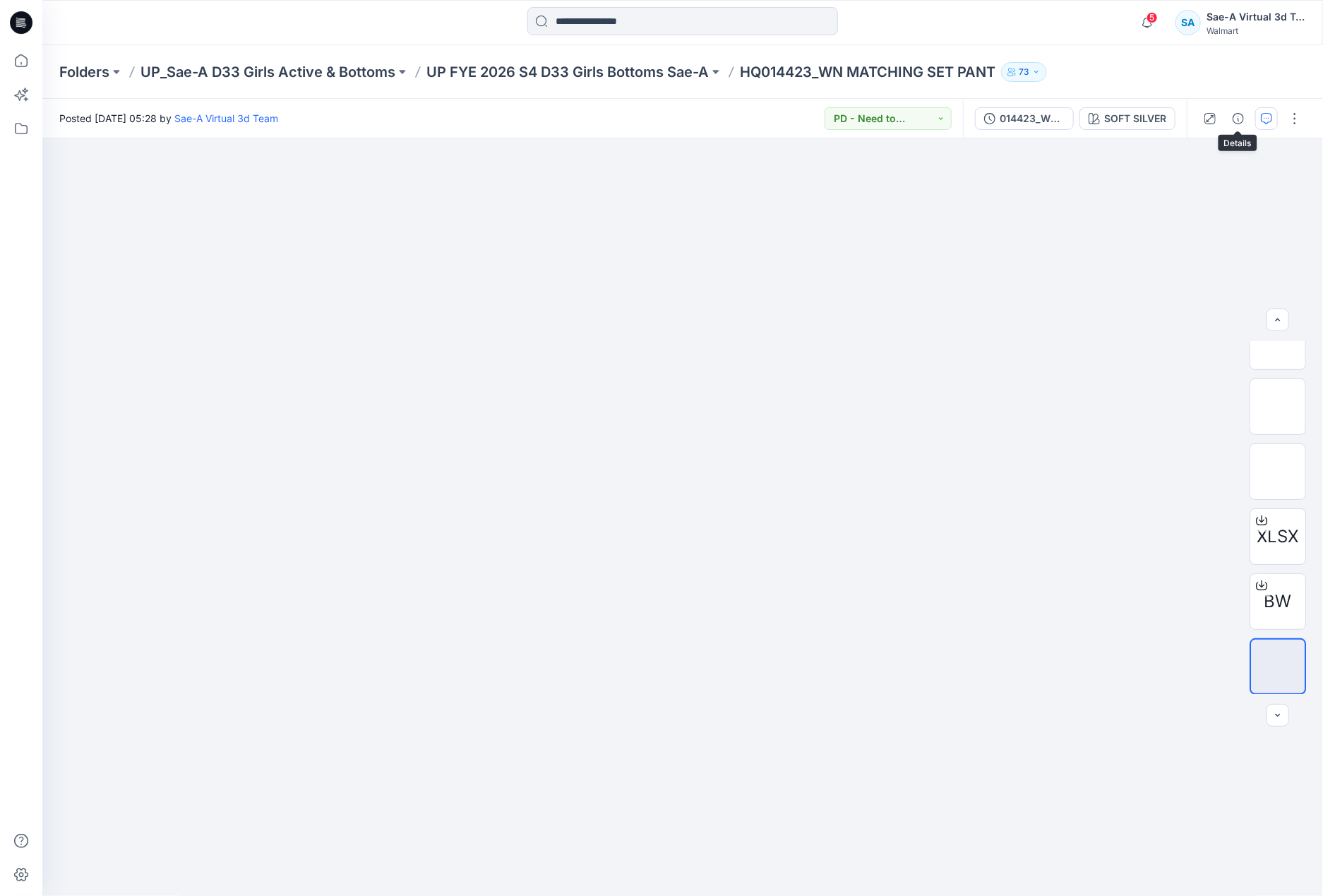
click at [1261, 116] on icon "button" at bounding box center [1267, 119] width 12 height 12
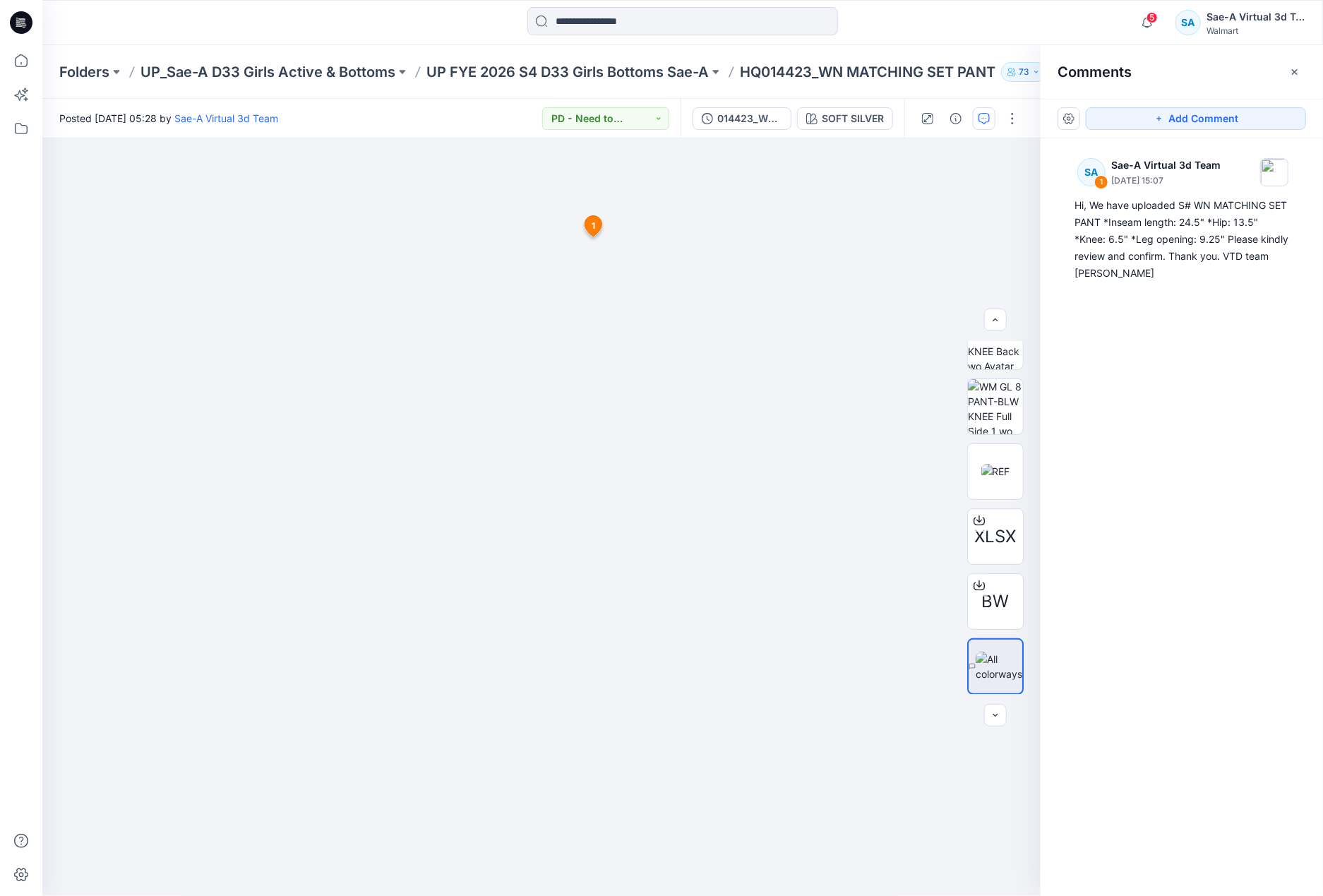
click at [1294, 61] on button "button" at bounding box center [1295, 72] width 23 height 23
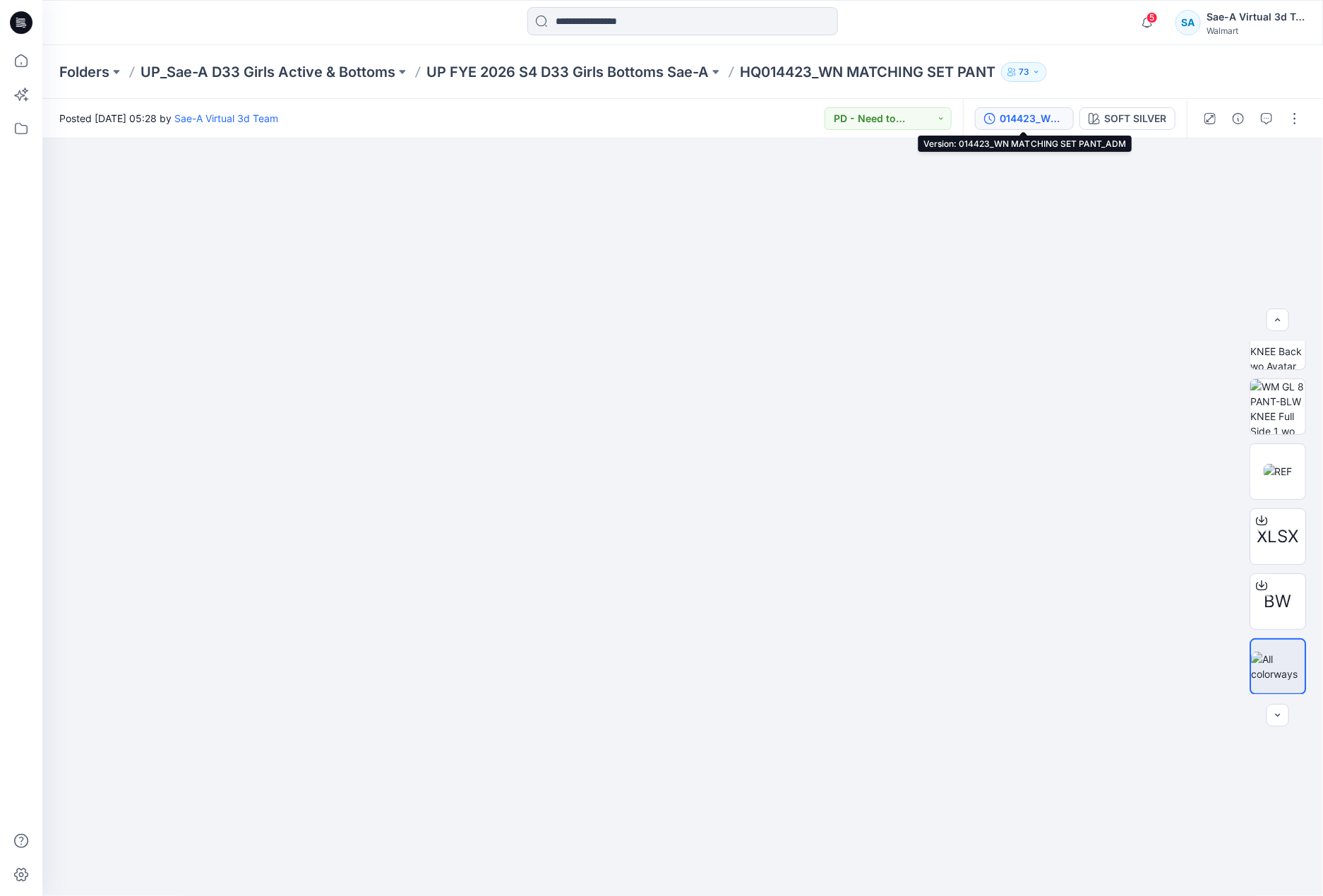
click at [1017, 116] on div "014423_WN MATCHING SET PANT_ADM" at bounding box center [1032, 119] width 65 height 16
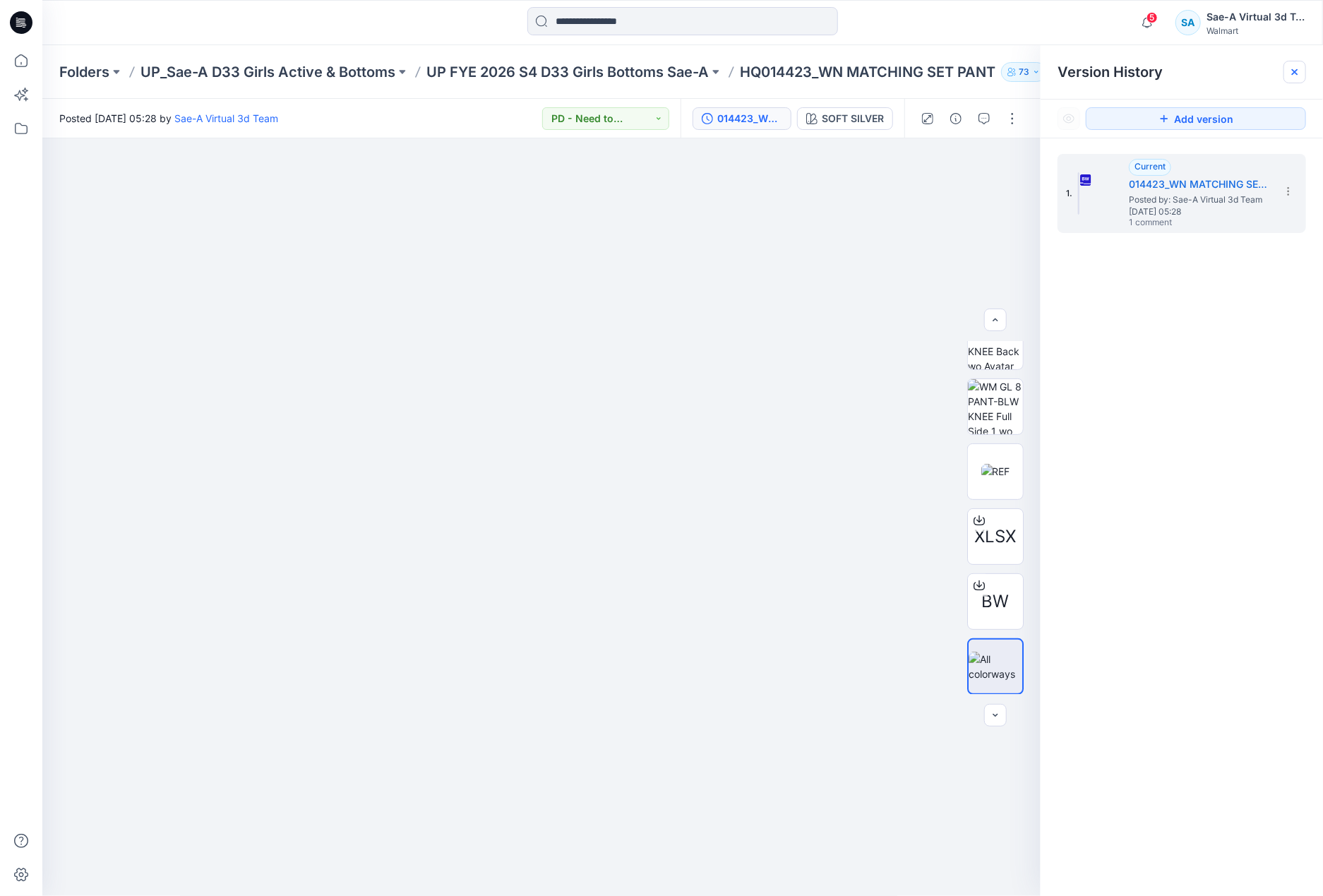
click at [1298, 66] on icon at bounding box center [1295, 72] width 12 height 12
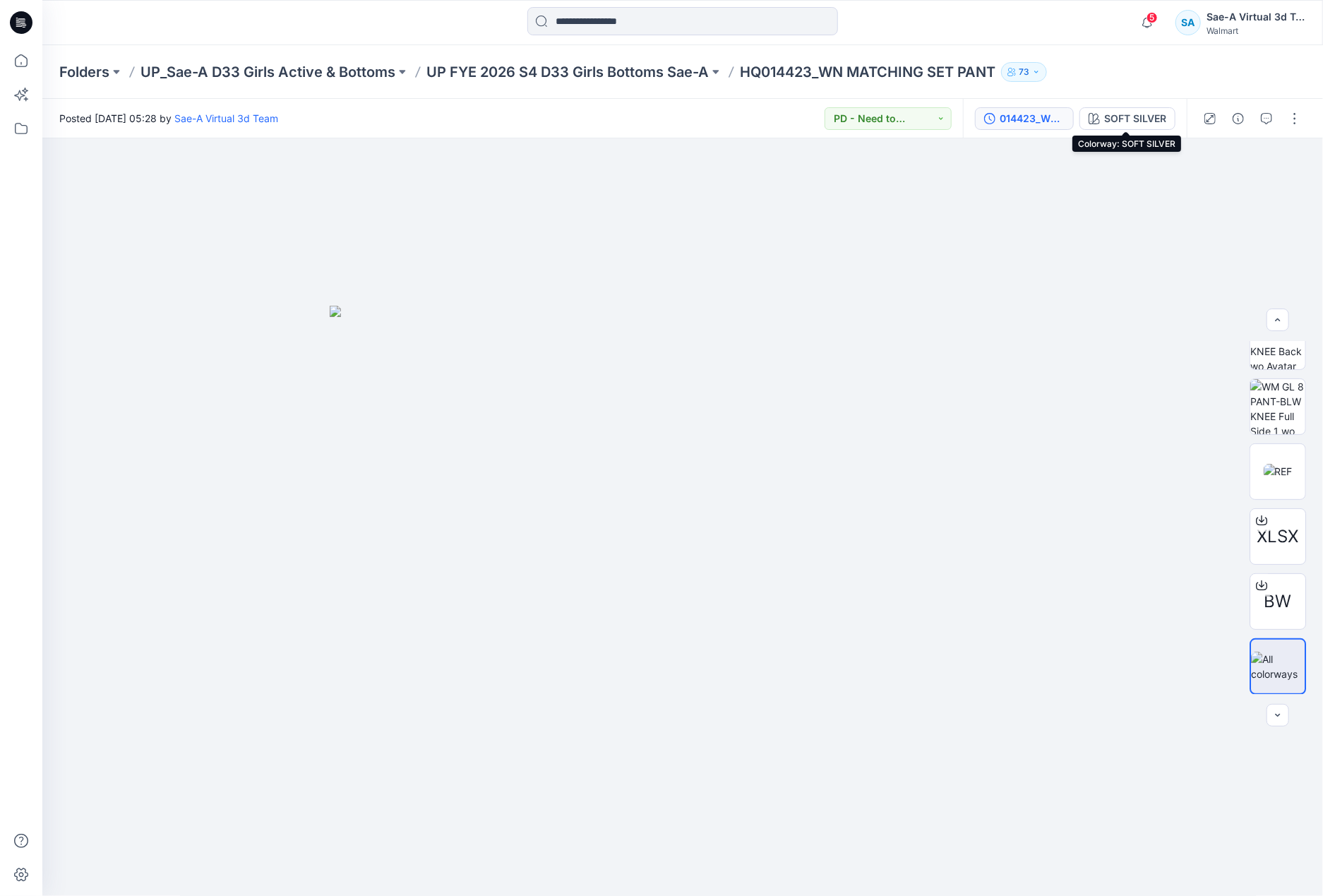
click at [1043, 116] on div "014423_WN MATCHING SET PANT_ADM" at bounding box center [1032, 119] width 65 height 16
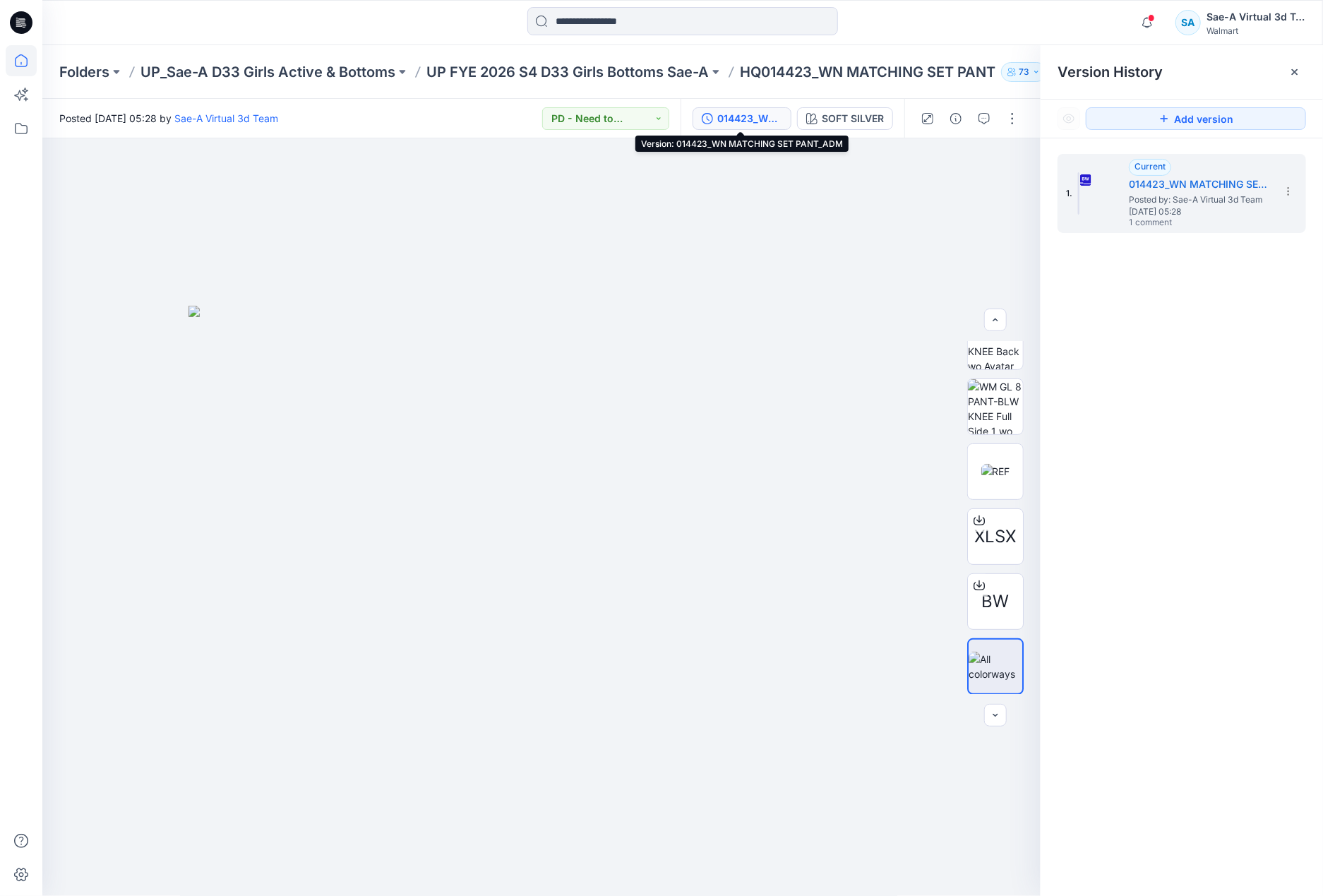
click at [27, 61] on icon at bounding box center [21, 60] width 13 height 13
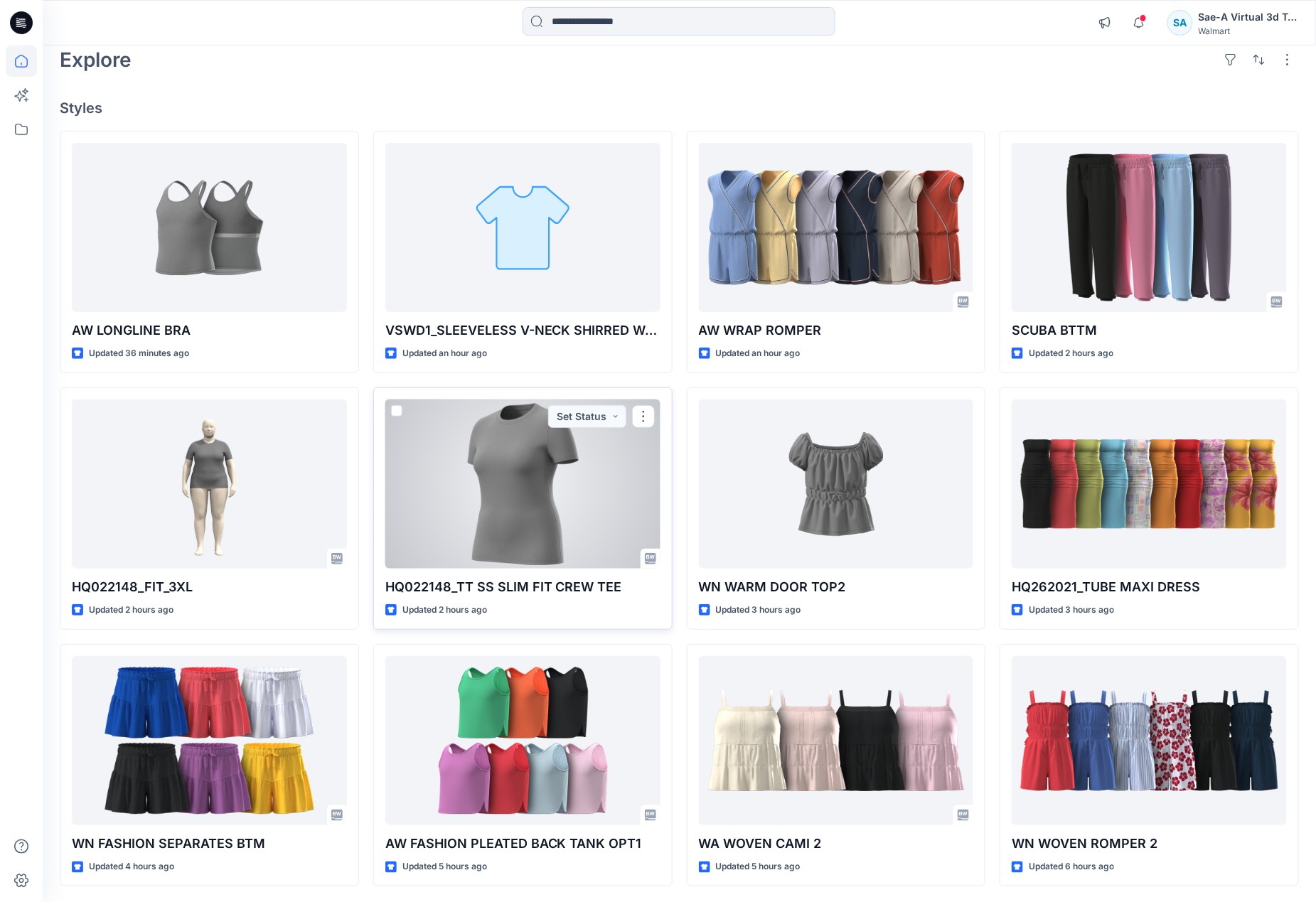
scroll to position [107, 0]
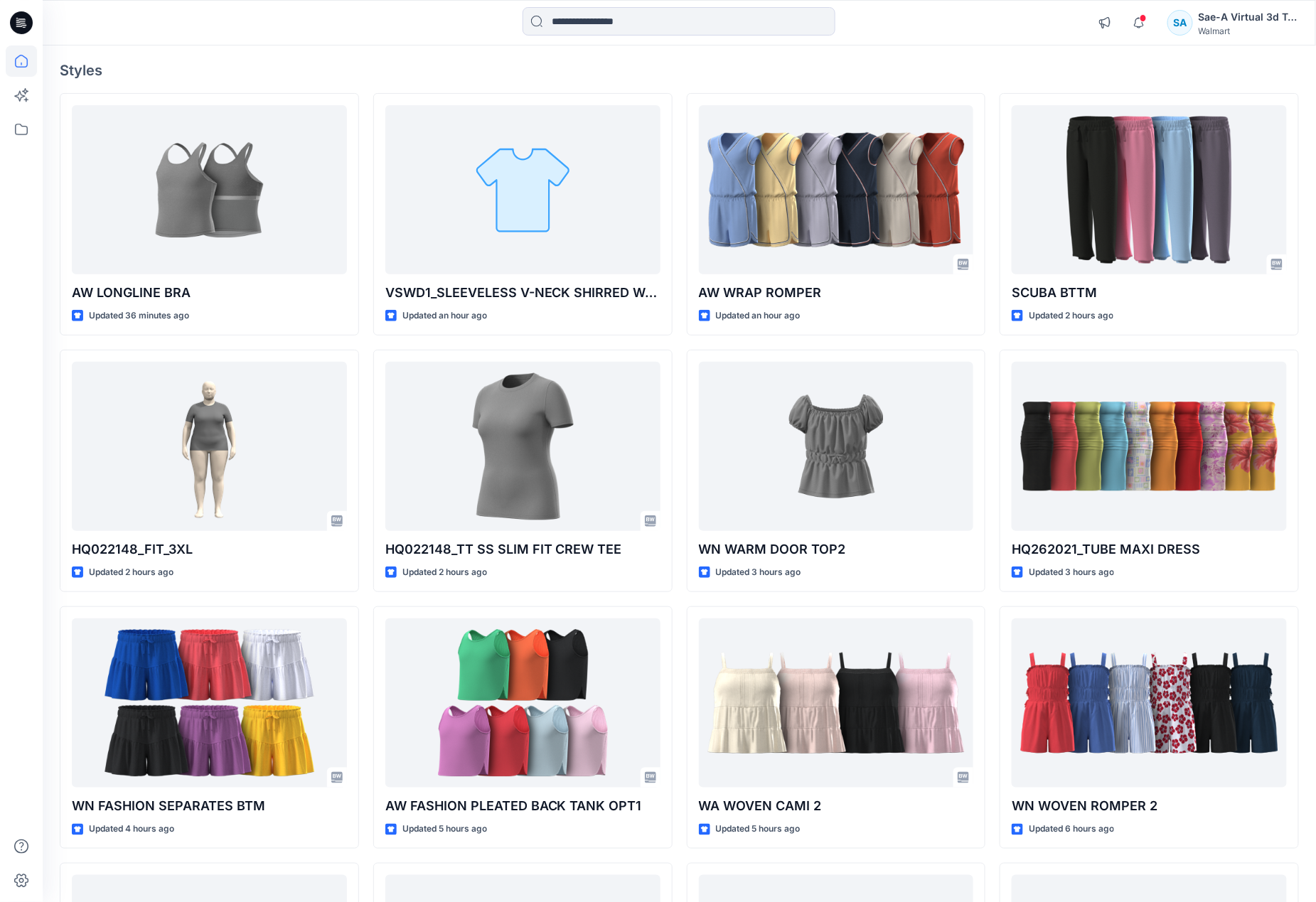
click at [992, 347] on div "AW LONGLINE BRA Updated 36 minutes ago HQ022148_FIT_3XL Updated 2 hours ago WN …" at bounding box center [679, 856] width 1239 height 1525
click at [361, 344] on div "AW LONGLINE BRA Updated 36 minutes ago HQ022148_FIT_3XL Updated 2 hours ago WN …" at bounding box center [679, 856] width 1239 height 1525
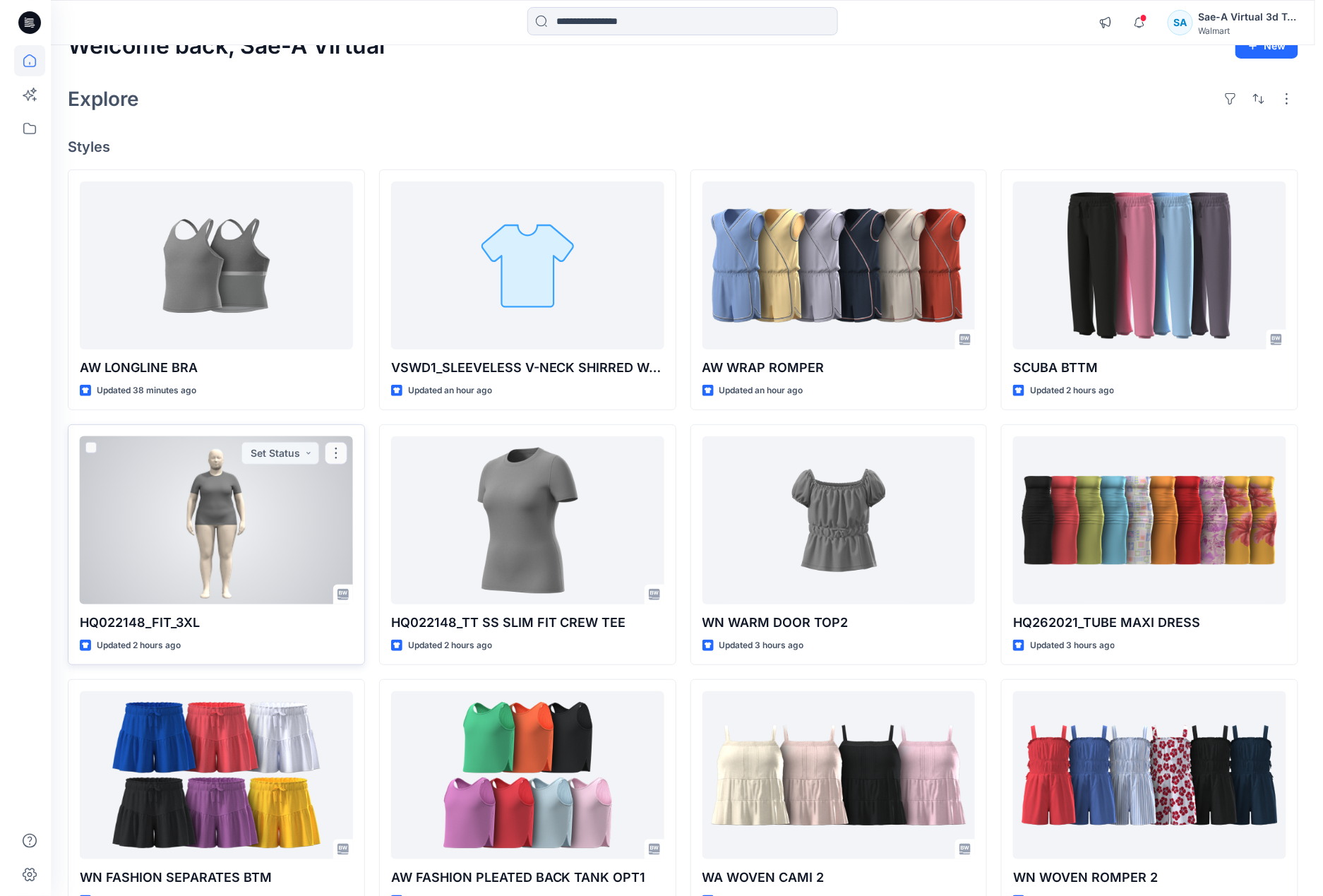
scroll to position [0, 0]
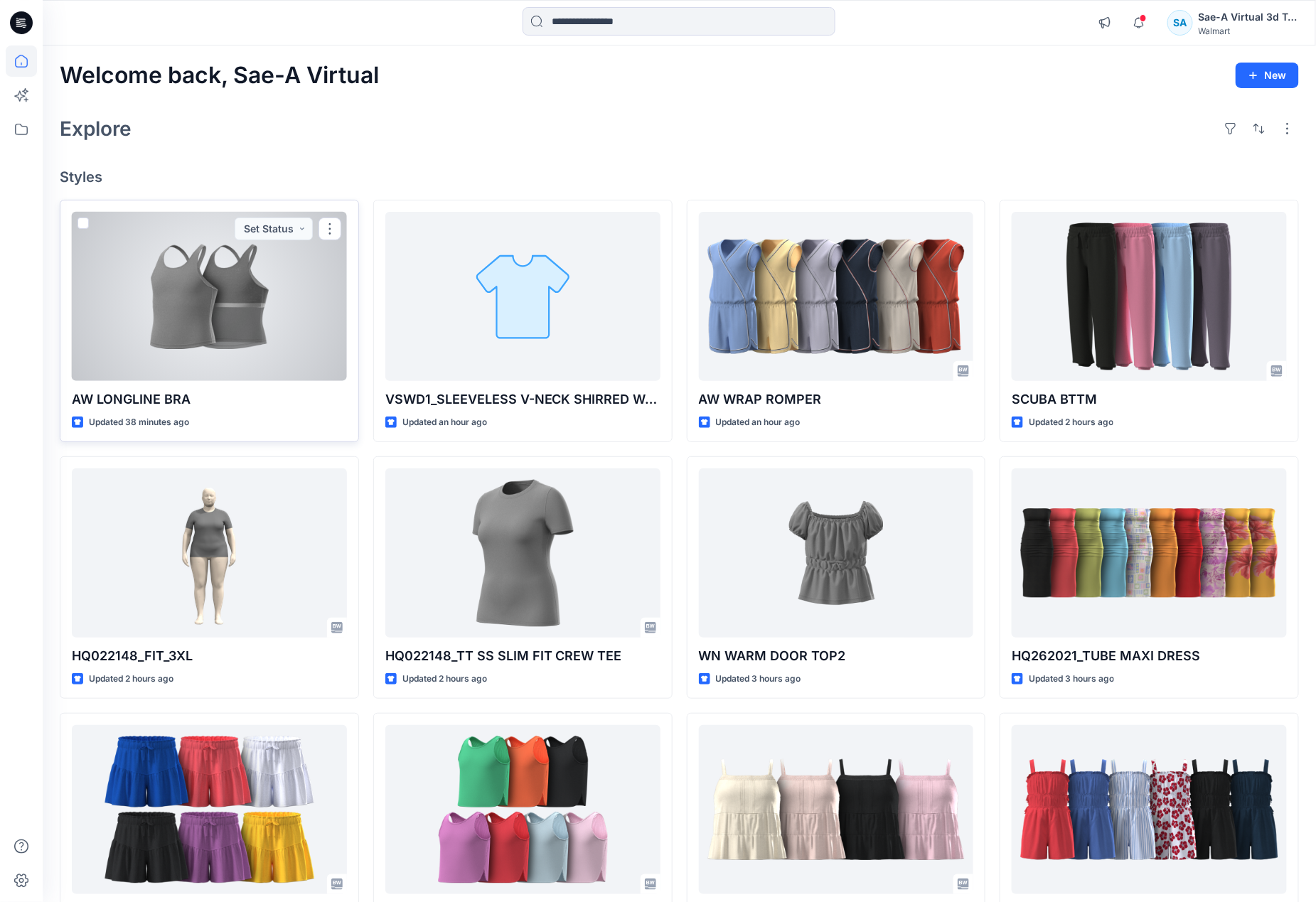
click at [240, 334] on div at bounding box center [209, 297] width 275 height 170
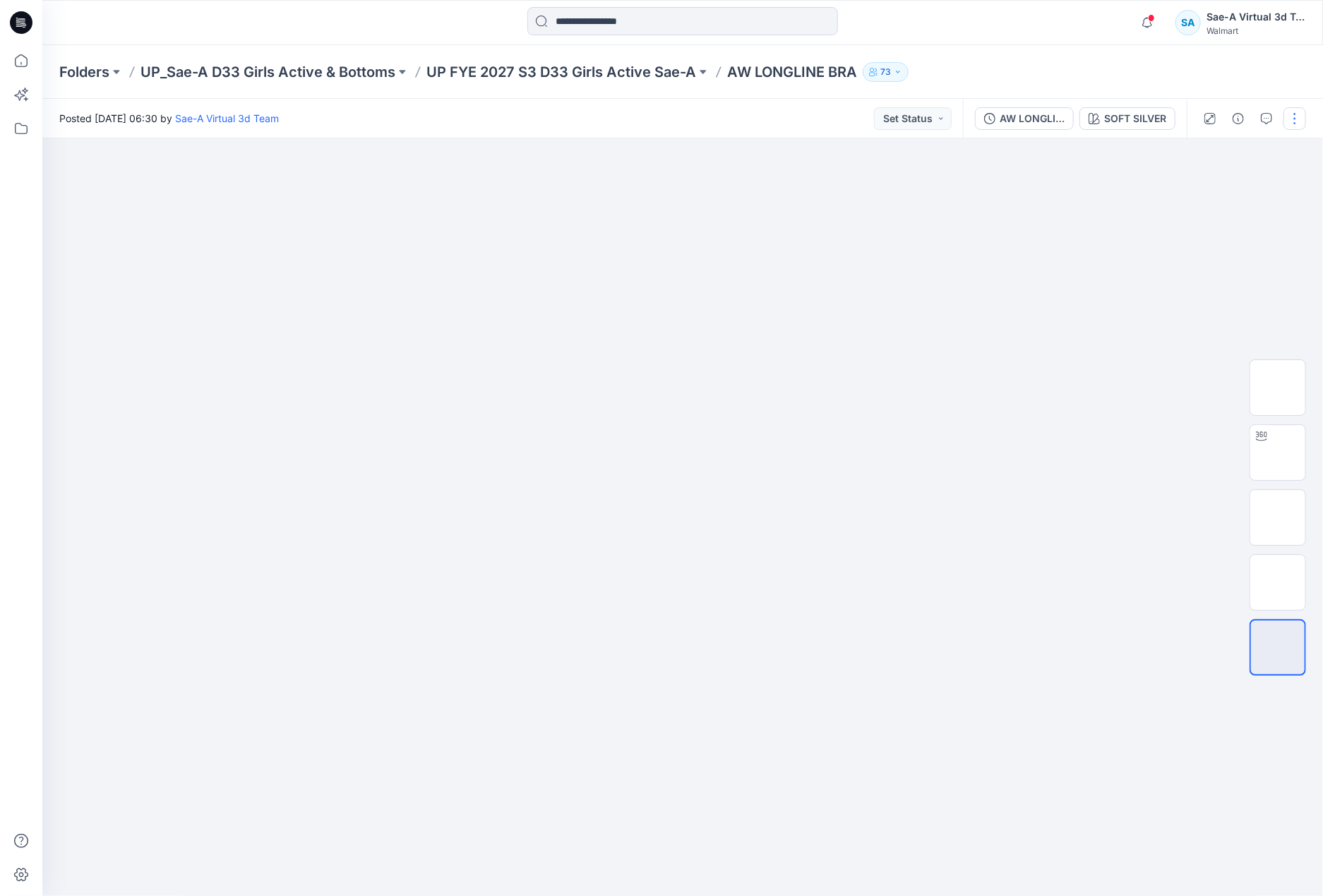
click at [1295, 113] on button "button" at bounding box center [1295, 118] width 23 height 23
click at [1235, 185] on button "Edit" at bounding box center [1236, 190] width 130 height 26
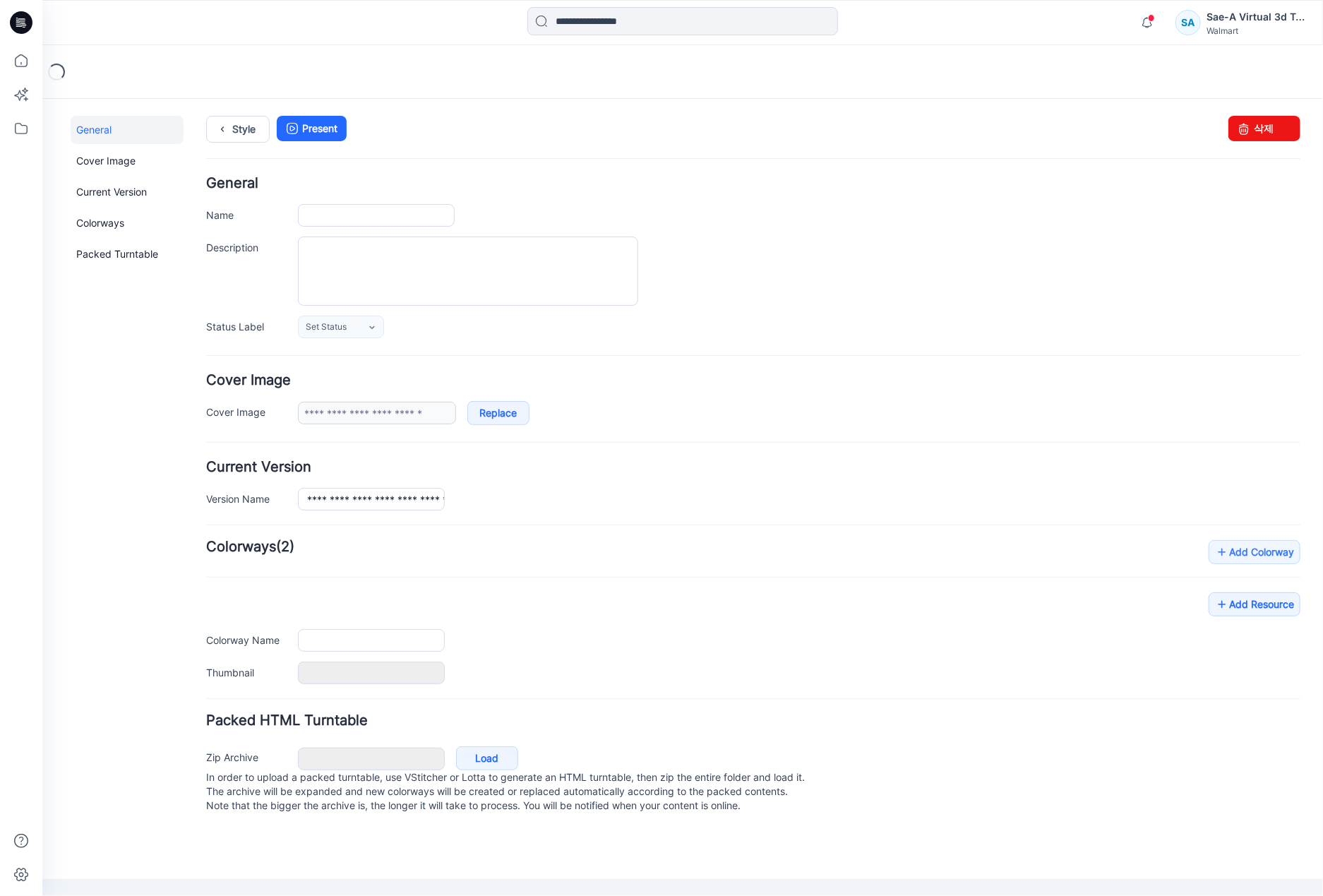
type input "**********"
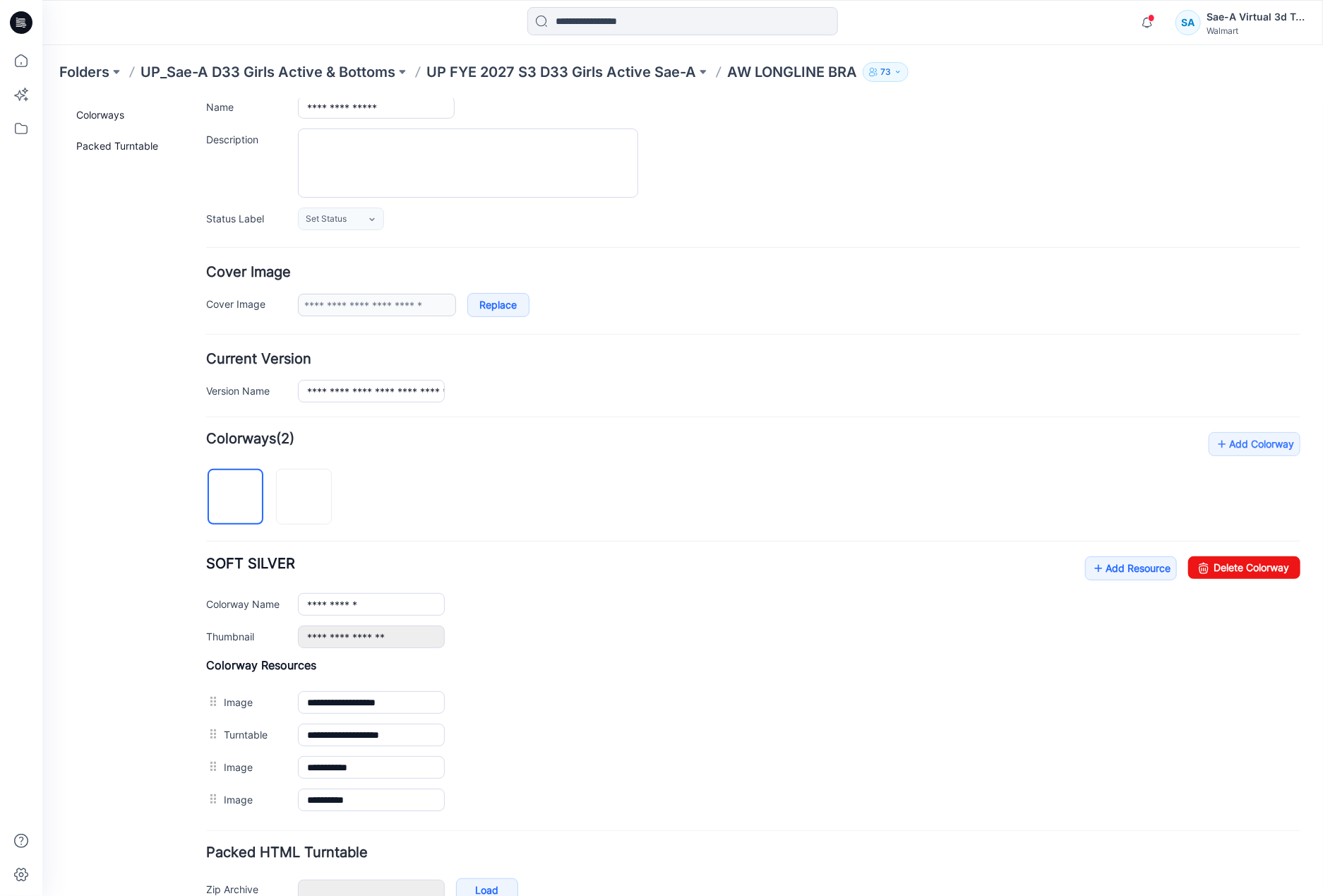
scroll to position [195, 0]
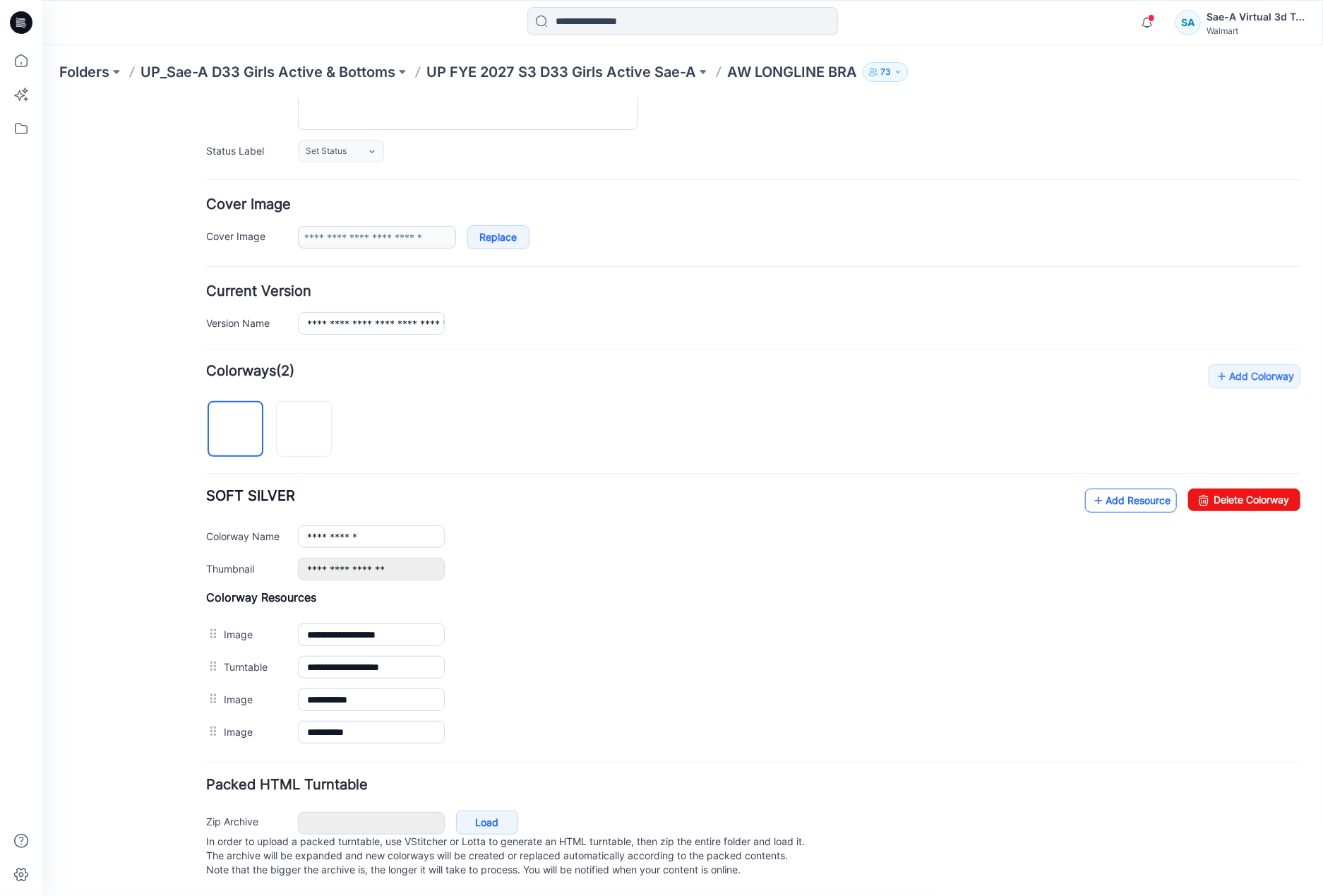
click at [1089, 488] on link "Add Resource" at bounding box center [1130, 499] width 92 height 24
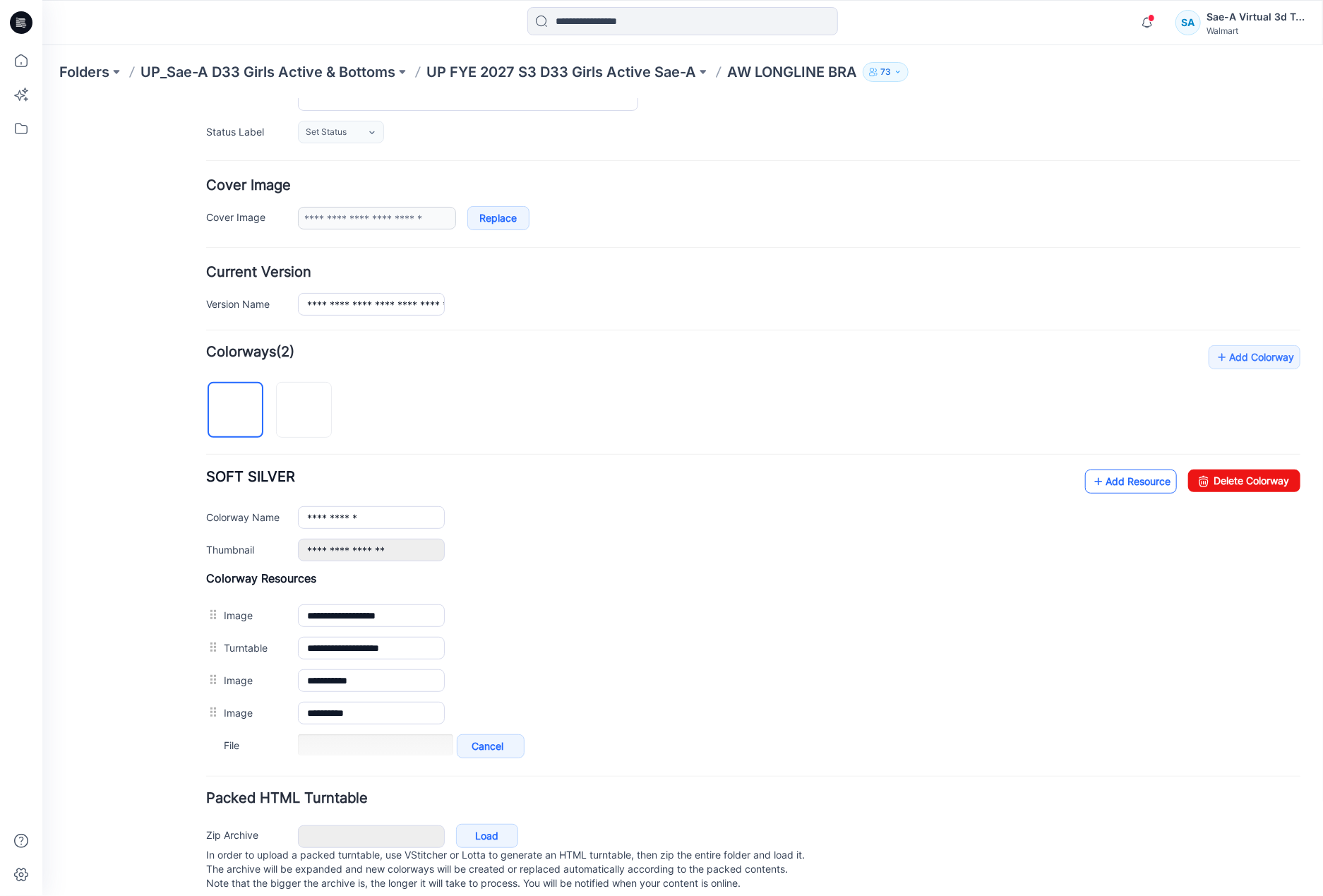
click at [1102, 485] on link "Add Resource" at bounding box center [1130, 480] width 92 height 24
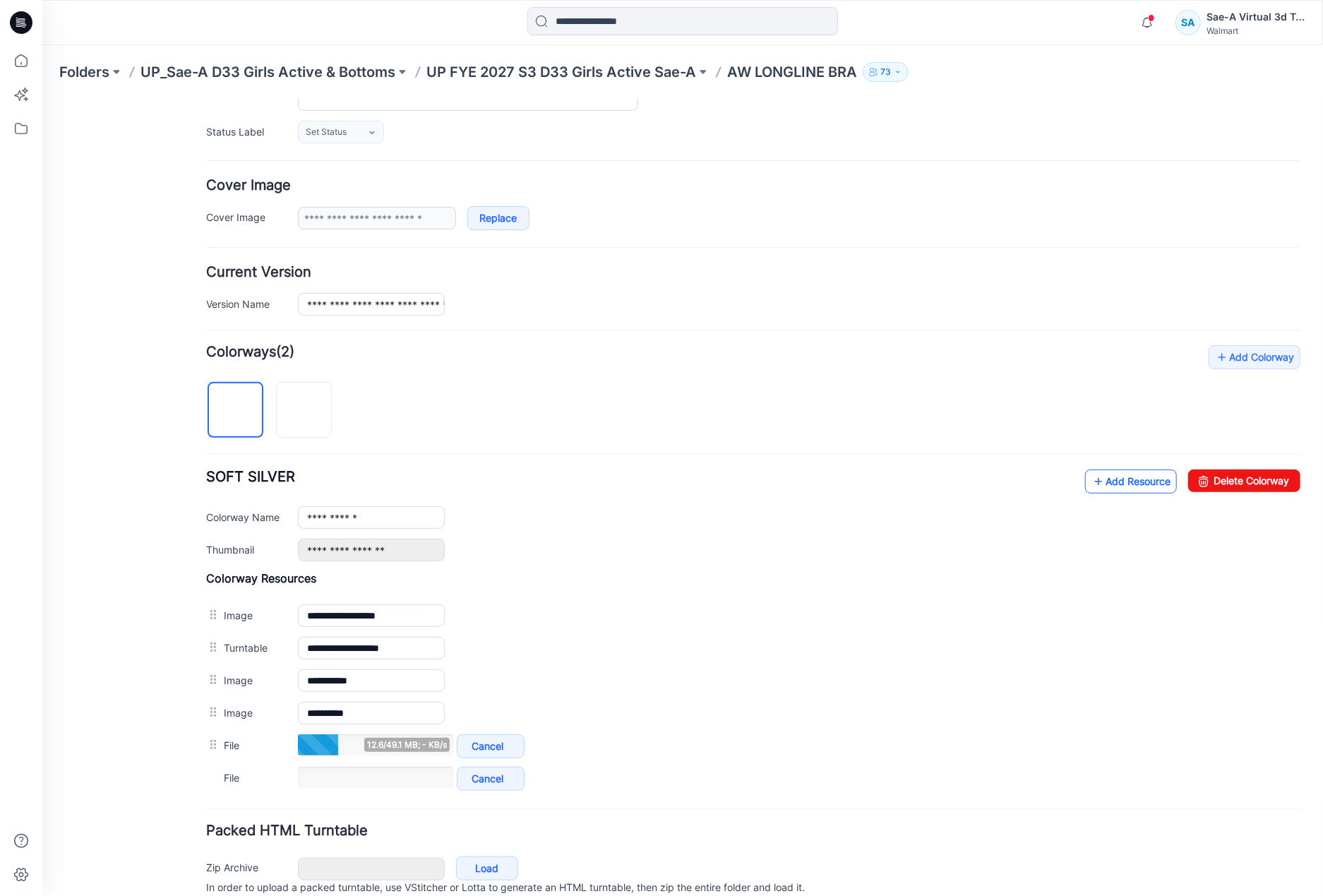
click at [1121, 482] on link "Add Resource" at bounding box center [1130, 480] width 92 height 24
click at [1084, 490] on link "Add Resource" at bounding box center [1130, 480] width 92 height 24
click at [1108, 482] on link "Add Resource" at bounding box center [1130, 480] width 92 height 24
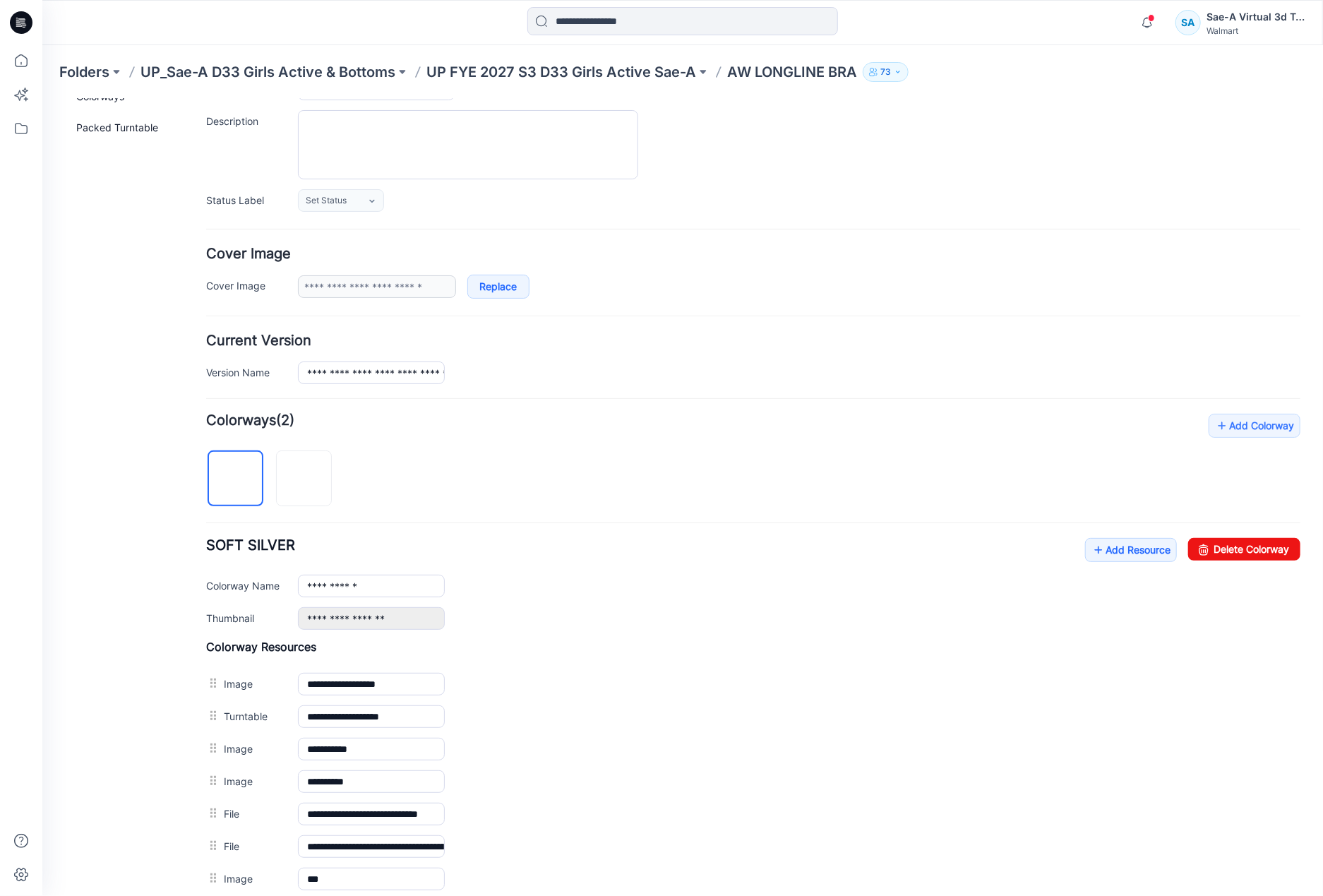
scroll to position [0, 0]
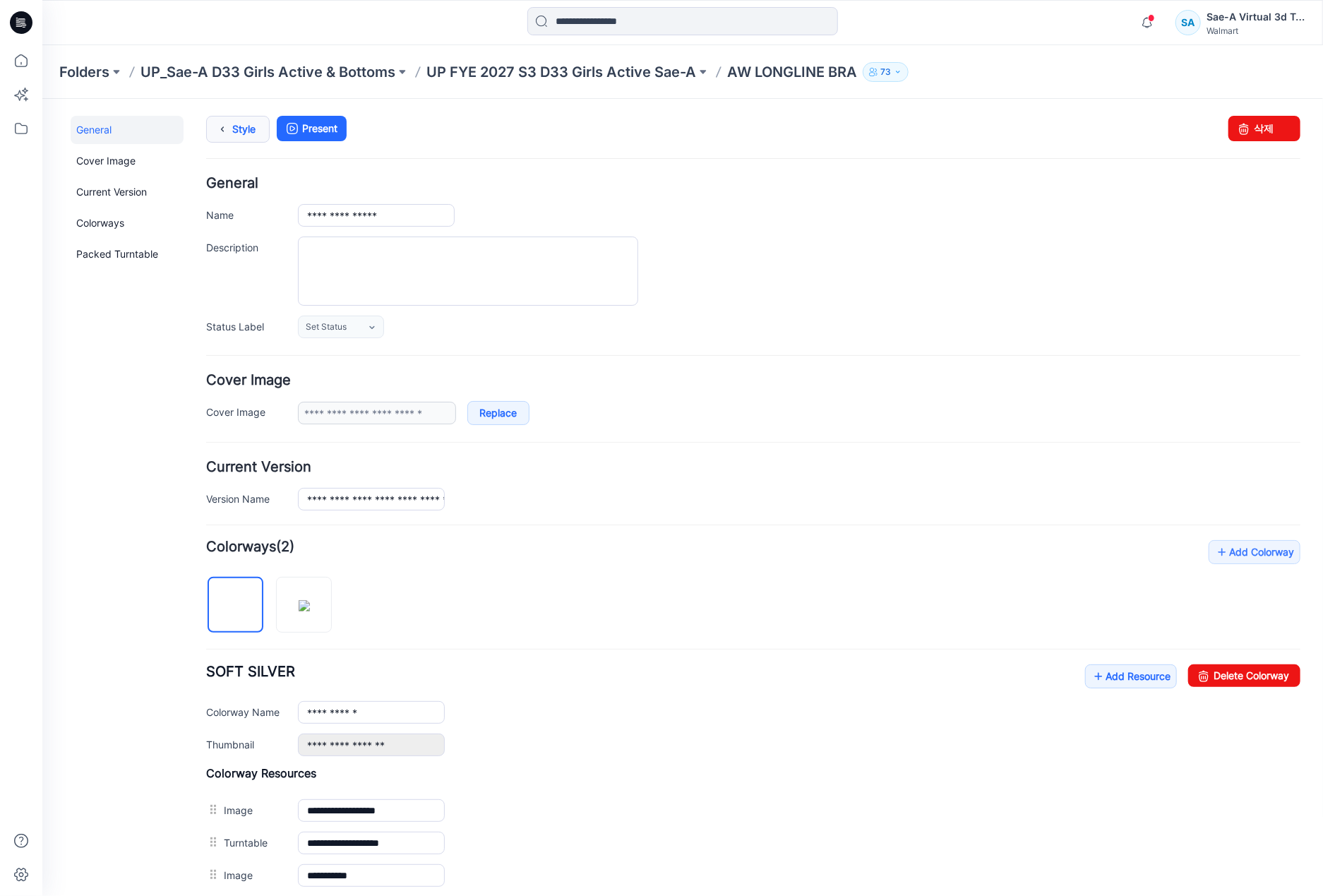
click at [242, 118] on link "Style" at bounding box center [237, 129] width 63 height 27
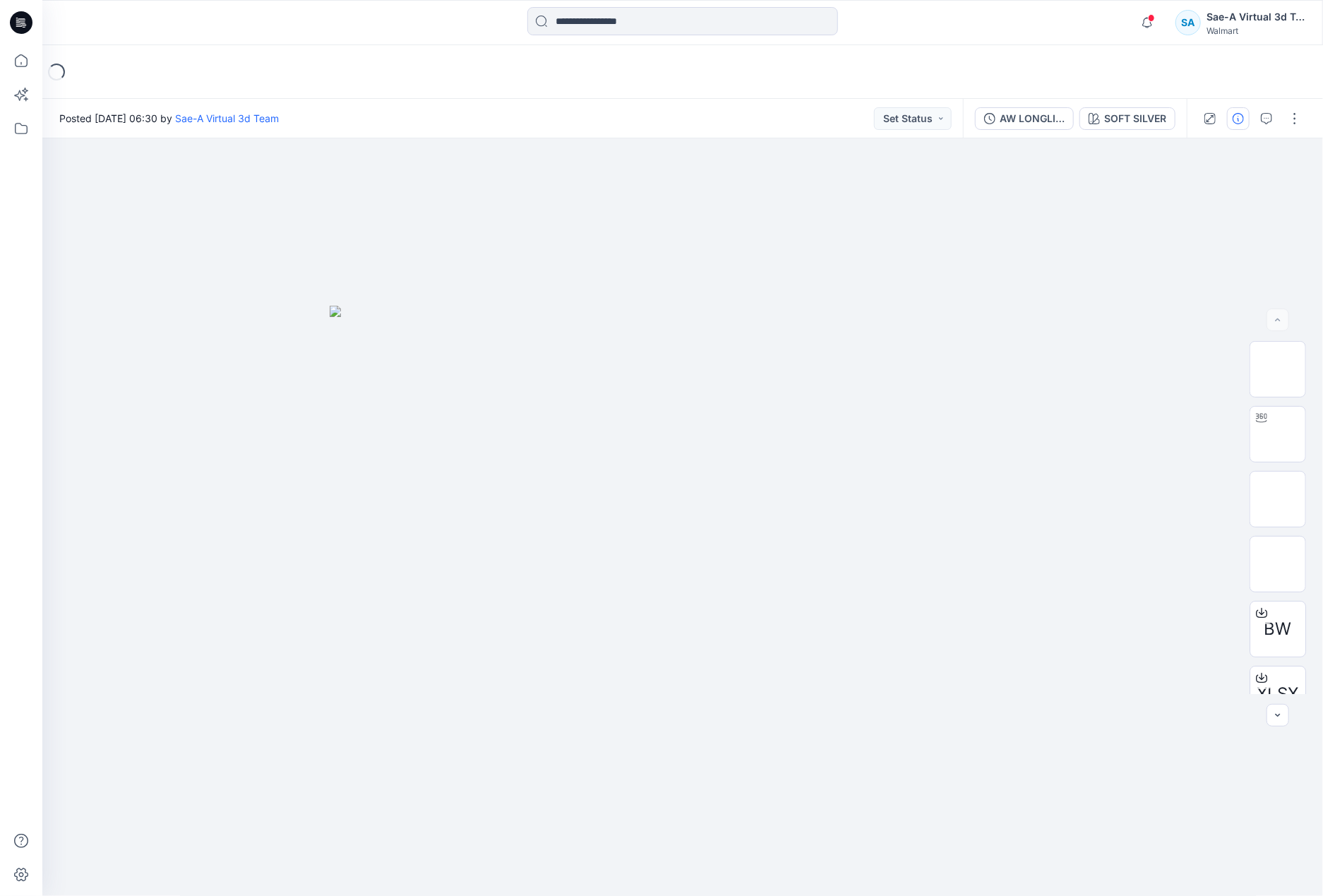
click at [1234, 122] on icon "button" at bounding box center [1239, 119] width 12 height 12
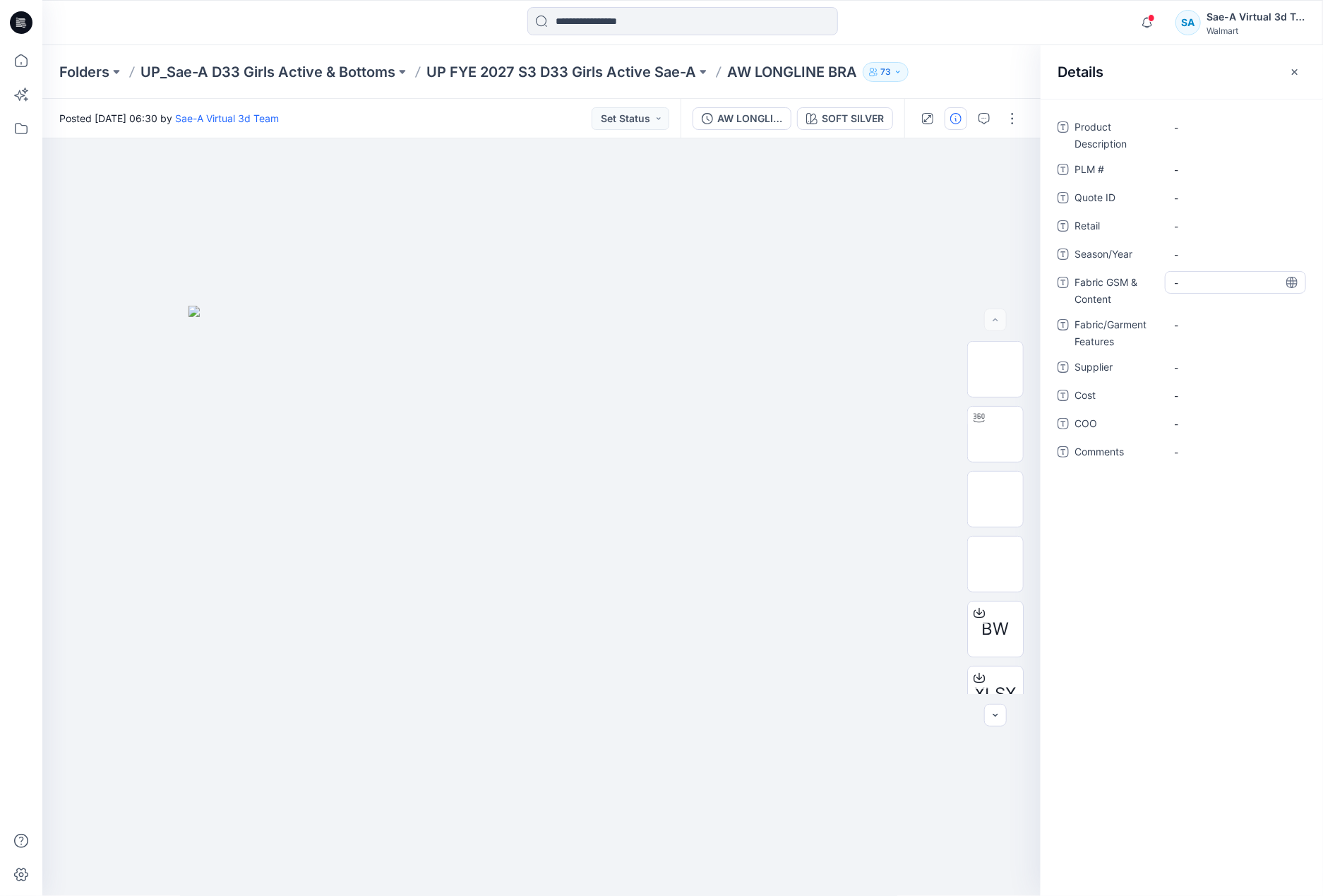
click at [1194, 277] on Content "-" at bounding box center [1235, 283] width 123 height 15
click at [1199, 253] on span "-" at bounding box center [1235, 255] width 123 height 15
click at [1194, 290] on div "-" at bounding box center [1235, 282] width 141 height 23
type textarea "**********"
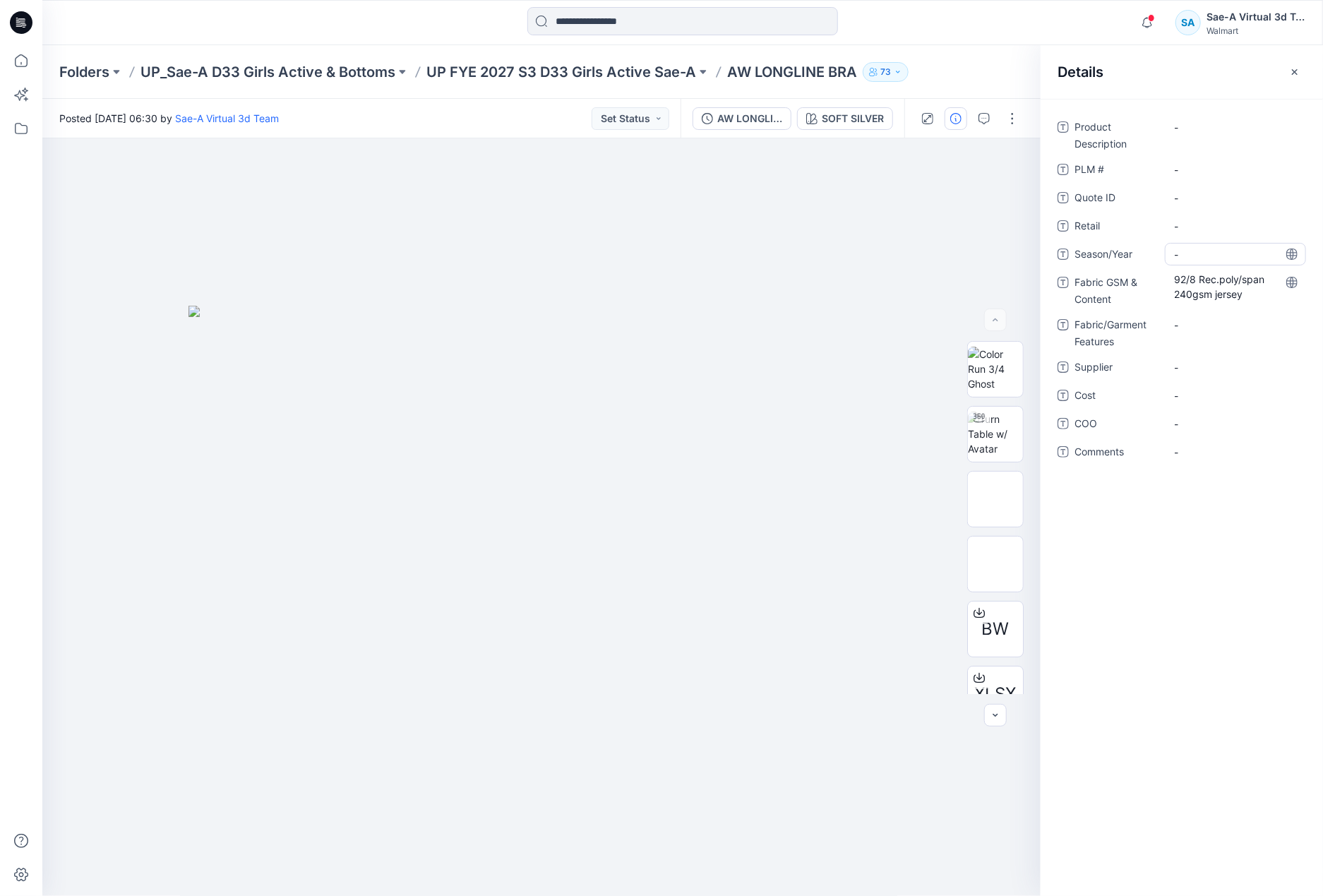
click at [1209, 256] on span "-" at bounding box center [1235, 255] width 123 height 15
type textarea "*"
type textarea "*****"
click at [1204, 363] on span "-" at bounding box center [1235, 367] width 123 height 15
drag, startPoint x: 1210, startPoint y: 367, endPoint x: 1133, endPoint y: 367, distance: 77.0
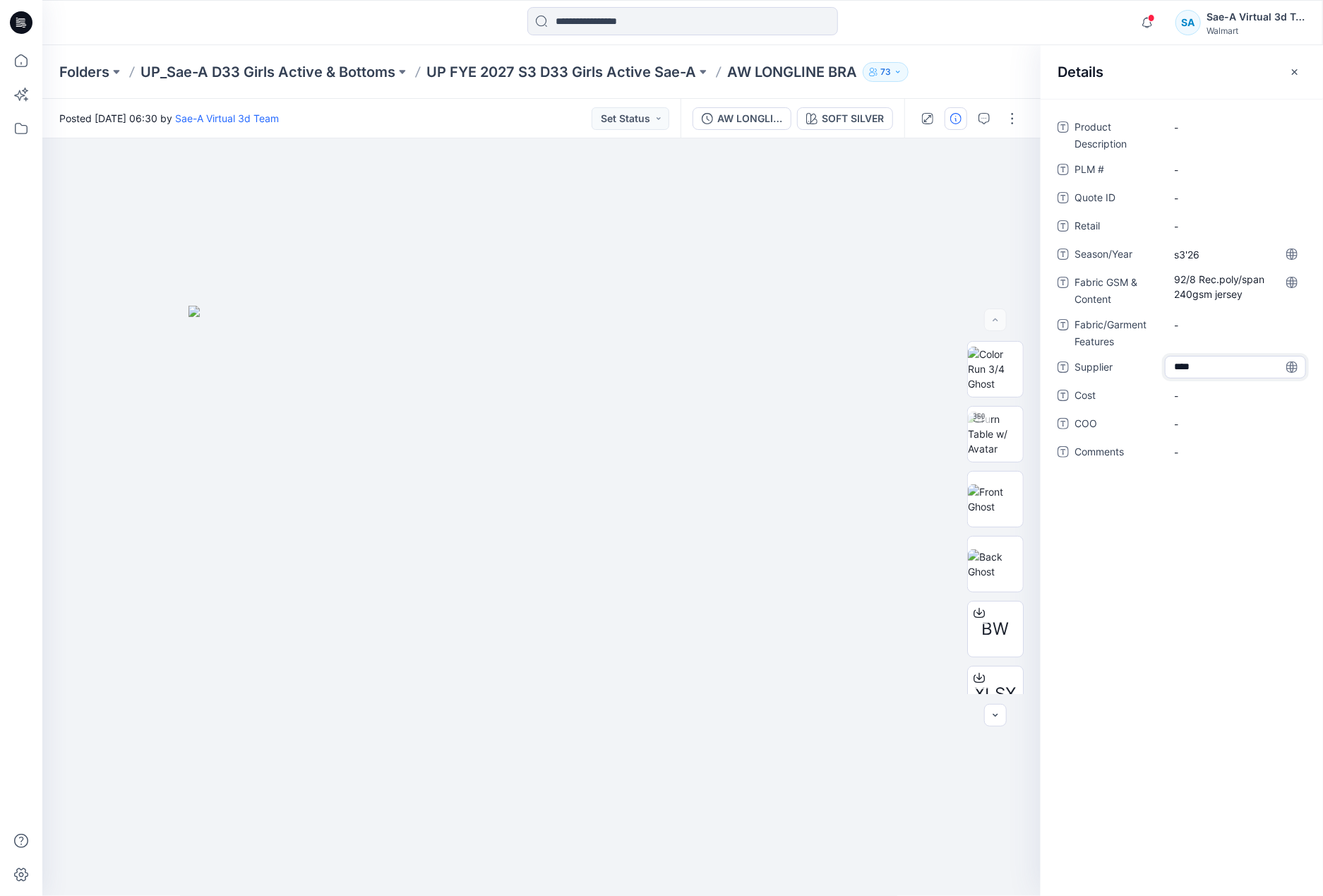
click at [1133, 367] on div "Supplier ****" at bounding box center [1182, 367] width 249 height 23
type textarea "****"
click at [1215, 330] on Features "-" at bounding box center [1235, 325] width 123 height 15
click at [1208, 129] on Description "-" at bounding box center [1235, 128] width 123 height 15
type textarea "**********"
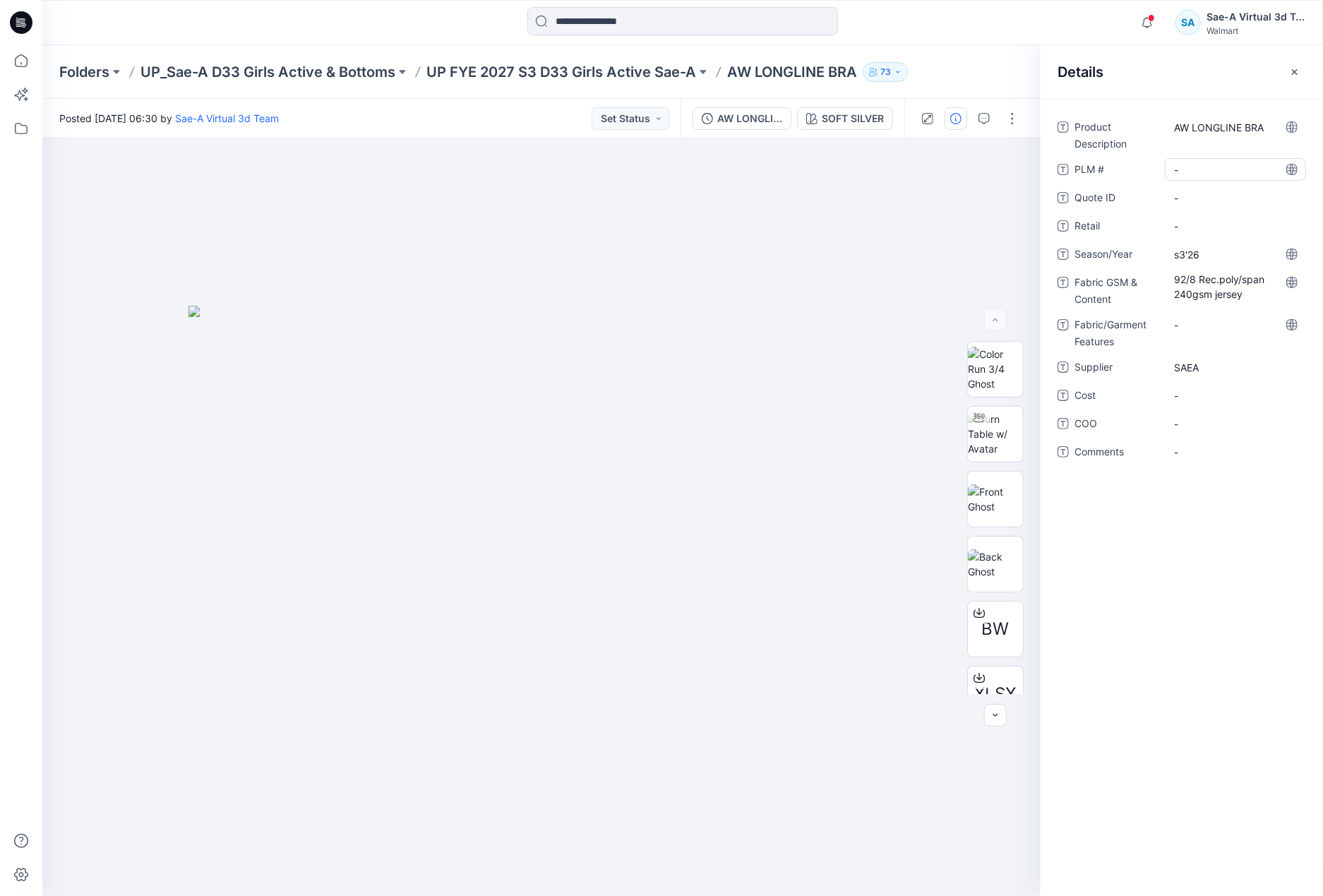
click at [1240, 165] on \ "-" at bounding box center [1235, 170] width 123 height 15
click at [1235, 193] on ID "-" at bounding box center [1235, 198] width 123 height 15
click at [1225, 517] on div "Product Description AW LONGLINE BRA PLM # - Quote ID - Retail - Season/Year s3'…" at bounding box center [1182, 497] width 282 height 797
click at [1290, 67] on icon "button" at bounding box center [1295, 72] width 12 height 12
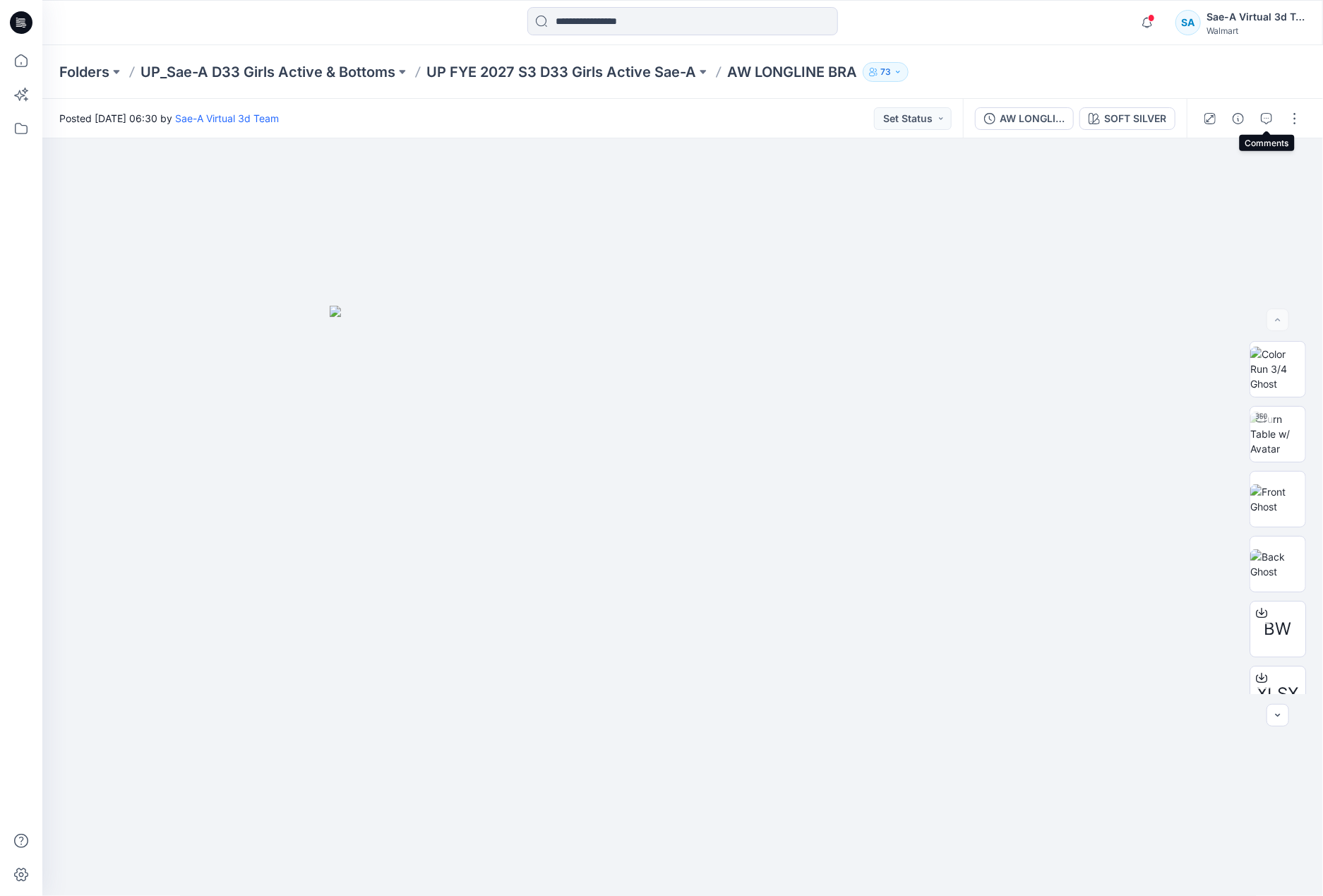
drag, startPoint x: 1266, startPoint y: 119, endPoint x: 1232, endPoint y: 125, distance: 34.5
click at [1267, 119] on icon "button" at bounding box center [1267, 119] width 12 height 12
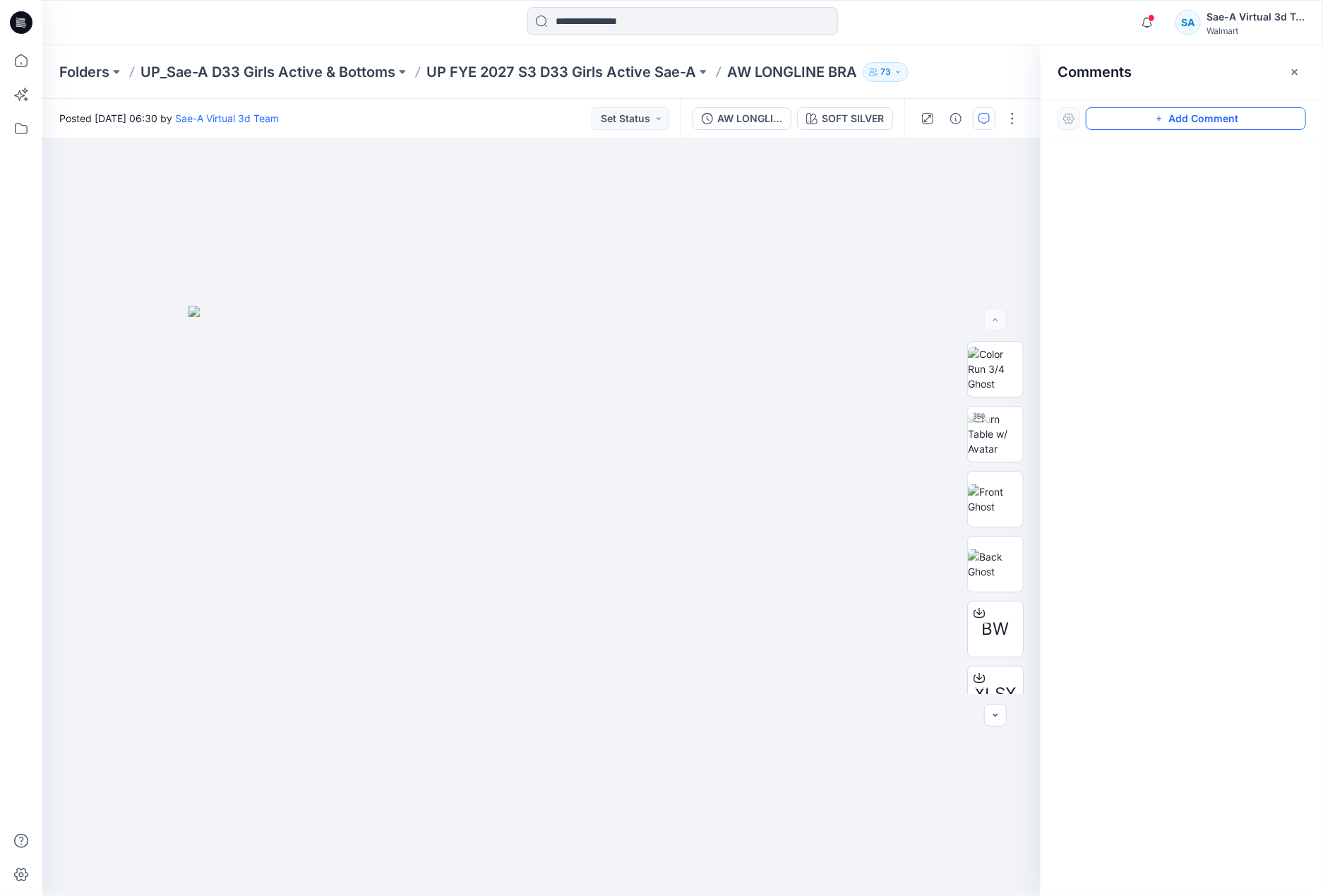
click at [1192, 127] on button "Add Comment" at bounding box center [1196, 118] width 220 height 23
click at [668, 248] on div "1" at bounding box center [541, 517] width 998 height 757
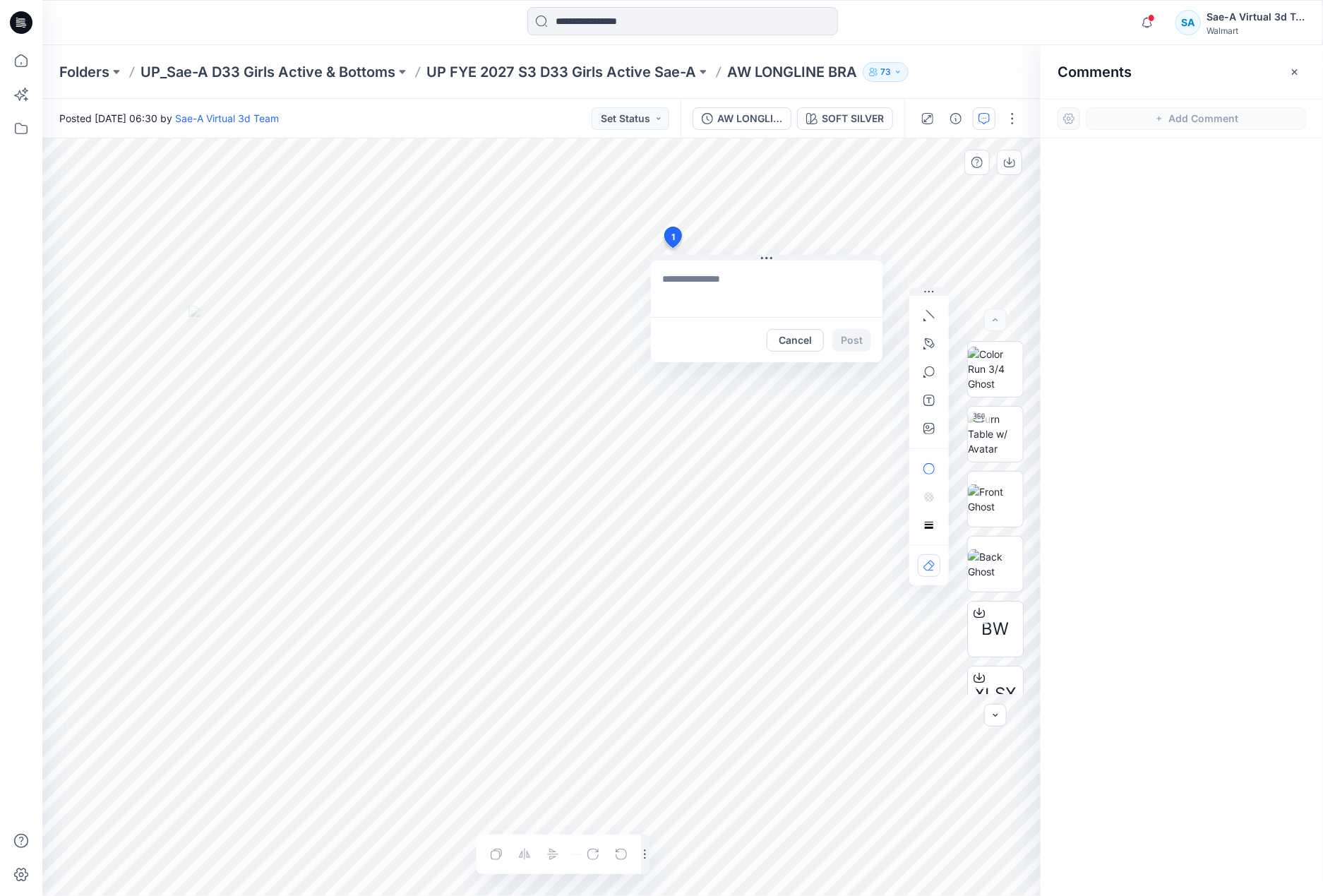
drag, startPoint x: 793, startPoint y: 279, endPoint x: 829, endPoint y: 319, distance: 53.8
click at [793, 279] on textarea at bounding box center [766, 289] width 231 height 57
paste textarea "**********"
type textarea "**********"
click at [852, 346] on button "Post" at bounding box center [852, 340] width 38 height 23
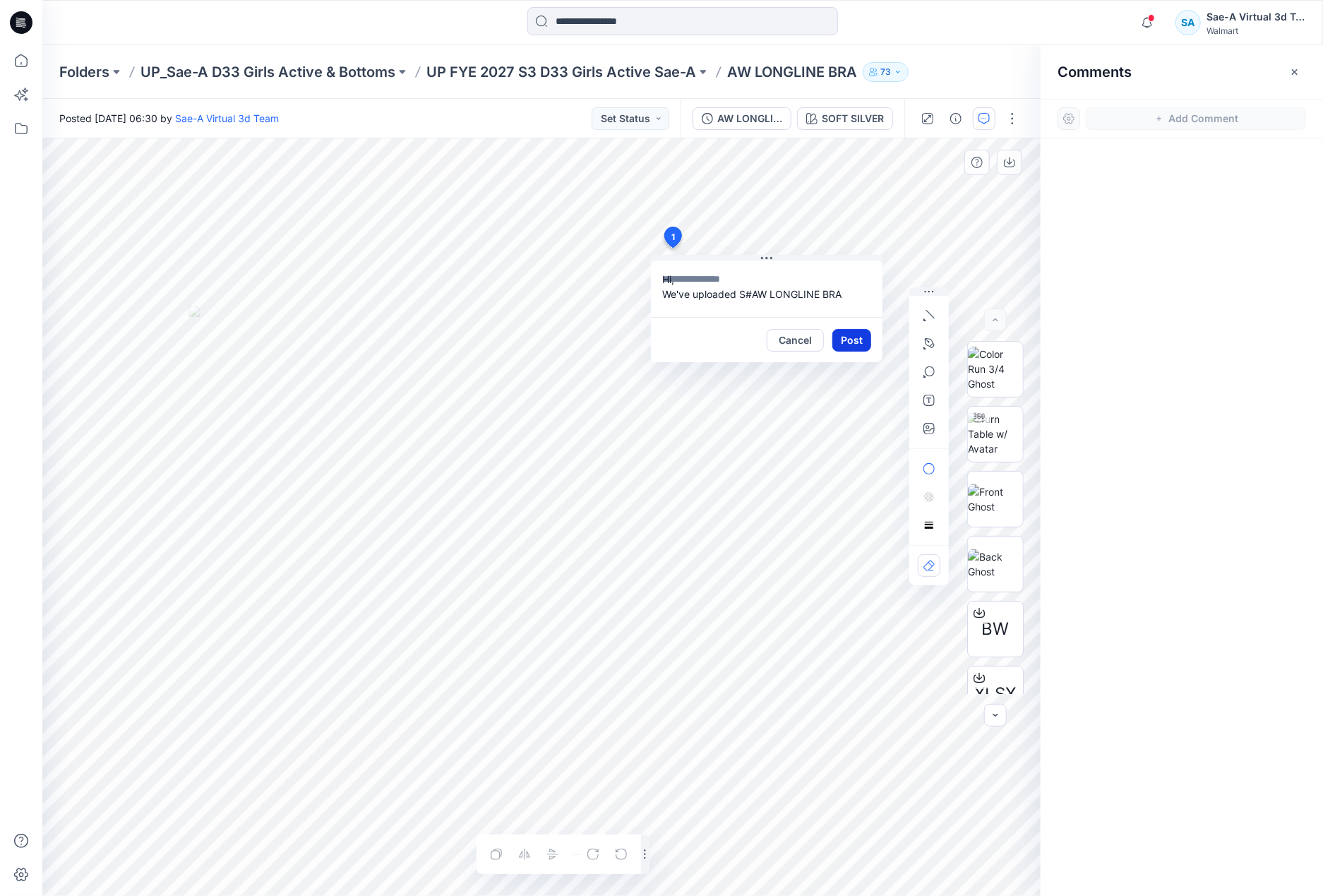
scroll to position [0, 0]
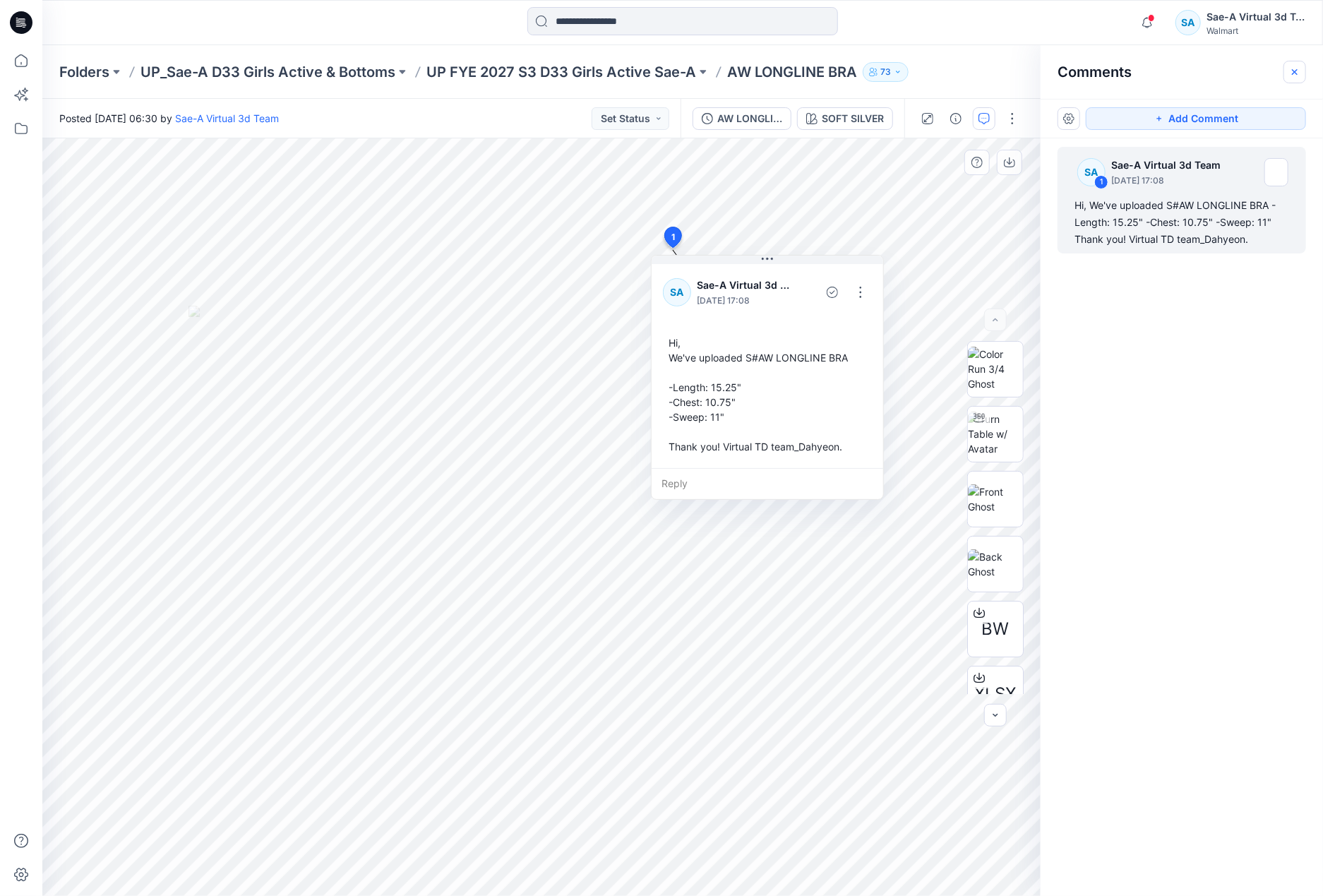
click at [1291, 69] on icon "button" at bounding box center [1295, 72] width 12 height 12
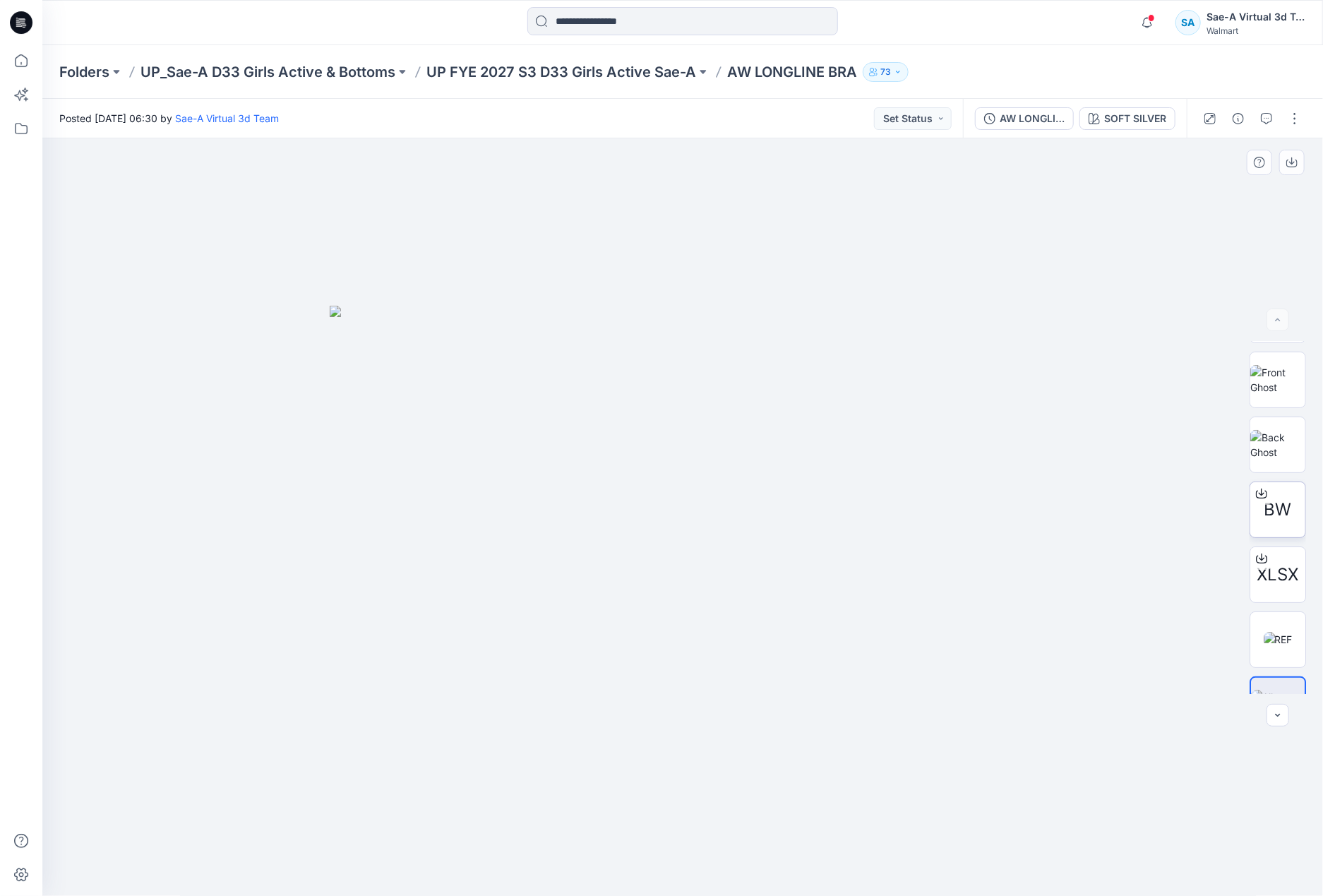
scroll to position [158, 0]
